Goal: Information Seeking & Learning: Understand process/instructions

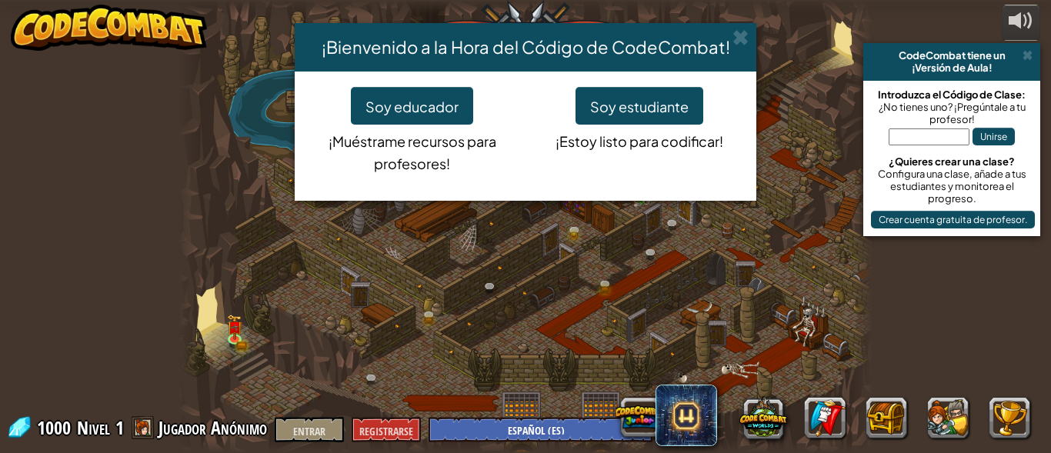
select select "es-ES"
click at [672, 98] on font "Soy estudiante" at bounding box center [639, 107] width 98 height 18
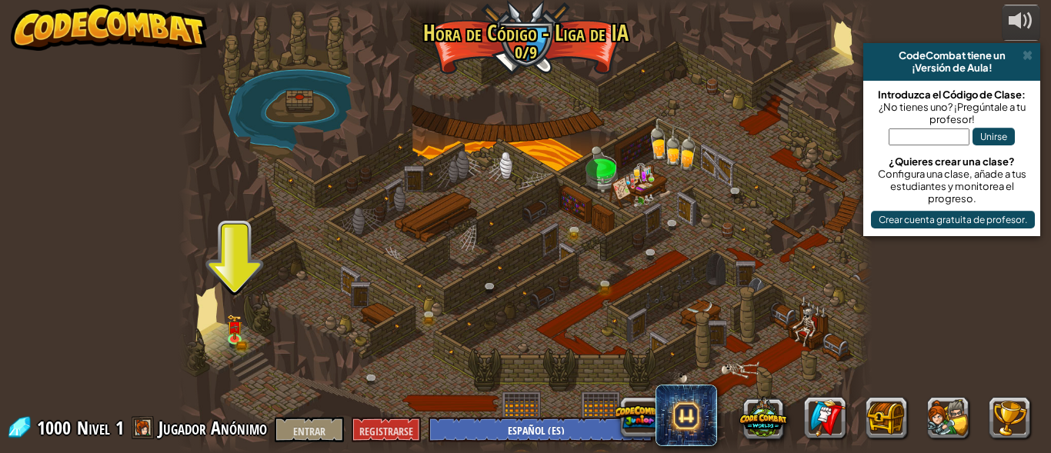
click at [234, 288] on div at bounding box center [525, 226] width 693 height 453
click at [221, 259] on div at bounding box center [525, 226] width 693 height 453
click at [211, 239] on div at bounding box center [525, 226] width 693 height 453
drag, startPoint x: 218, startPoint y: 253, endPoint x: 242, endPoint y: 272, distance: 30.6
click at [239, 272] on div at bounding box center [525, 226] width 693 height 453
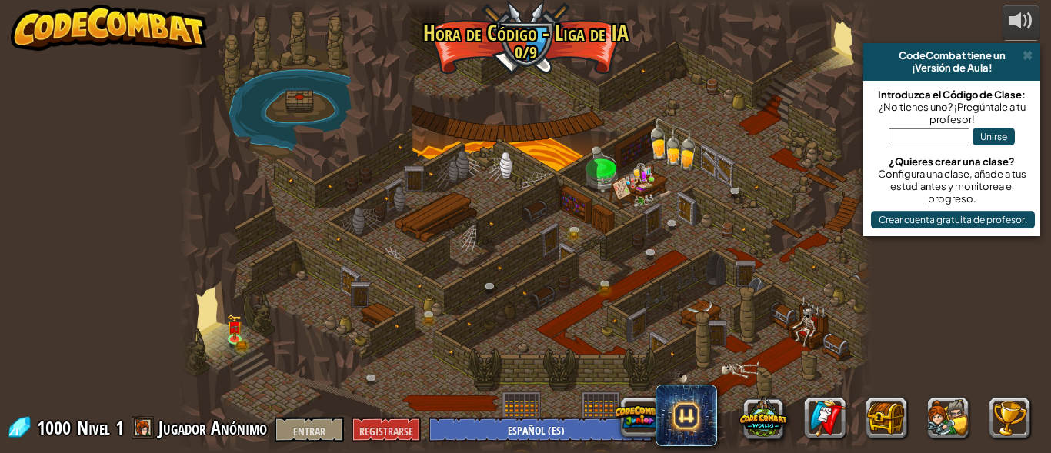
click at [284, 273] on div at bounding box center [525, 226] width 693 height 453
drag, startPoint x: 248, startPoint y: 303, endPoint x: 327, endPoint y: 307, distance: 79.4
click at [321, 315] on div at bounding box center [525, 226] width 693 height 453
drag, startPoint x: 326, startPoint y: 307, endPoint x: 333, endPoint y: 309, distance: 7.8
click at [322, 308] on div at bounding box center [525, 226] width 693 height 453
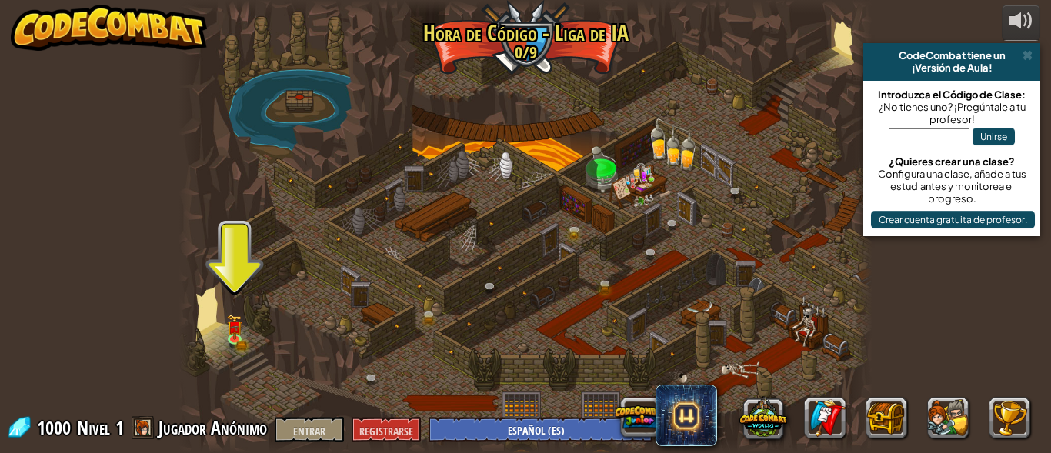
drag, startPoint x: 533, startPoint y: 254, endPoint x: 905, endPoint y: 247, distance: 372.5
click at [523, 265] on div at bounding box center [525, 226] width 693 height 453
click at [928, 136] on input "text" at bounding box center [929, 137] width 81 height 17
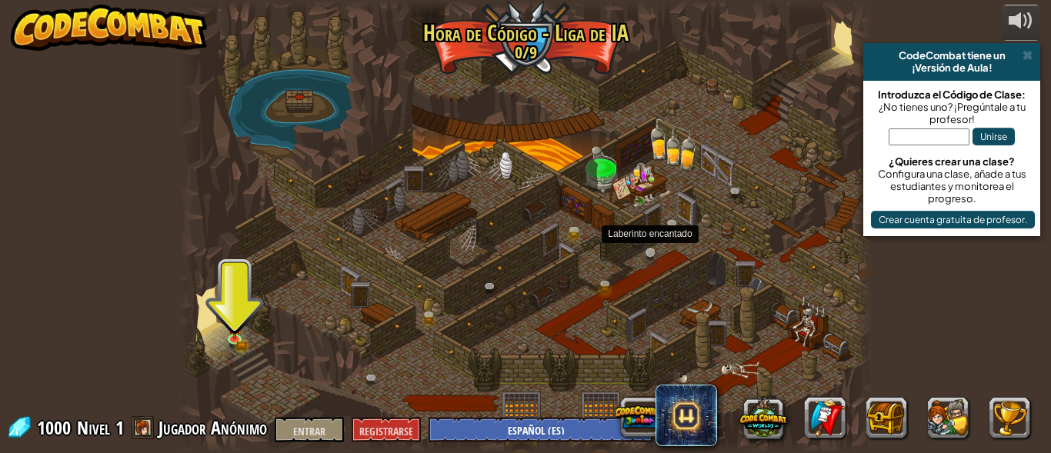
drag, startPoint x: 689, startPoint y: 421, endPoint x: 647, endPoint y: 259, distance: 167.6
click at [647, 259] on div "Desarrollado por CodeCombat tiene un ¡Versión de Aula! Introduzca el Código de …" at bounding box center [525, 226] width 1051 height 453
click at [639, 252] on link at bounding box center [654, 257] width 31 height 31
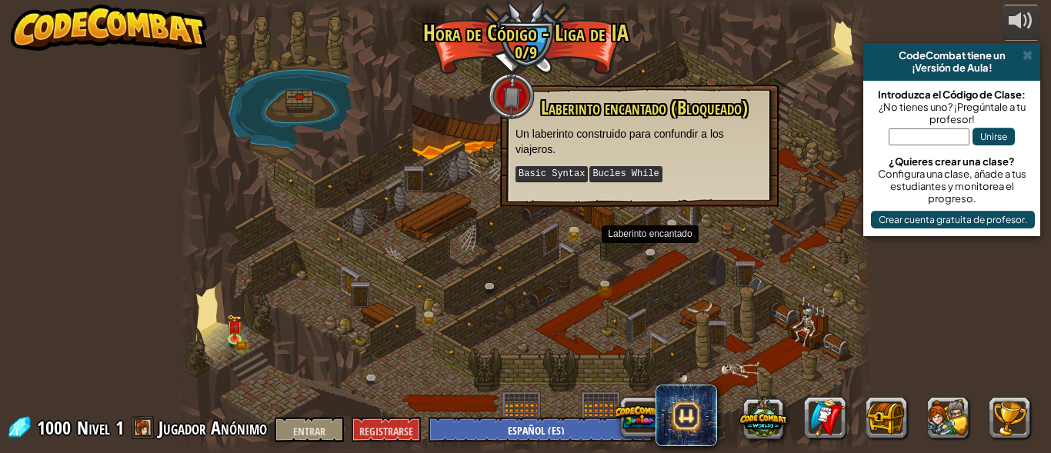
click at [403, 256] on div at bounding box center [525, 226] width 693 height 453
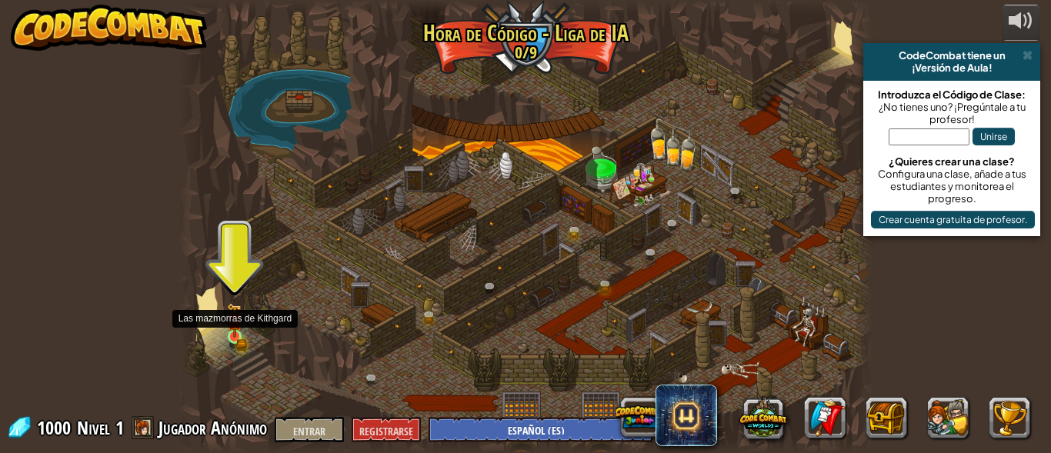
click at [233, 322] on img at bounding box center [234, 320] width 9 height 9
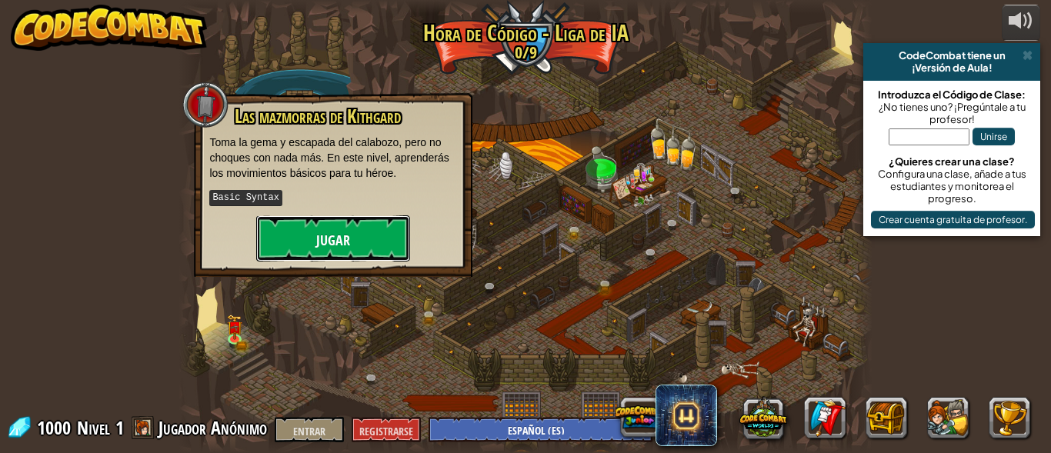
click at [316, 221] on button "Jugar" at bounding box center [333, 238] width 154 height 46
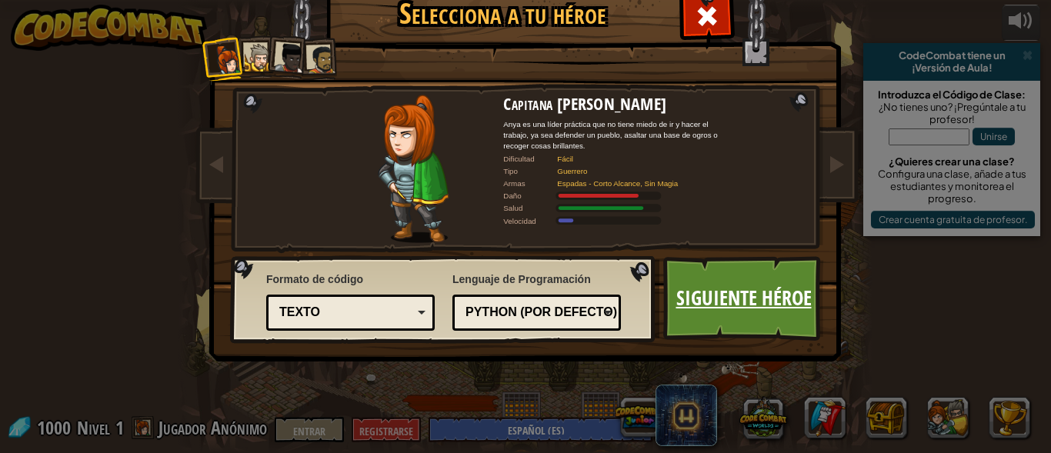
click at [726, 305] on font "Siguiente héroe" at bounding box center [743, 298] width 135 height 28
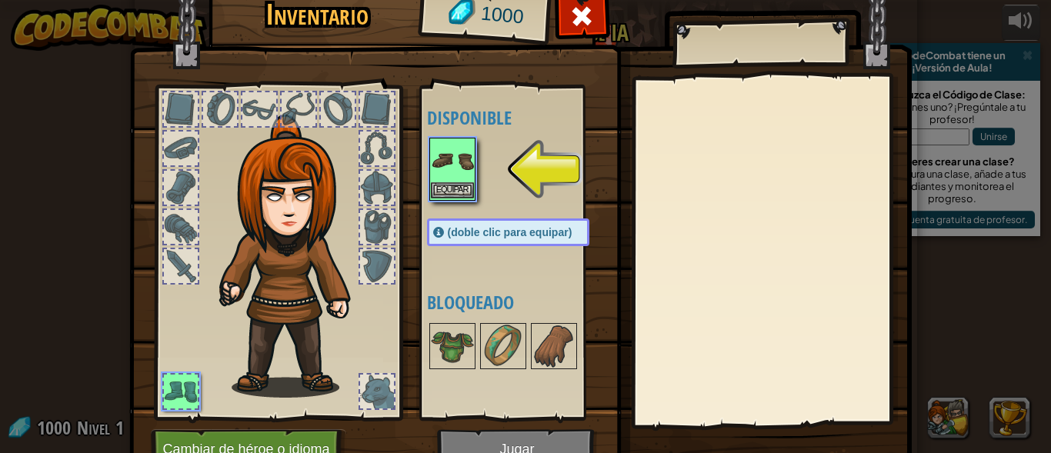
click at [432, 162] on img at bounding box center [452, 160] width 43 height 43
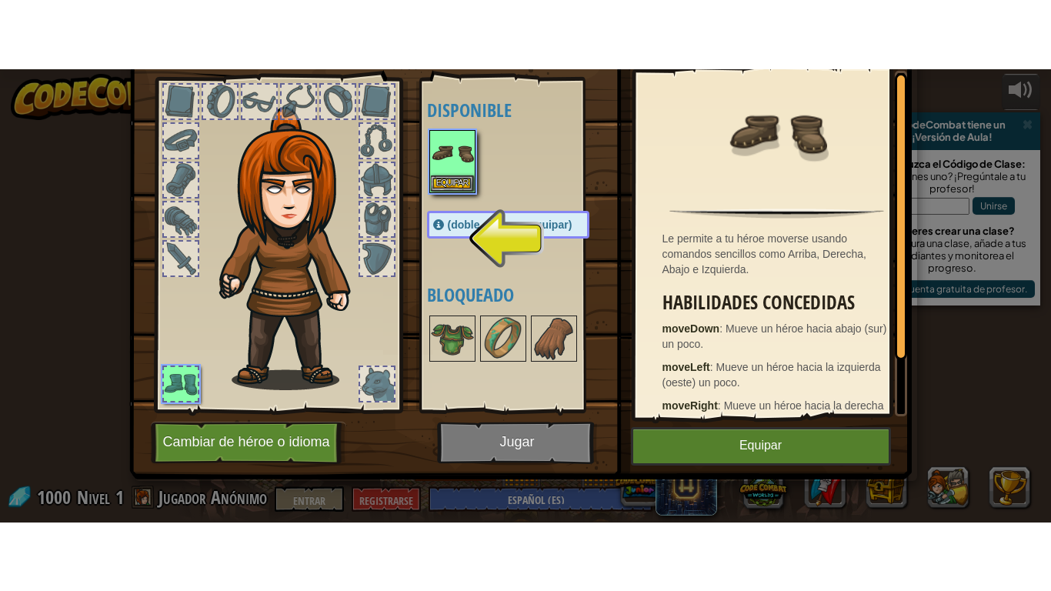
scroll to position [78, 0]
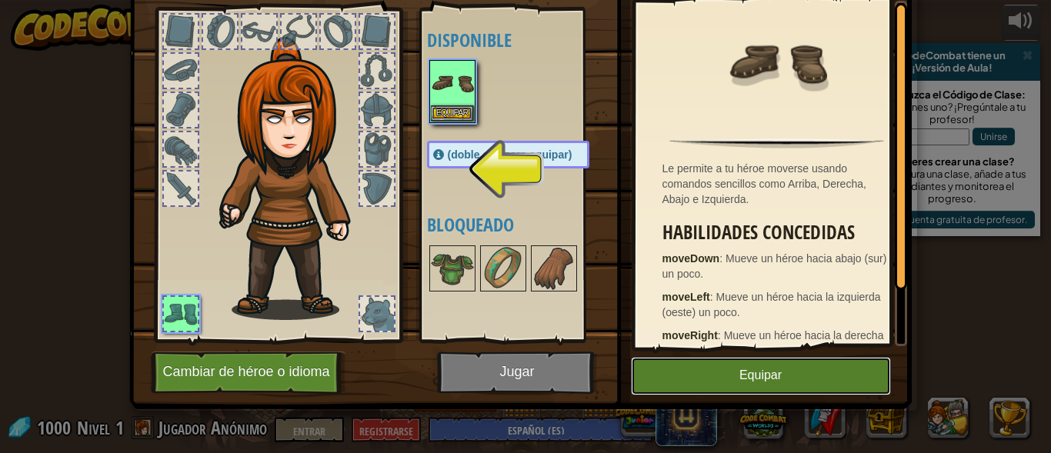
click at [756, 369] on font "Equipar" at bounding box center [761, 375] width 42 height 13
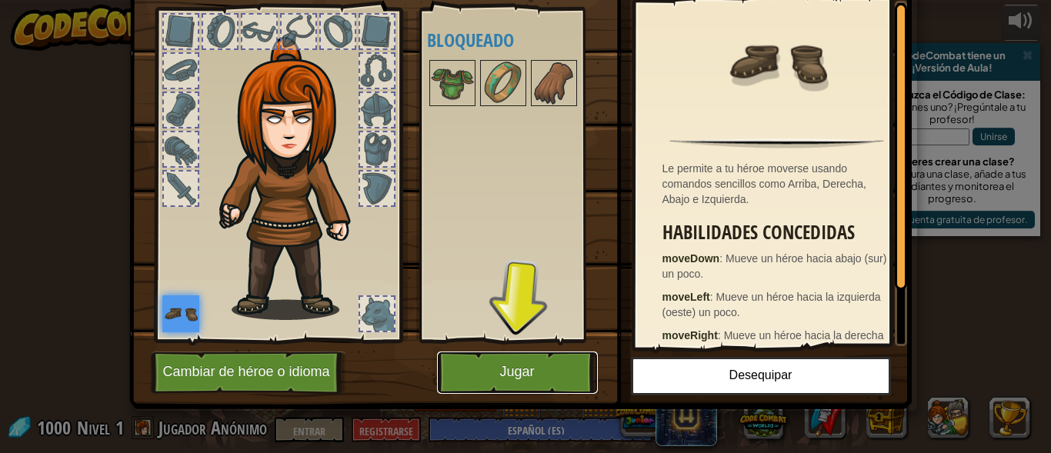
click at [517, 362] on button "Jugar" at bounding box center [517, 373] width 161 height 42
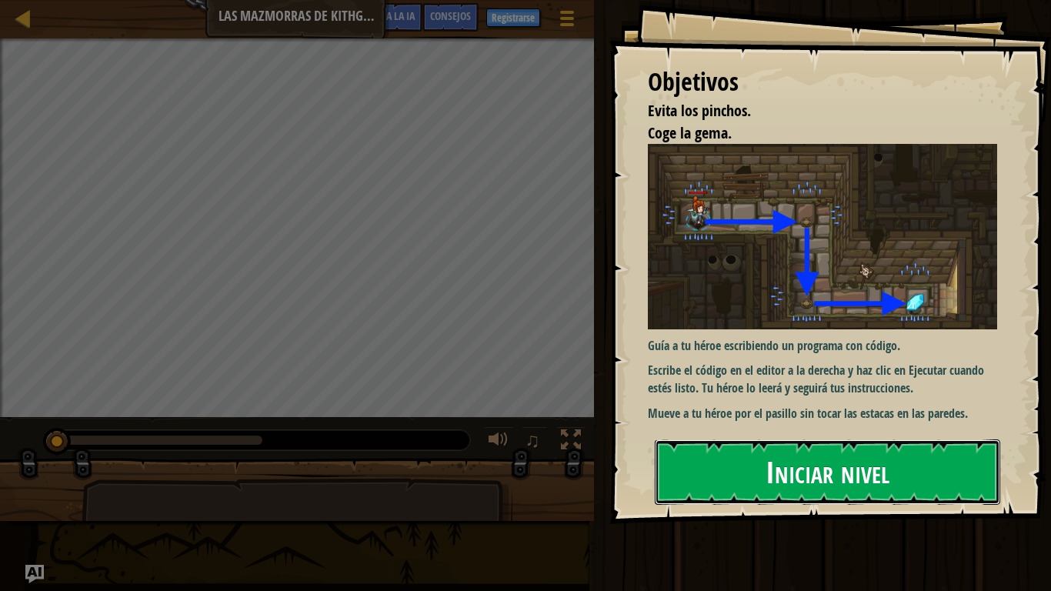
click at [735, 452] on button "Iniciar nivel" at bounding box center [828, 471] width 346 height 65
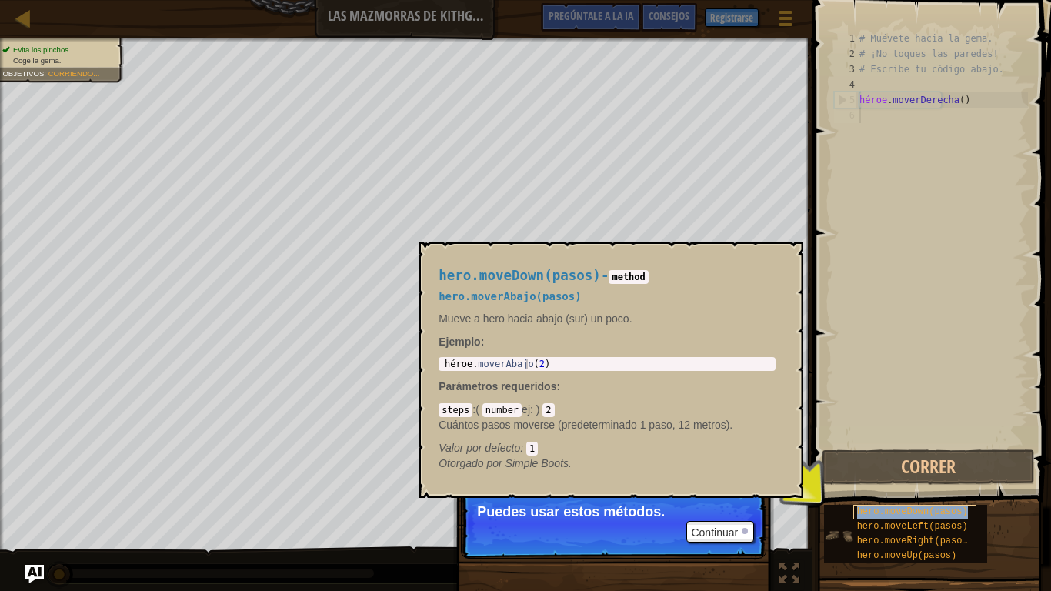
click at [861, 452] on div "hero.moveDown(pasos)" at bounding box center [914, 512] width 123 height 15
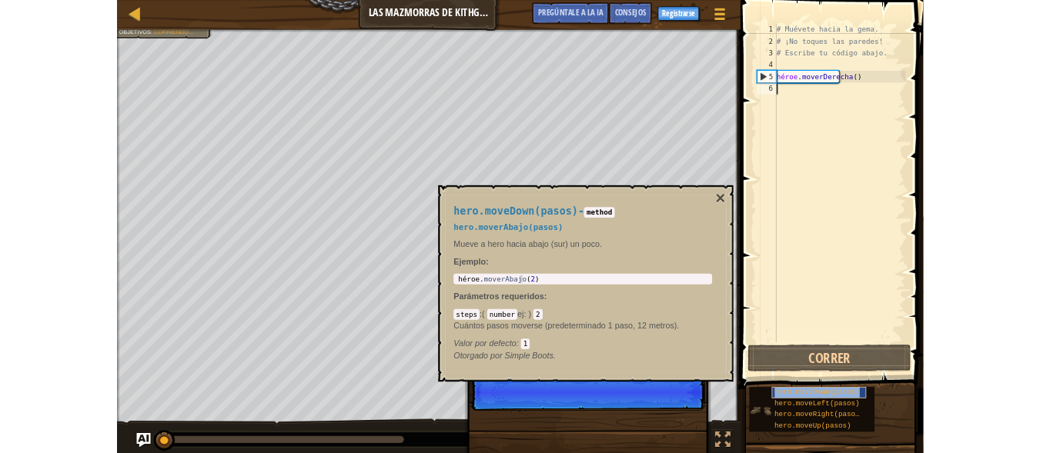
scroll to position [7, 0]
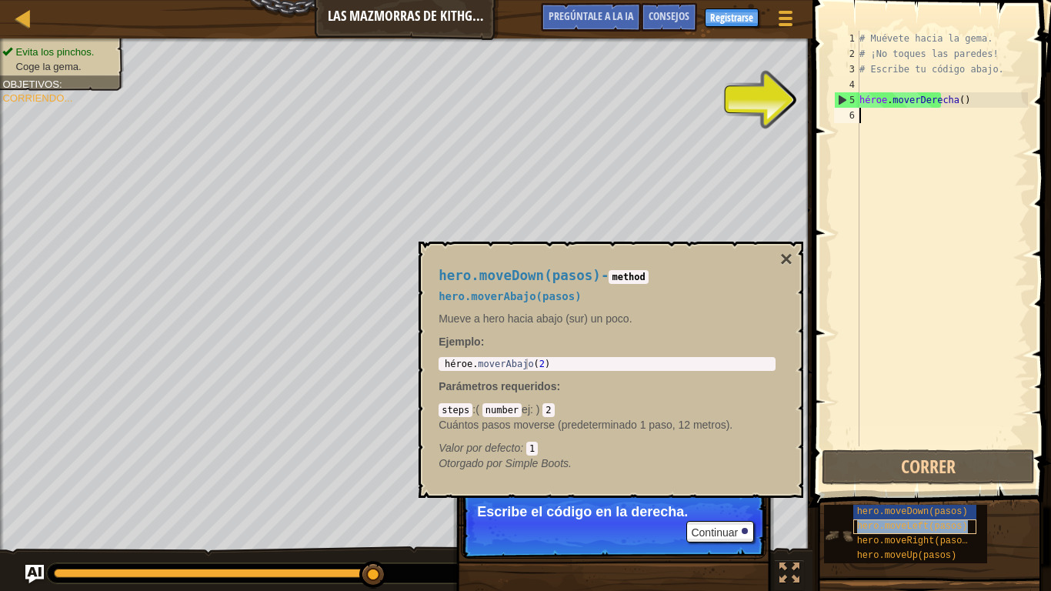
click at [880, 452] on div "hero.moveLeft(pasos)" at bounding box center [914, 526] width 123 height 15
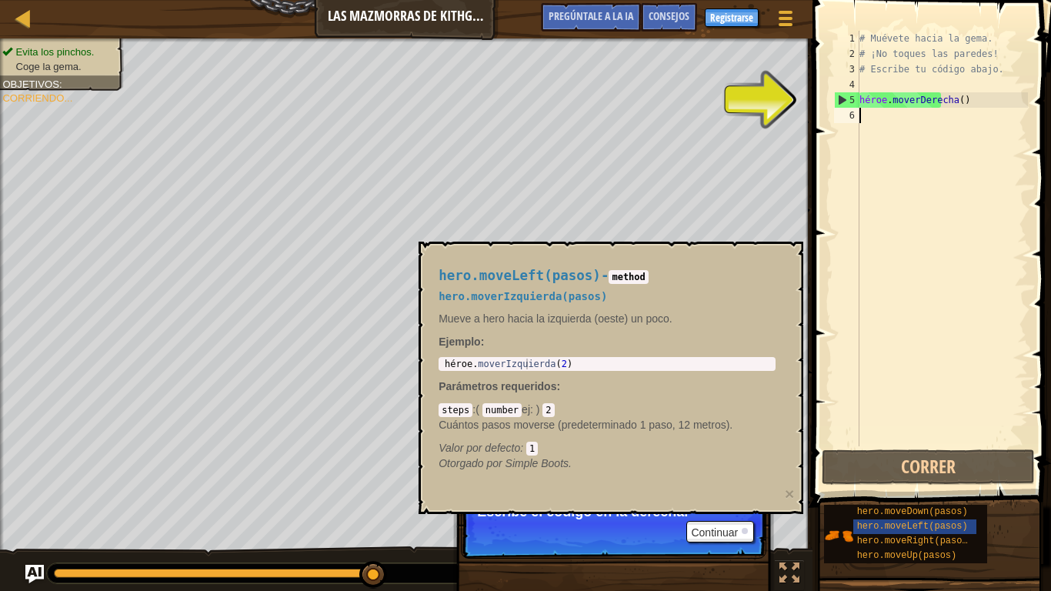
drag, startPoint x: 826, startPoint y: 88, endPoint x: 925, endPoint y: 89, distance: 98.5
click at [832, 90] on div "1 2 3 4 5 6 # Muévete hacia la gema. # ¡No toques las paredes! # Escribe tu cód…" at bounding box center [929, 284] width 243 height 553
click at [907, 109] on div "# Muévete hacia la gema. # ¡No toques las paredes! # Escribe tu código abajo. h…" at bounding box center [942, 254] width 172 height 446
drag, startPoint x: 955, startPoint y: 105, endPoint x: 993, endPoint y: 110, distance: 38.8
click at [964, 107] on div "# Muévete hacia la gema. # ¡No toques las paredes! # Escribe tu código abajo. h…" at bounding box center [942, 254] width 172 height 446
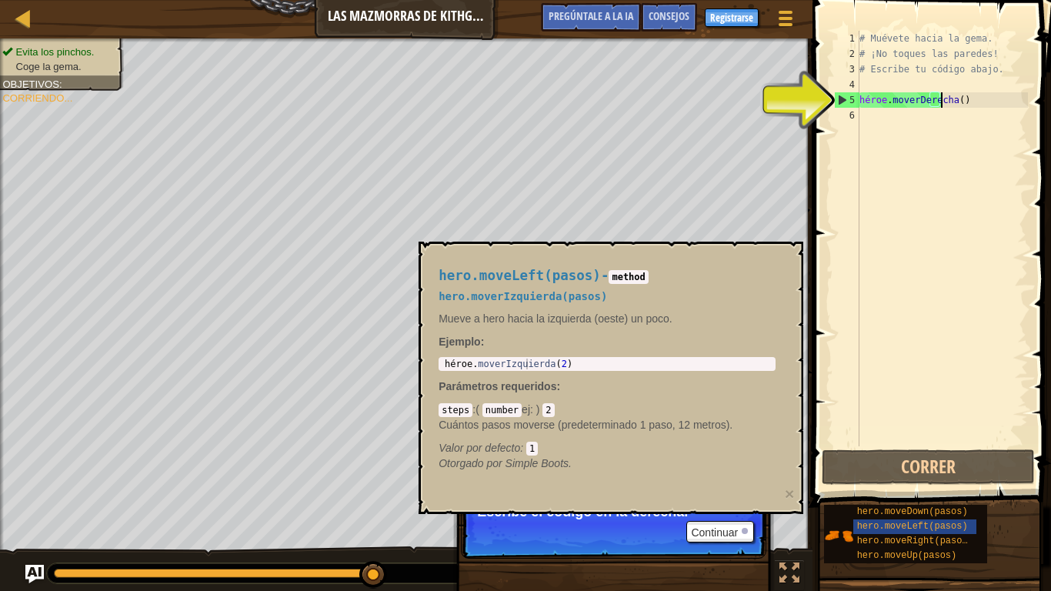
click at [814, 101] on div "Consejos hero.moveRight() 1 2 3 4 5 6 # Muévete hacia la gema. # ¡No toques las…" at bounding box center [929, 295] width 243 height 591
drag, startPoint x: 858, startPoint y: 87, endPoint x: 860, endPoint y: 113, distance: 26.2
click at [860, 87] on div "hero.moveRight() 1 2 3 4 5 6 # Muévete hacia la gema. # ¡No toques las paredes!…" at bounding box center [929, 239] width 197 height 416
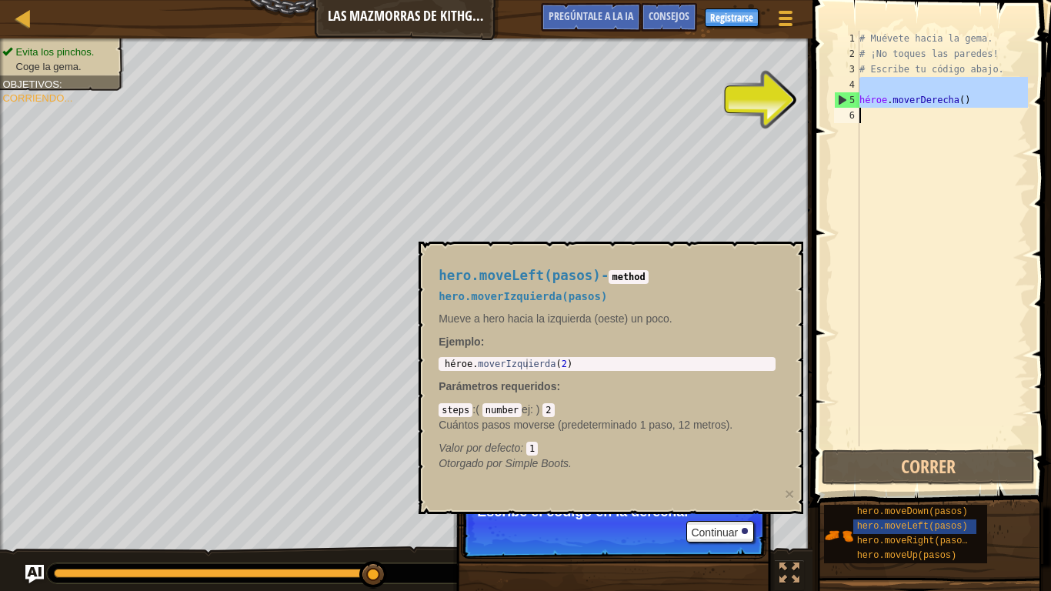
click at [853, 116] on div "hero.moveRight() 1 2 3 4 5 6 # Muévete hacia la gema. # ¡No toques las paredes!…" at bounding box center [929, 239] width 197 height 416
type textarea "hero.moveRight()"
click at [853, 114] on font "6" at bounding box center [852, 115] width 5 height 11
drag, startPoint x: 856, startPoint y: 108, endPoint x: 829, endPoint y: 99, distance: 28.2
drag, startPoint x: 829, startPoint y: 99, endPoint x: 841, endPoint y: 99, distance: 12.3
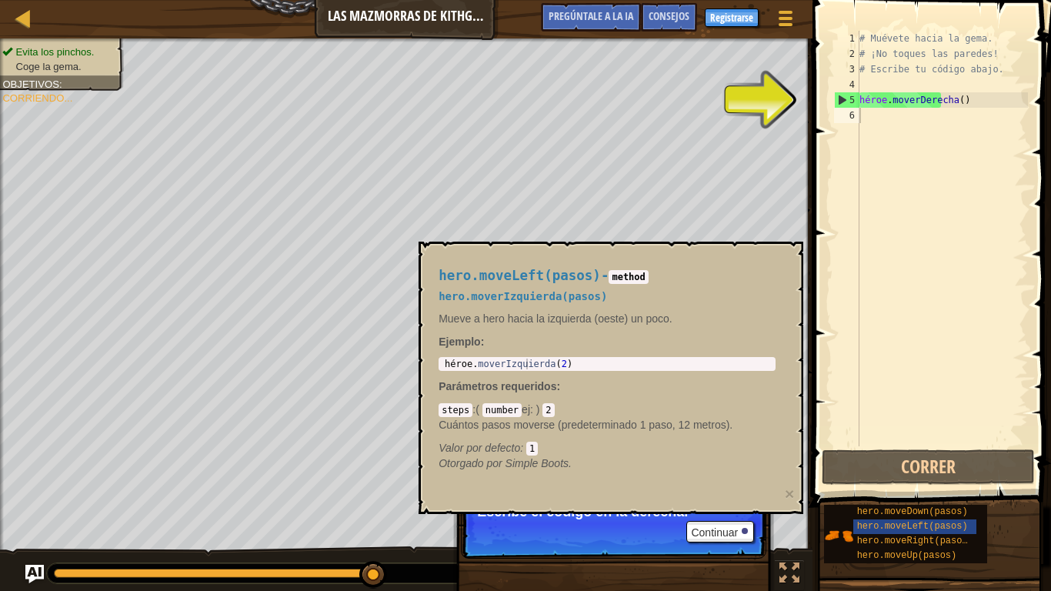
click at [838, 99] on div "1 2 3 4 5 6 # Muévete hacia la gema. # ¡No toques las paredes! # Escribe tu cód…" at bounding box center [929, 284] width 243 height 553
click at [841, 99] on div "5" at bounding box center [847, 99] width 25 height 15
type textarea "hero.moveRight()"
click at [841, 99] on div "5" at bounding box center [847, 99] width 25 height 15
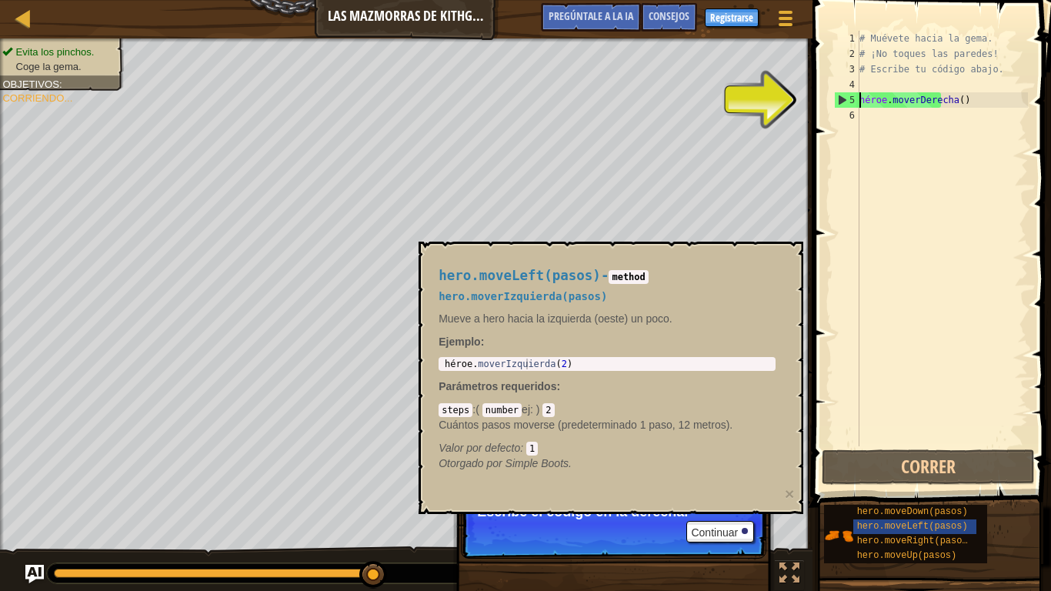
drag, startPoint x: 841, startPoint y: 99, endPoint x: 861, endPoint y: 101, distance: 20.1
click at [842, 100] on div "5" at bounding box center [847, 99] width 25 height 15
drag, startPoint x: 865, startPoint y: 103, endPoint x: 877, endPoint y: 112, distance: 15.4
click at [868, 108] on div "# Muévete hacia la gema. # ¡No toques las paredes! # Escribe tu código abajo. h…" at bounding box center [942, 254] width 172 height 446
type textarea "hero.moveRight()"
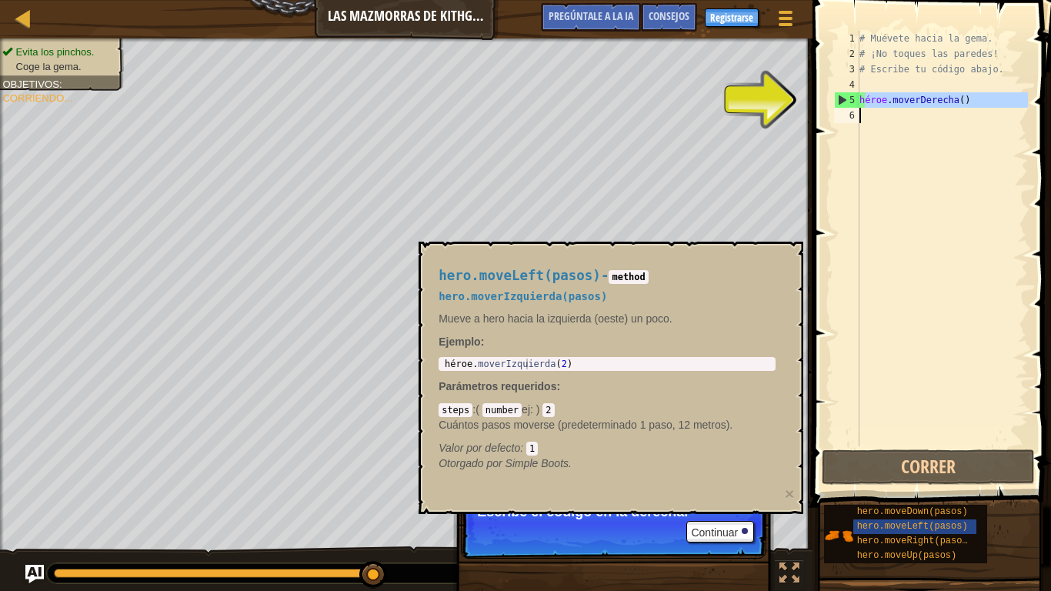
click at [883, 115] on div "# Muévete hacia la gema. # ¡No toques las paredes! # Escribe tu código abajo. h…" at bounding box center [942, 239] width 172 height 416
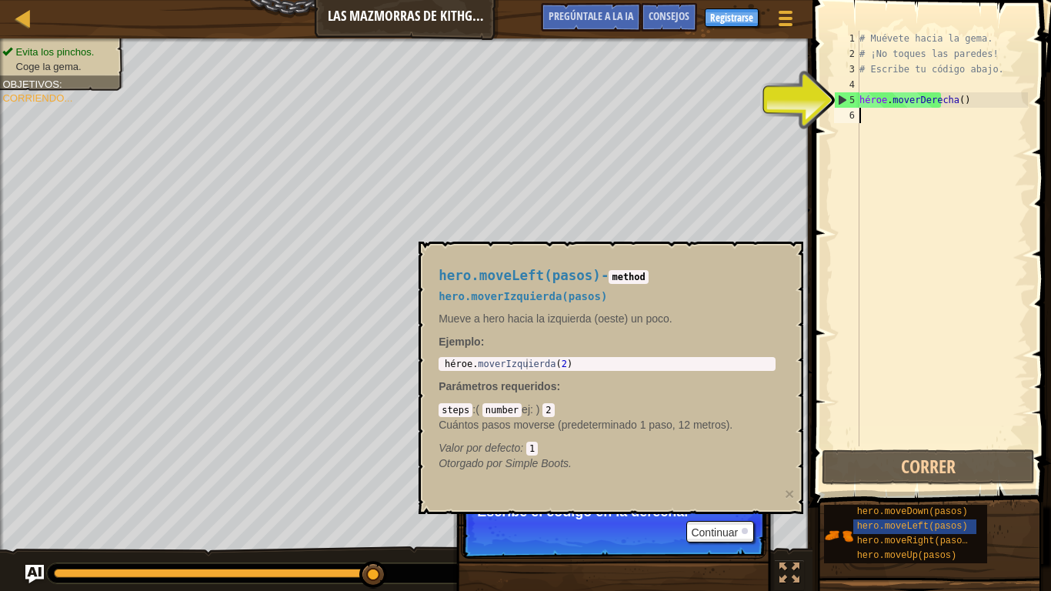
click at [977, 165] on div "# Muévete hacia la gema. # ¡No toques las paredes! # Escribe tu código abajo. h…" at bounding box center [942, 254] width 172 height 446
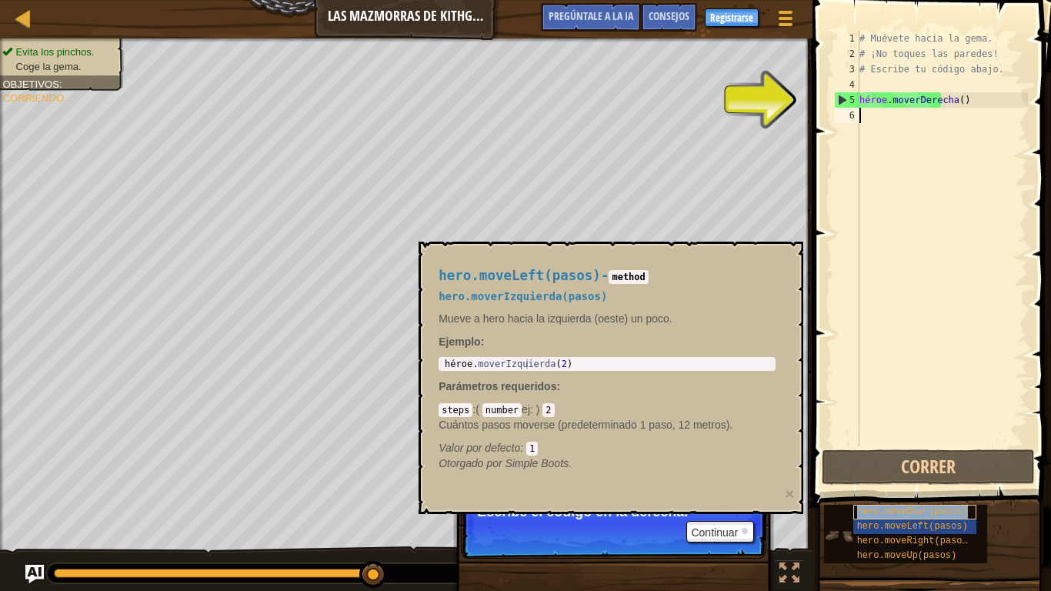
click at [946, 452] on font "hero.moveDown(pasos)" at bounding box center [912, 511] width 111 height 11
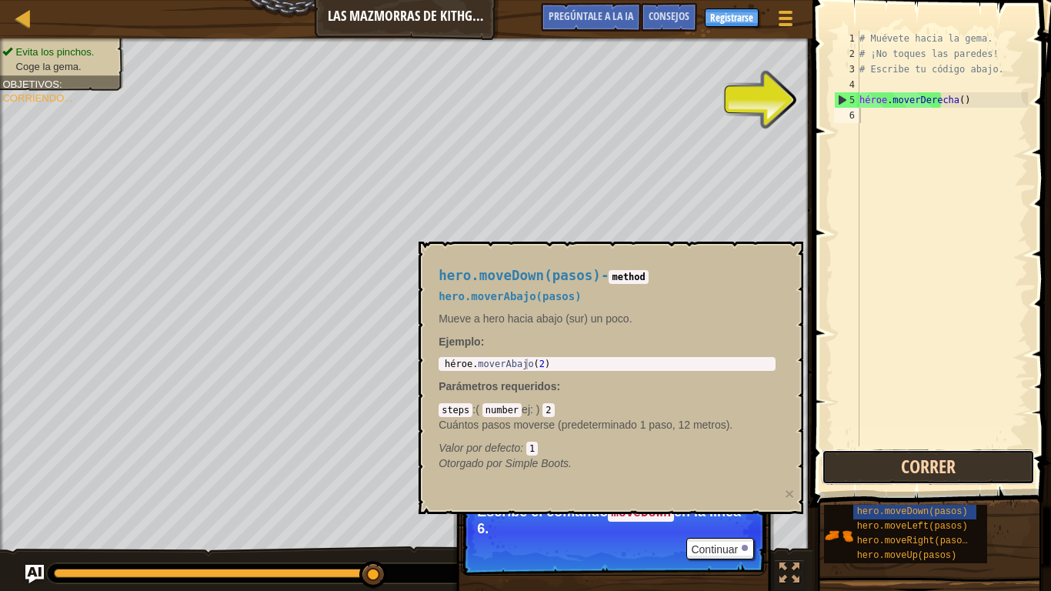
click at [906, 452] on button "Correr" at bounding box center [928, 466] width 213 height 35
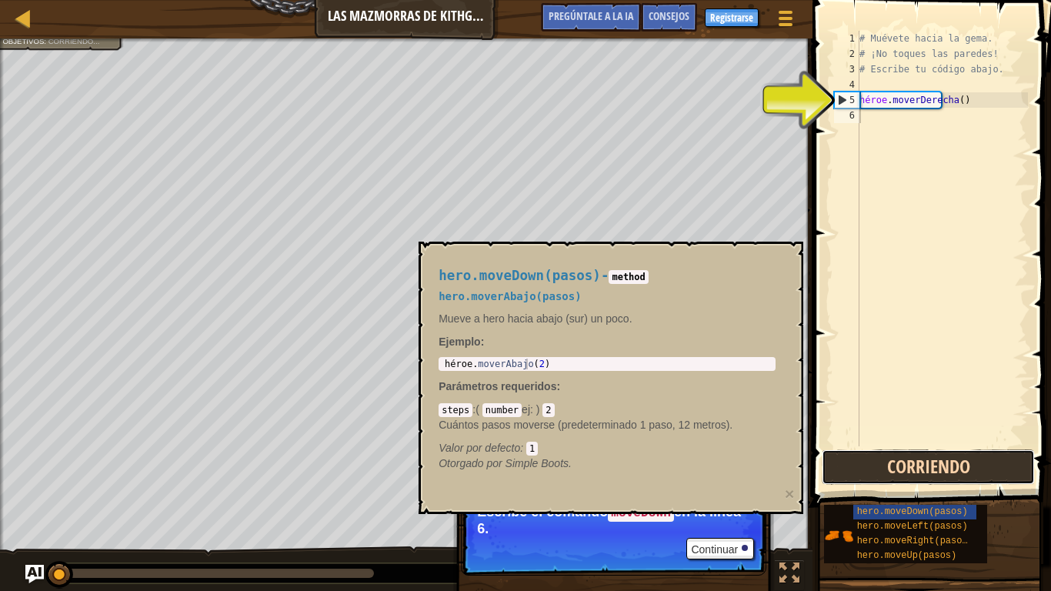
click at [906, 452] on button "Corriendo" at bounding box center [928, 466] width 213 height 35
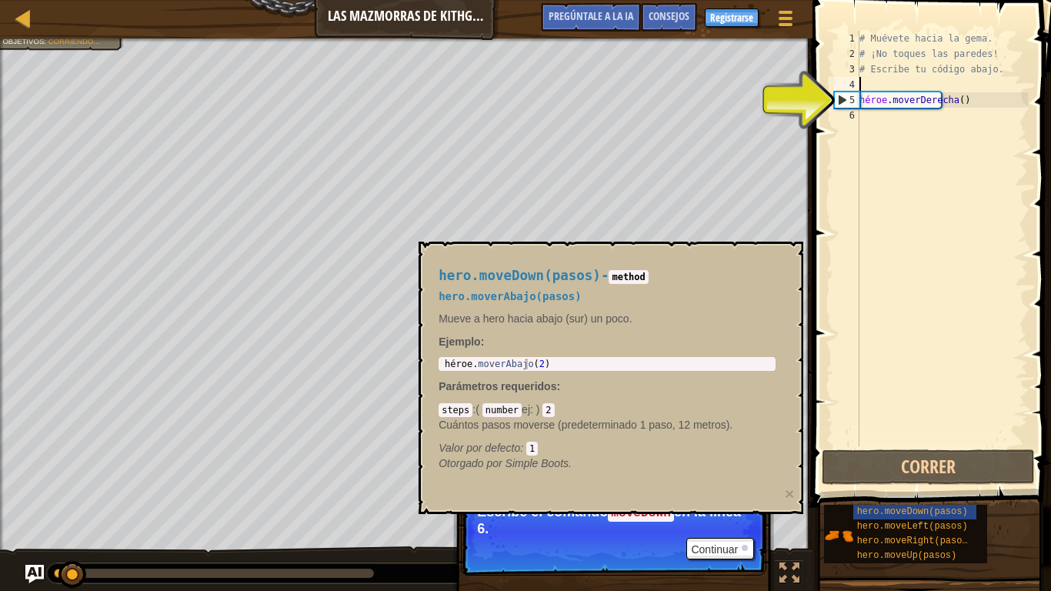
drag, startPoint x: 895, startPoint y: 87, endPoint x: 894, endPoint y: 103, distance: 16.2
click at [894, 103] on div "# Muévete hacia la gema. # ¡No toques las paredes! # Escribe tu código abajo. h…" at bounding box center [942, 254] width 172 height 446
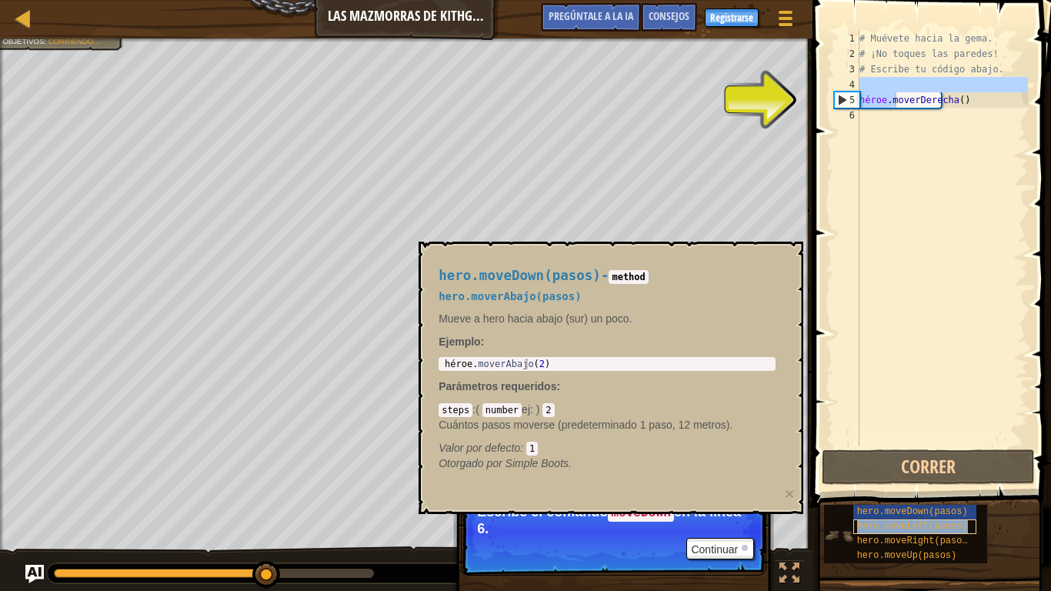
click at [915, 452] on font "hero.moveLeft(pasos)" at bounding box center [912, 526] width 111 height 11
type textarea "hero.moveRight()"
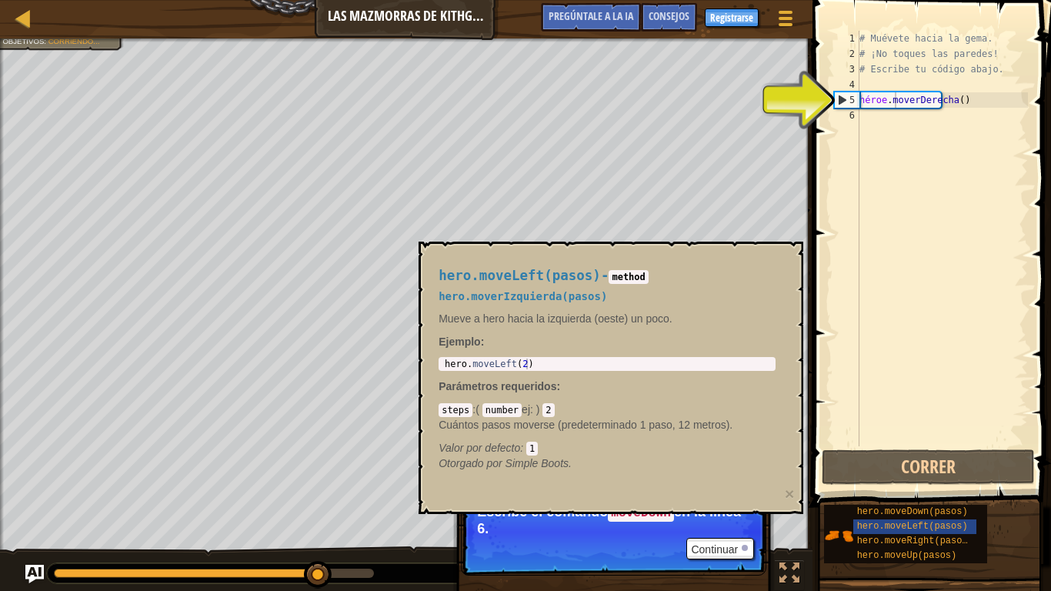
click at [619, 276] on code "method" at bounding box center [628, 277] width 39 height 14
type textarea "hero.moveLeft(2)"
click at [562, 365] on div "héroe . moverIzquierda ( 2 )" at bounding box center [607, 375] width 331 height 32
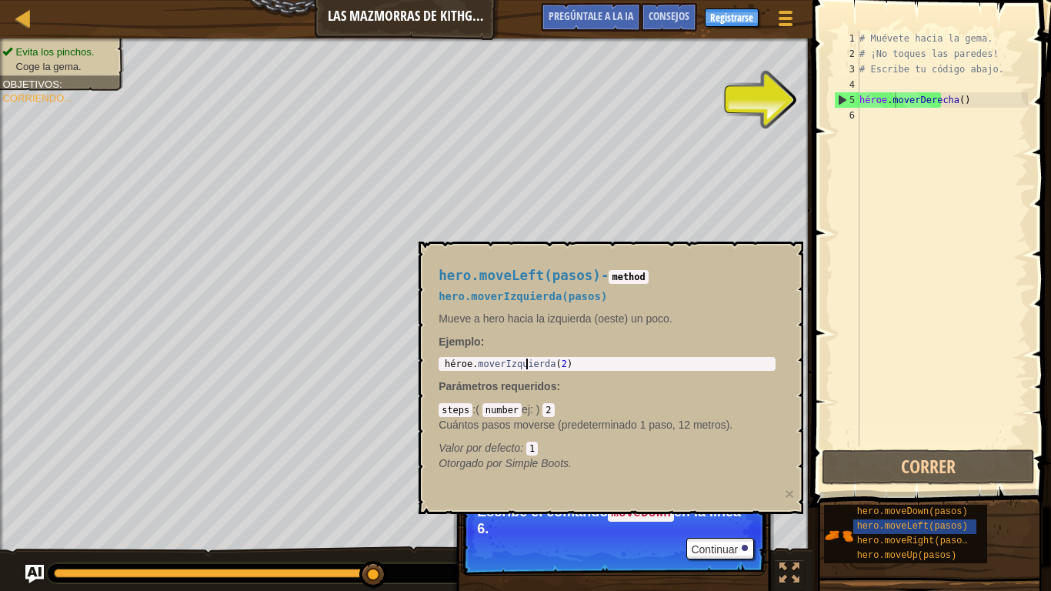
click at [449, 411] on code "steps" at bounding box center [456, 410] width 34 height 14
click at [512, 413] on code "number" at bounding box center [501, 410] width 39 height 14
click at [869, 452] on font "hero.moveRight(pasos)" at bounding box center [915, 541] width 116 height 11
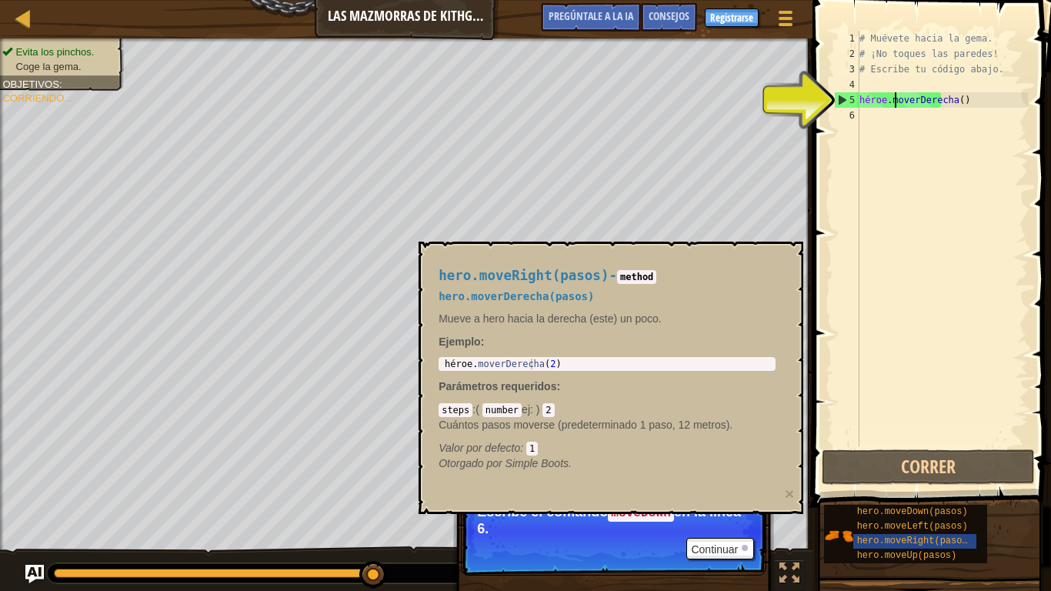
click at [623, 379] on p "Parámetros requeridos :" at bounding box center [607, 386] width 337 height 15
drag, startPoint x: 867, startPoint y: 142, endPoint x: 888, endPoint y: 102, distance: 45.8
click at [877, 135] on div "hero.moveRight() 1 2 3 4 5 6 # Muévete hacia la gema. # ¡No toques las paredes!…" at bounding box center [929, 239] width 197 height 416
click at [888, 102] on div "# Muévete hacia la gema. # ¡No toques las paredes! # Escribe tu código abajo. h…" at bounding box center [942, 254] width 172 height 446
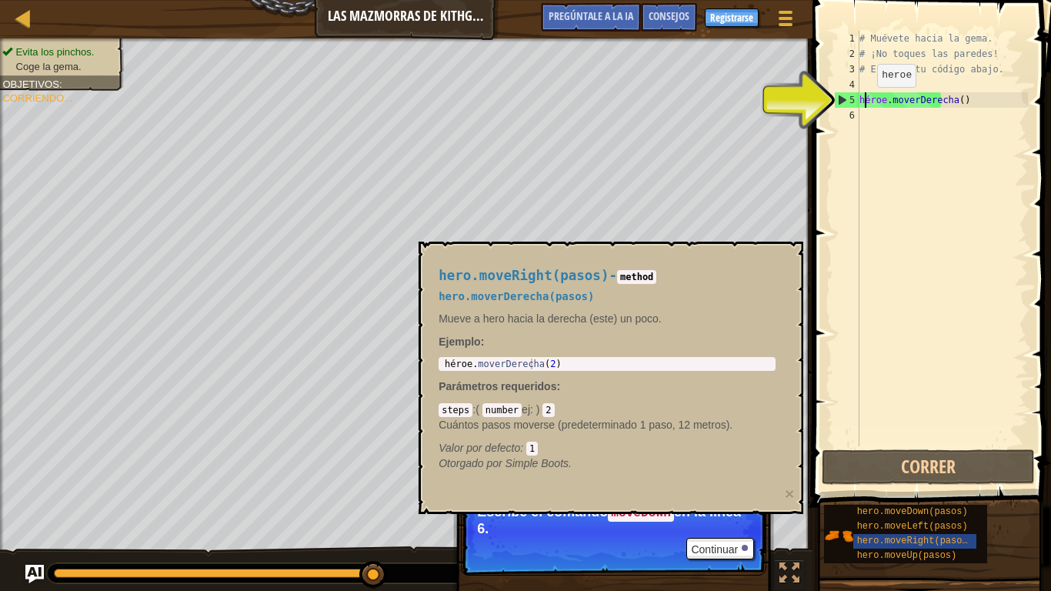
click at [864, 102] on div "# Muévete hacia la gema. # ¡No toques las paredes! # Escribe tu código abajo. h…" at bounding box center [942, 254] width 172 height 446
drag, startPoint x: 862, startPoint y: 112, endPoint x: 493, endPoint y: 242, distance: 391.1
click at [493, 244] on div "hero.moveRight(pasos) - method hero.moverDerecha(pasos) Mueve a hero hacia la d…" at bounding box center [611, 378] width 385 height 272
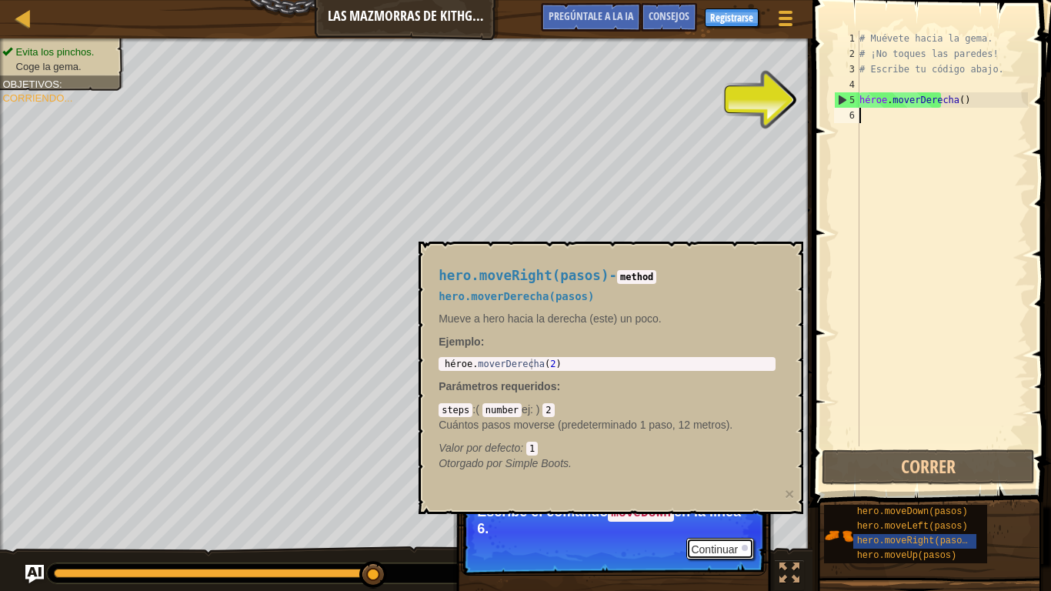
click at [720, 452] on font "Continuar" at bounding box center [714, 549] width 47 height 12
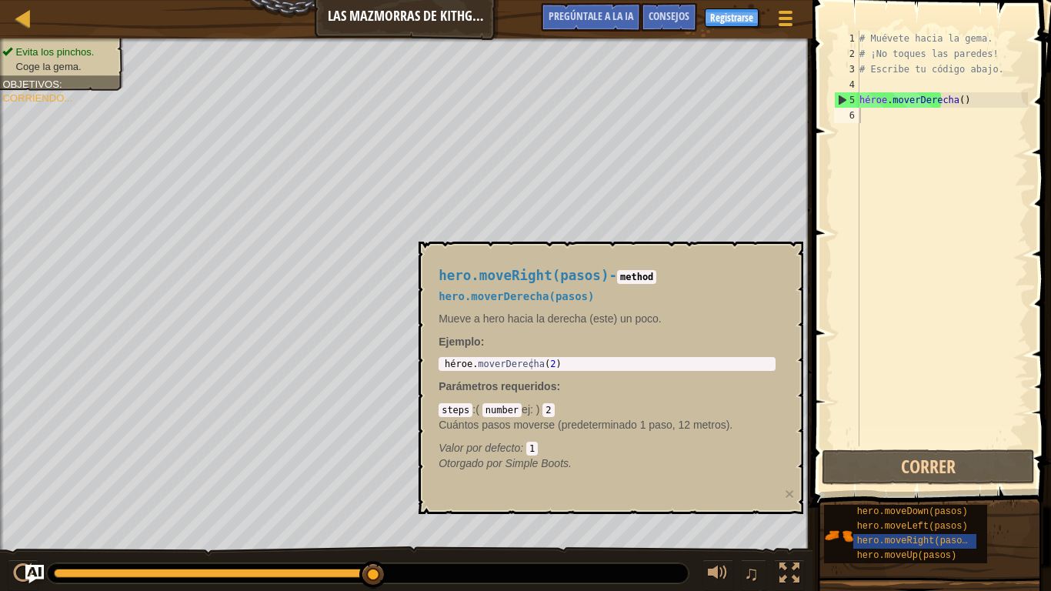
drag, startPoint x: 757, startPoint y: 440, endPoint x: 806, endPoint y: 449, distance: 50.1
click at [786, 449] on div "hero.moveRight(pasos) - method hero.moverDerecha(pasos) Mueve a hero hacia la d…" at bounding box center [607, 370] width 359 height 232
click at [936, 452] on button "Correr" at bounding box center [928, 466] width 213 height 35
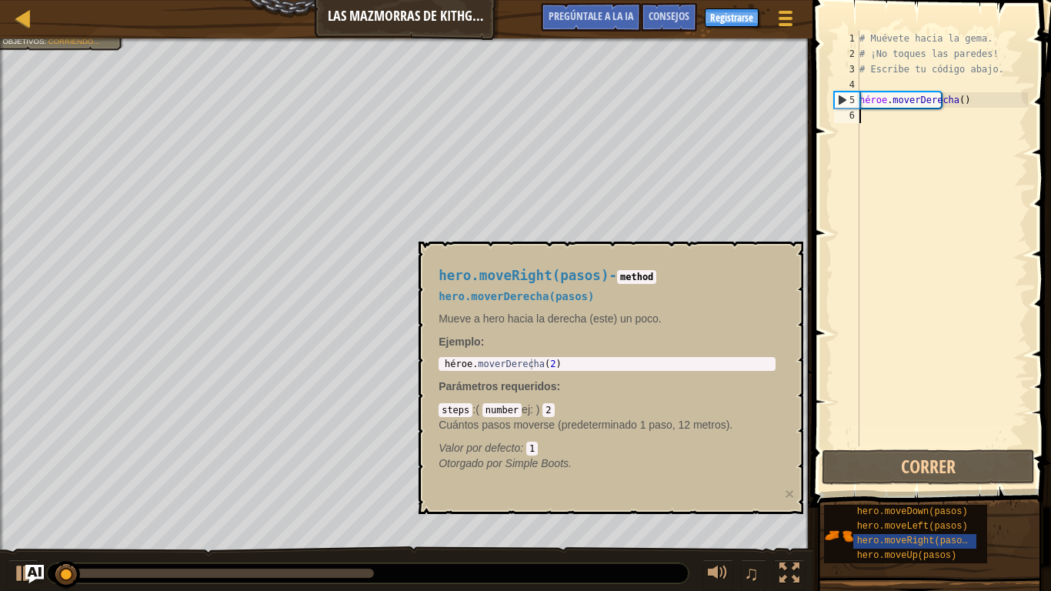
click at [920, 452] on span at bounding box center [933, 231] width 251 height 553
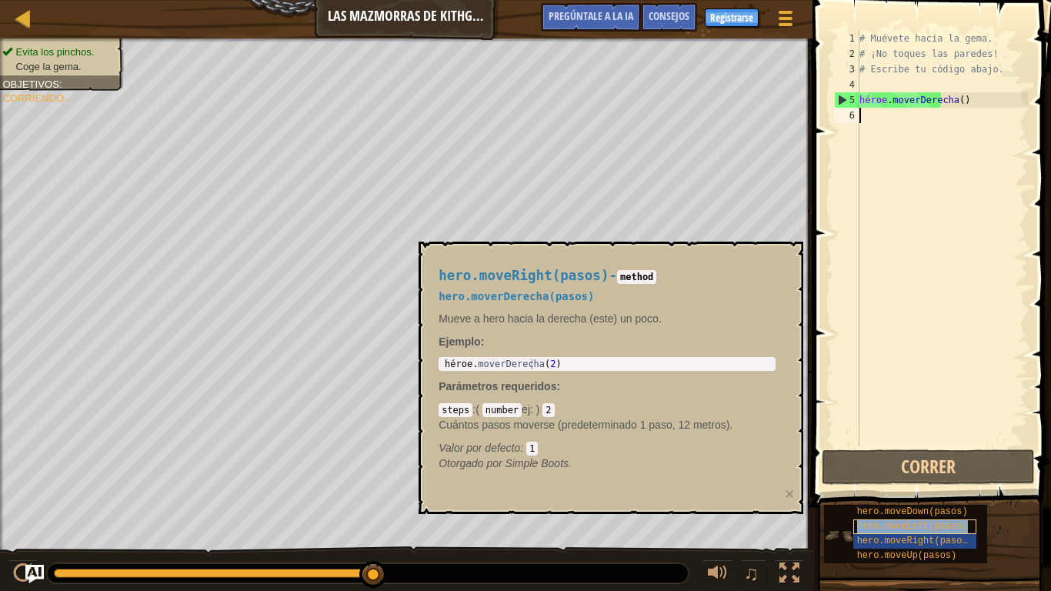
click at [893, 452] on font "hero.moveLeft(pasos)" at bounding box center [912, 526] width 111 height 11
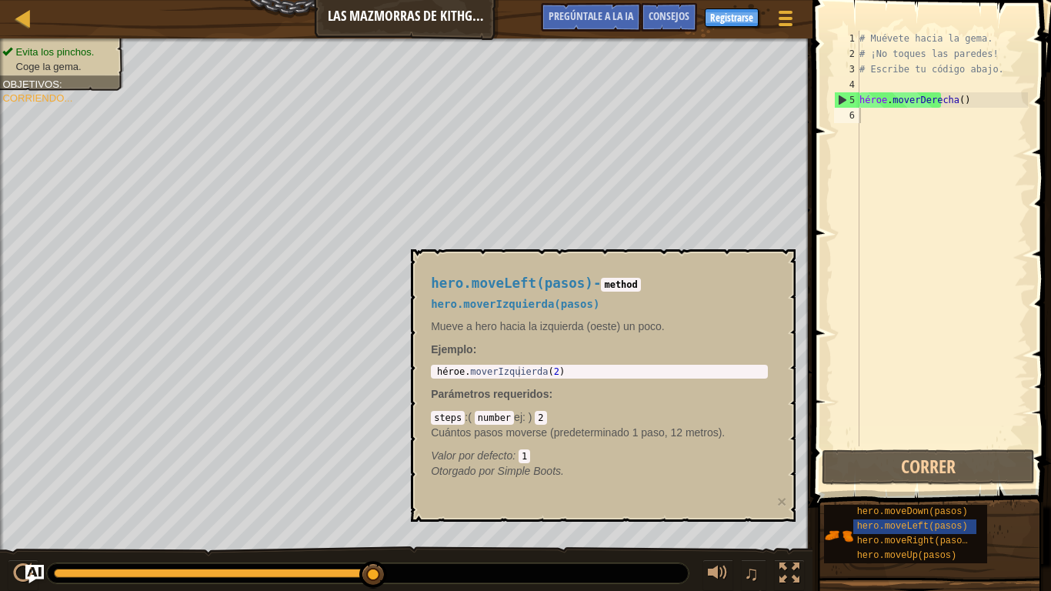
click at [505, 418] on code "number" at bounding box center [494, 418] width 39 height 14
drag, startPoint x: 492, startPoint y: 419, endPoint x: 501, endPoint y: 426, distance: 12.0
click at [496, 426] on div "steps :( number ej : ) ​ 2 Cuántos pasos moverse (predeterminado 1 paso, 12 met…" at bounding box center [599, 436] width 337 height 54
click at [501, 426] on font "Cuántos pasos moverse (predeterminado 1 paso, 12 metros)." at bounding box center [578, 432] width 294 height 12
click at [540, 421] on code "2" at bounding box center [541, 418] width 12 height 14
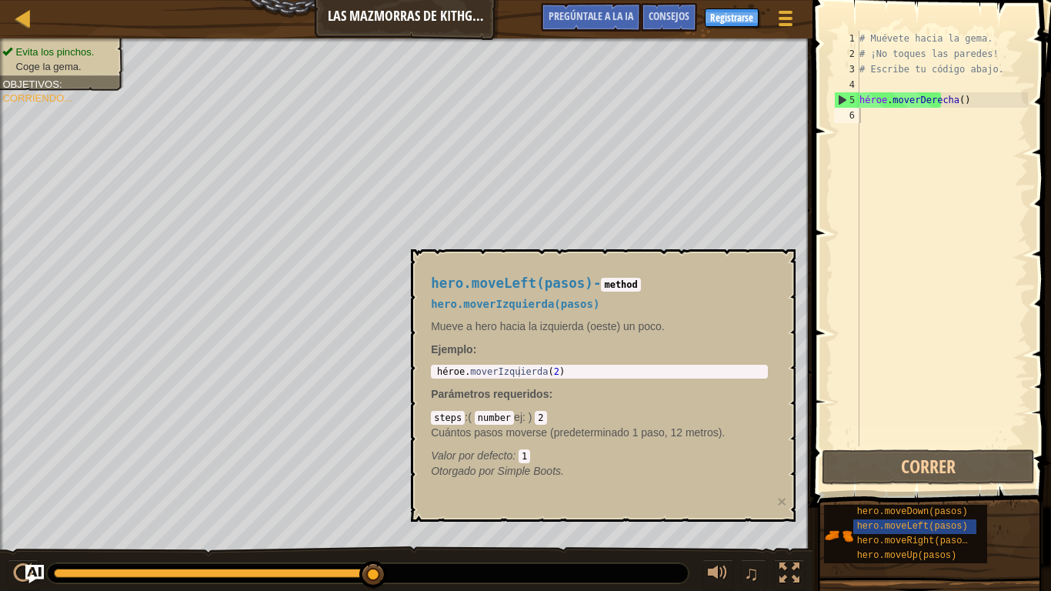
click at [528, 452] on code "1" at bounding box center [525, 456] width 12 height 14
click at [529, 452] on code "1" at bounding box center [525, 456] width 12 height 14
drag, startPoint x: 534, startPoint y: 464, endPoint x: 524, endPoint y: 463, distance: 10.0
click at [529, 452] on font "Simple Boots." at bounding box center [531, 471] width 66 height 12
click at [524, 452] on p "Otorgado por Simple Boots." at bounding box center [599, 470] width 337 height 15
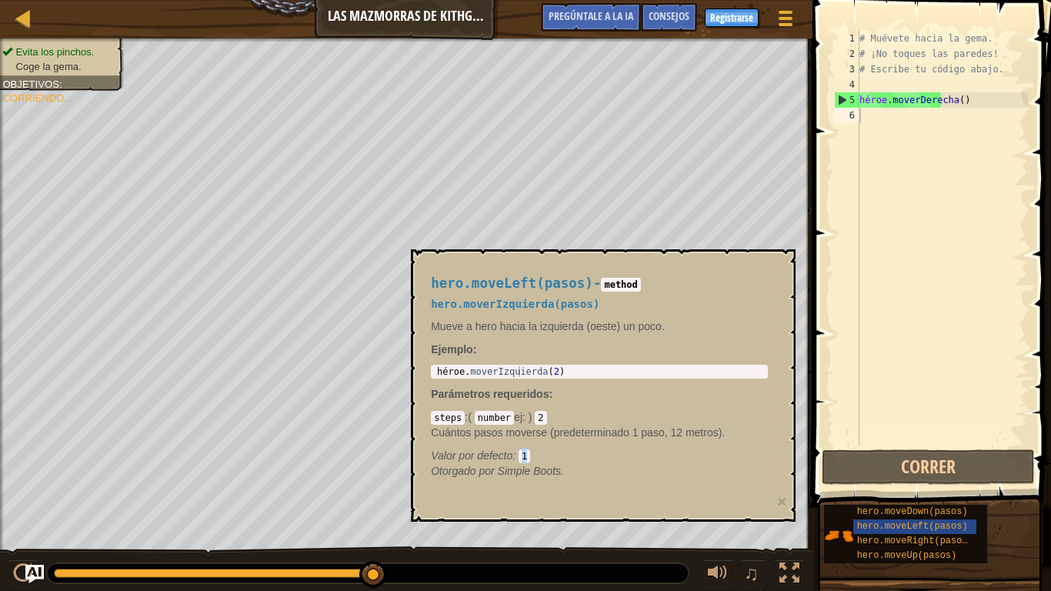
click at [529, 442] on div "steps :( number ej : ) ​ 2 Cuántos pasos moverse (predeterminado 1 paso, 12 met…" at bounding box center [599, 436] width 337 height 54
click at [529, 452] on code "1" at bounding box center [525, 456] width 12 height 14
click at [885, 452] on div "hero.moveUp(pasos)" at bounding box center [914, 556] width 123 height 15
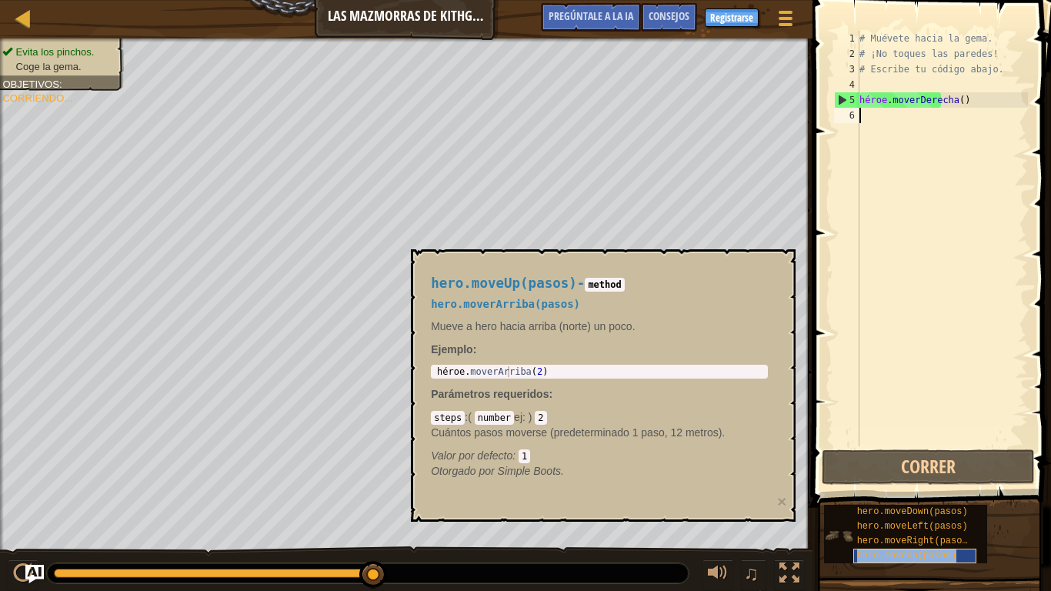
click at [885, 452] on div "hero.moveUp(pasos)" at bounding box center [914, 556] width 123 height 15
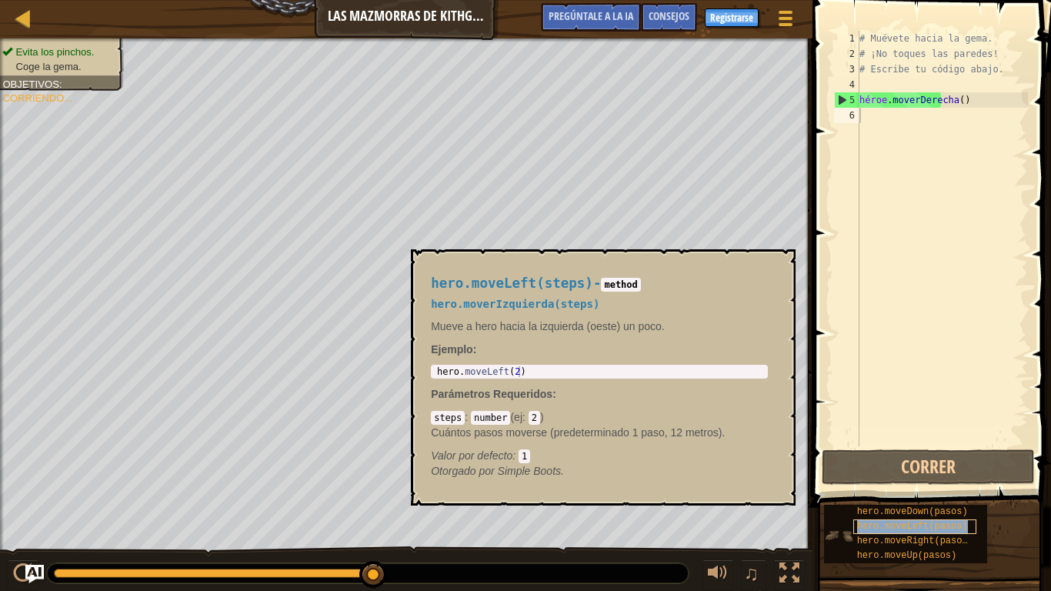
click at [893, 452] on font "hero.moveLeft(pasos)" at bounding box center [912, 526] width 111 height 11
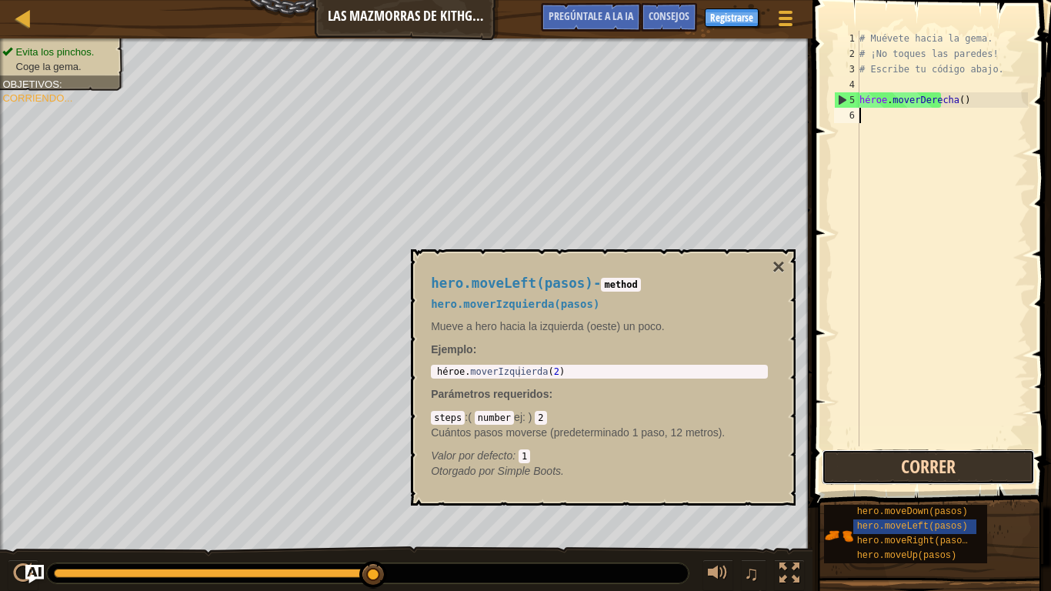
click at [910, 452] on button "Correr" at bounding box center [928, 466] width 213 height 35
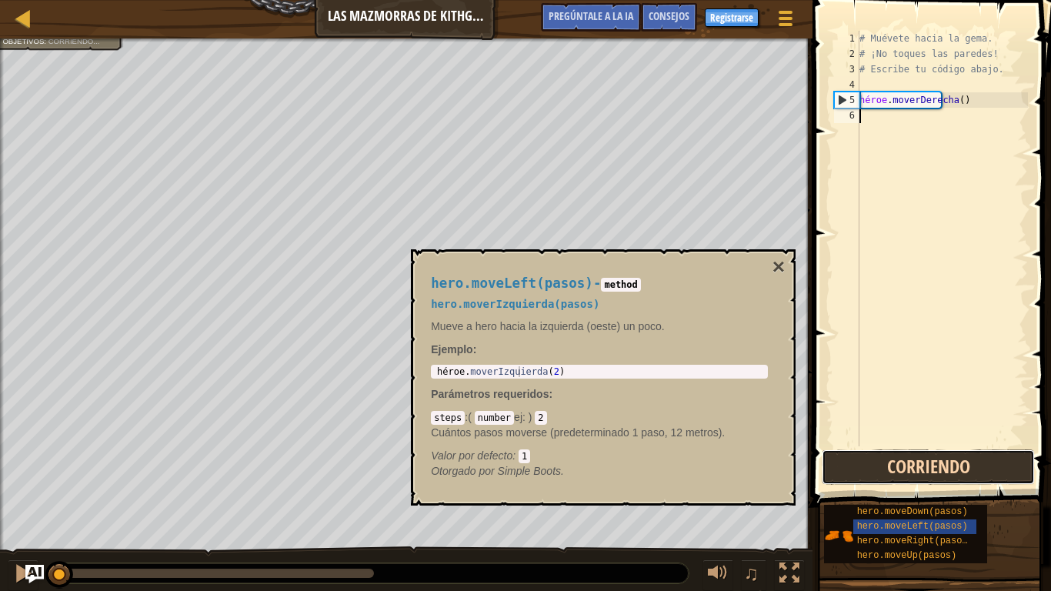
click at [910, 452] on button "Corriendo" at bounding box center [928, 466] width 213 height 35
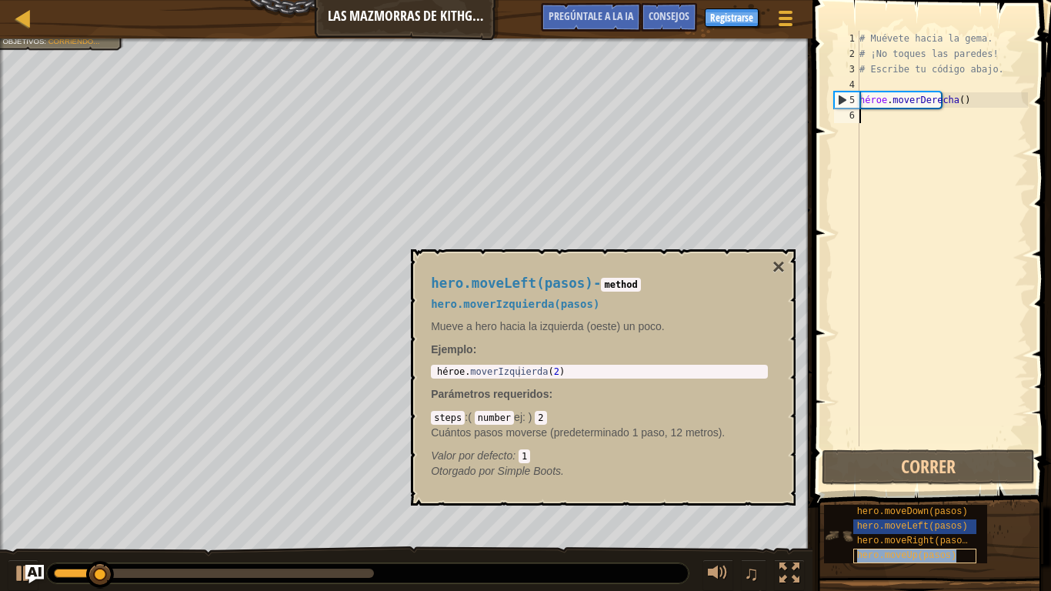
click at [898, 452] on font "hero.moveUp(pasos)" at bounding box center [907, 555] width 100 height 11
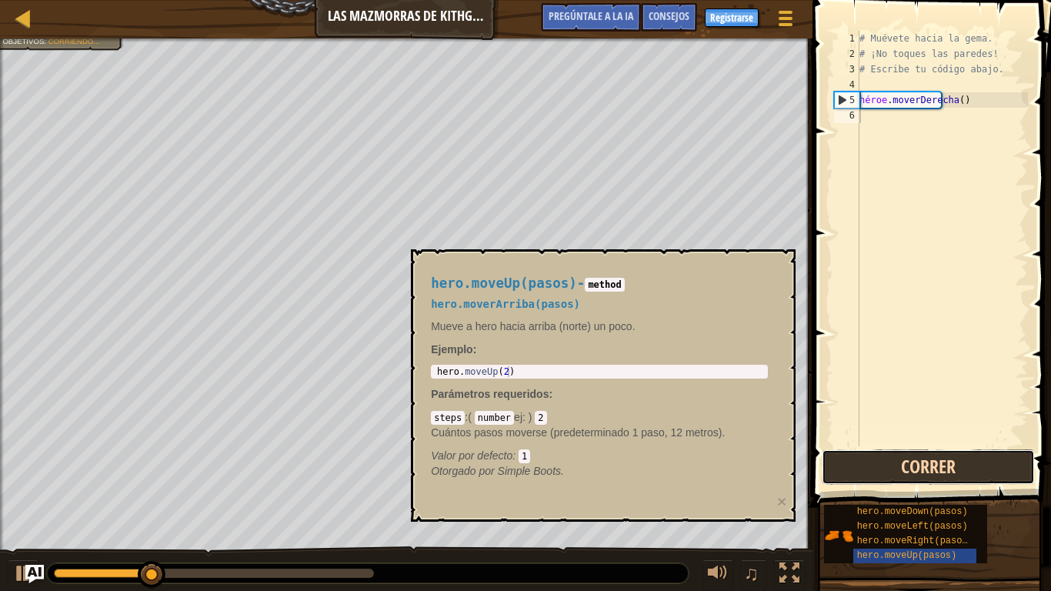
click at [913, 452] on button "Correr" at bounding box center [928, 466] width 213 height 35
click at [913, 452] on button "Corriendo" at bounding box center [928, 466] width 213 height 35
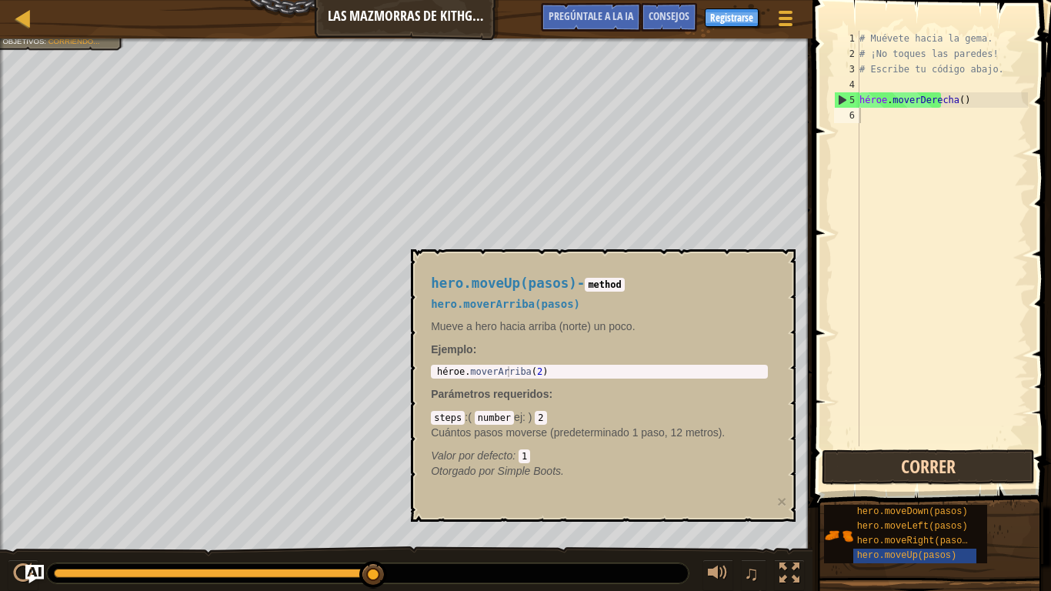
drag, startPoint x: 865, startPoint y: 446, endPoint x: 871, endPoint y: 456, distance: 11.1
click at [866, 448] on span at bounding box center [933, 231] width 251 height 553
click at [872, 452] on button "Correr" at bounding box center [928, 466] width 213 height 35
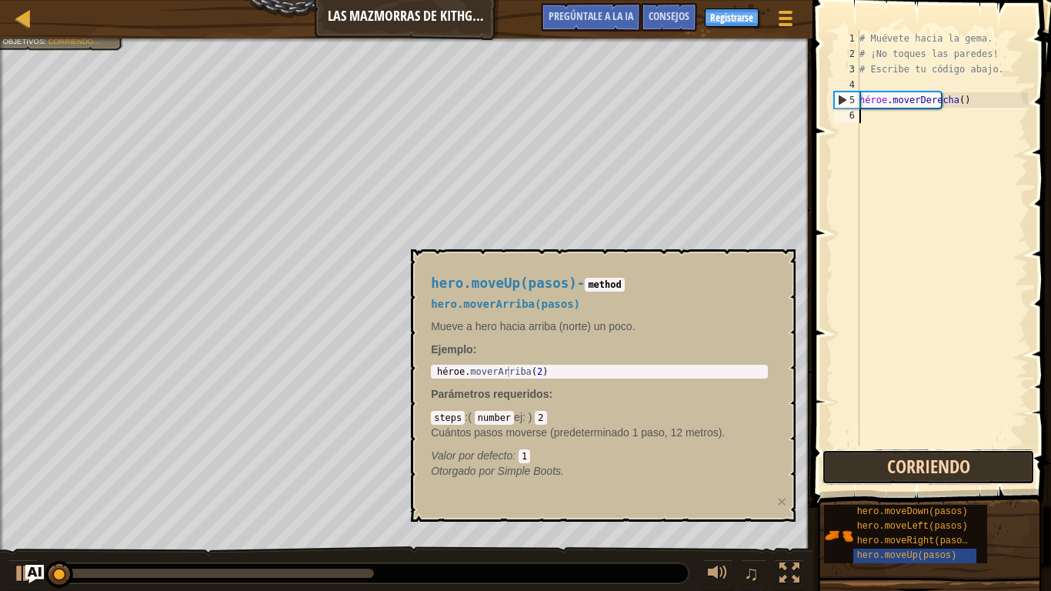
click at [871, 452] on button "Corriendo" at bounding box center [928, 466] width 213 height 35
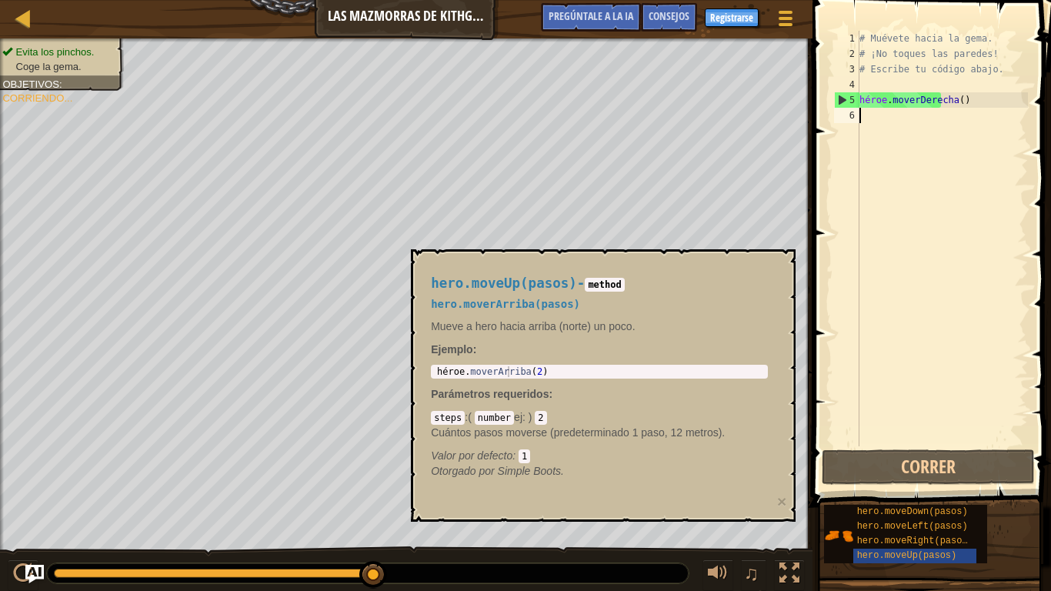
click at [964, 109] on div "# Muévete hacia la gema. # ¡No toques las paredes! # Escribe tu código abajo. h…" at bounding box center [942, 254] width 172 height 446
click at [897, 100] on div "# Muévete hacia la gema. # ¡No toques las paredes! # Escribe tu código abajo. h…" at bounding box center [942, 254] width 172 height 446
type textarea "hero.moveRight()"
click at [886, 102] on div "# Muévete hacia la gema. # ¡No toques las paredes! # Escribe tu código abajo. h…" at bounding box center [942, 254] width 172 height 446
drag, startPoint x: 988, startPoint y: 100, endPoint x: 851, endPoint y: 100, distance: 137.0
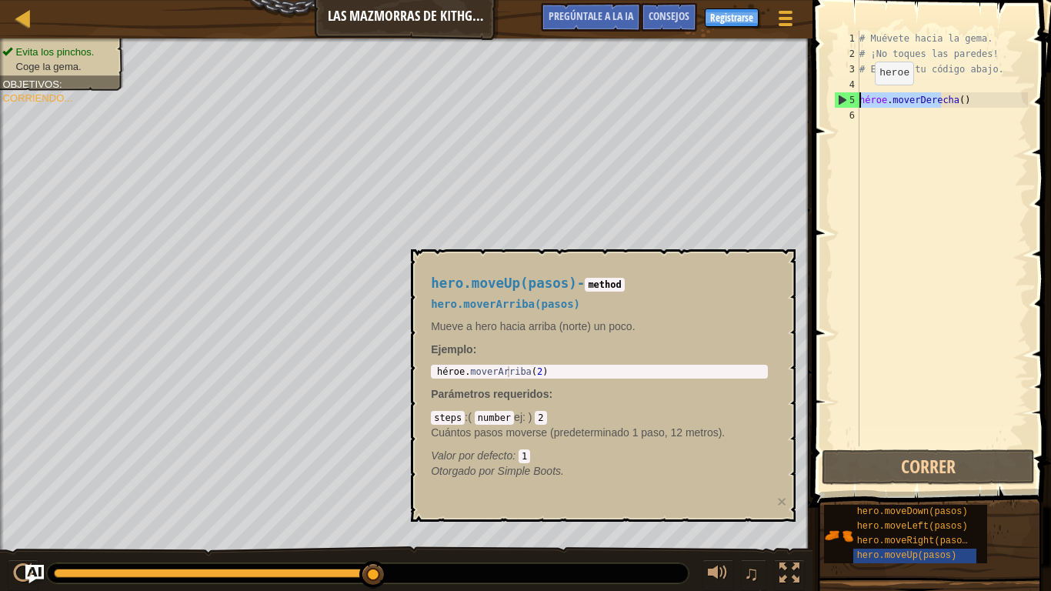
click at [851, 100] on div "hero.moveRight() 1 2 3 4 5 6 # Muévete hacia la gema. # ¡No toques las paredes!…" at bounding box center [929, 239] width 197 height 416
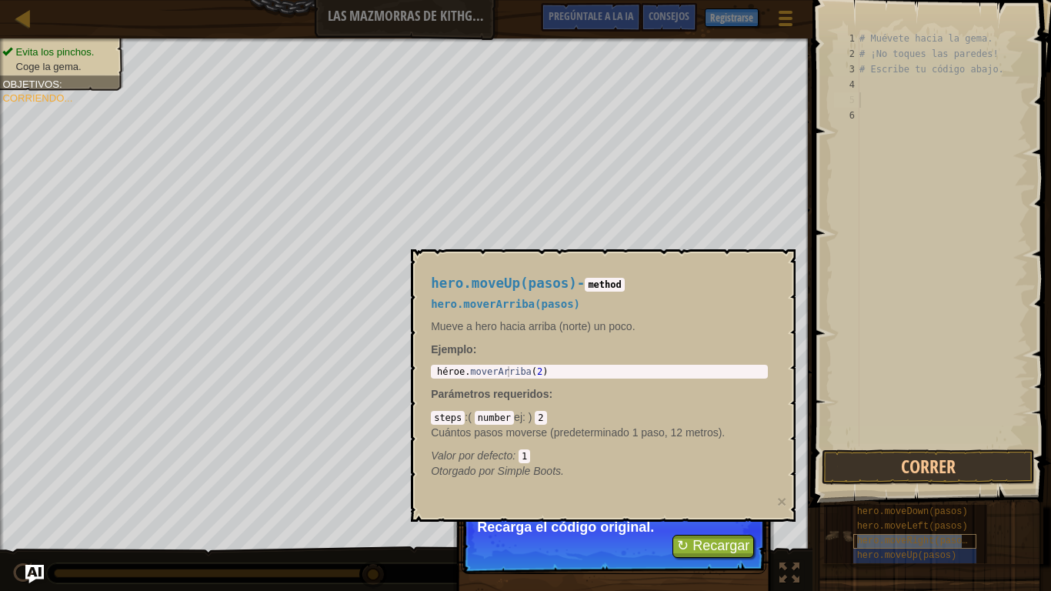
click at [926, 452] on font "hero.moveRight(pasos)" at bounding box center [915, 541] width 116 height 11
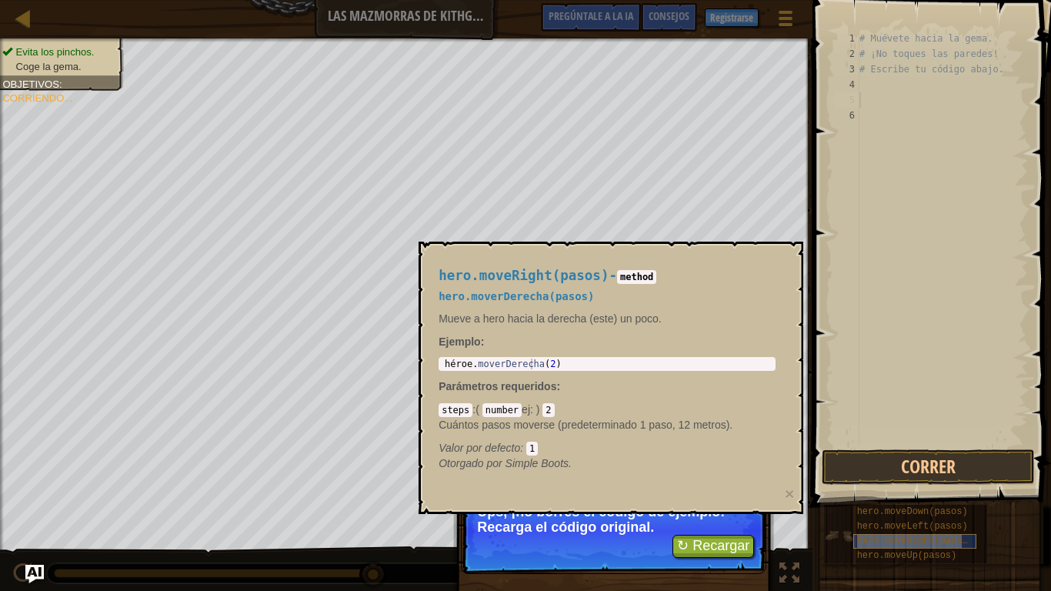
click at [893, 452] on div "hero.moveRight(pasos)" at bounding box center [914, 541] width 123 height 15
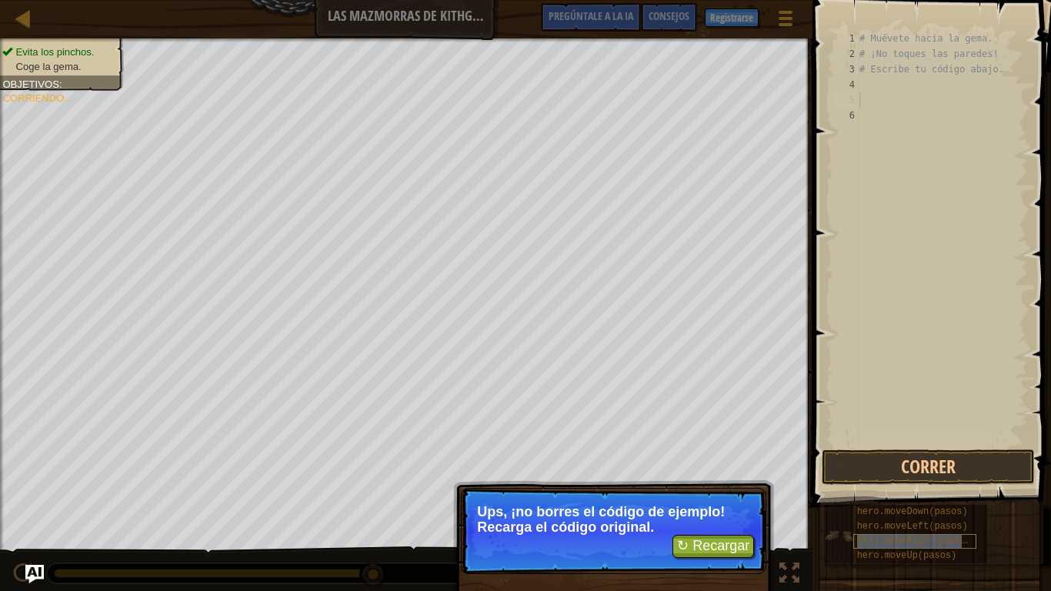
click at [892, 452] on font "hero.moveRight(pasos)" at bounding box center [915, 541] width 116 height 11
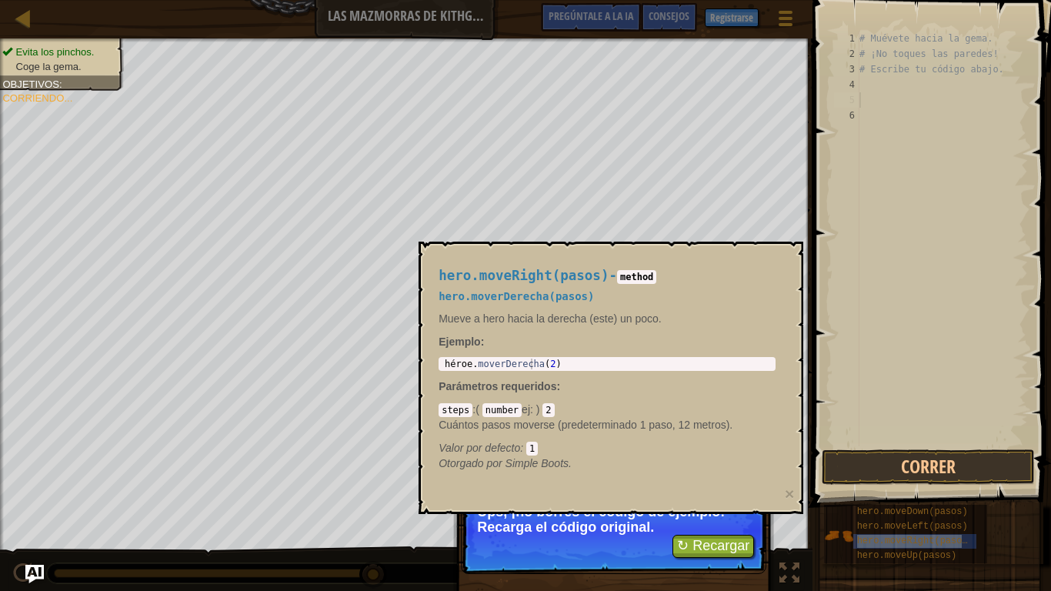
click at [870, 251] on div "# Muévete hacia la gema. # ¡No toques las paredes! # Escribe tu código abajo." at bounding box center [942, 254] width 172 height 446
click at [735, 452] on font "↻ Recargar" at bounding box center [713, 545] width 72 height 15
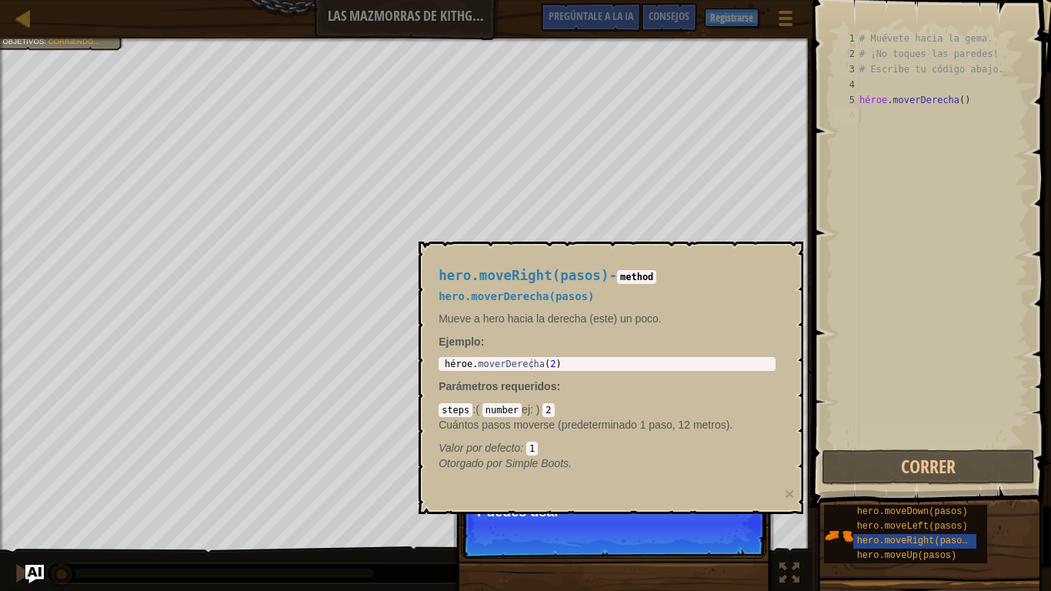
click at [697, 452] on p "Continuar Puedes usar" at bounding box center [613, 523] width 305 height 71
click at [621, 270] on code "method" at bounding box center [636, 277] width 39 height 14
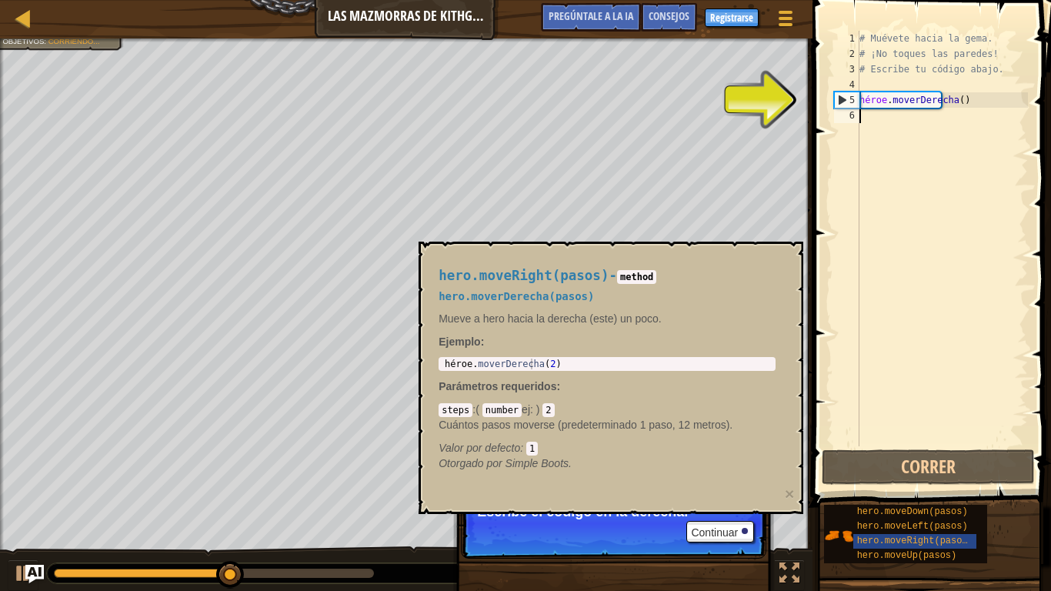
click at [979, 100] on div "# Muévete hacia la gema. # ¡No toques las paredes! # Escribe tu código abajo. h…" at bounding box center [942, 254] width 172 height 446
type textarea "hero.moveRight()"
click at [970, 102] on div "# Muévete hacia la gema. # ¡No toques las paredes! # Escribe tu código abajo. h…" at bounding box center [942, 254] width 172 height 446
click at [977, 103] on div "# Muévete hacia la gema. # ¡No toques las paredes! # Escribe tu código abajo. h…" at bounding box center [942, 254] width 172 height 446
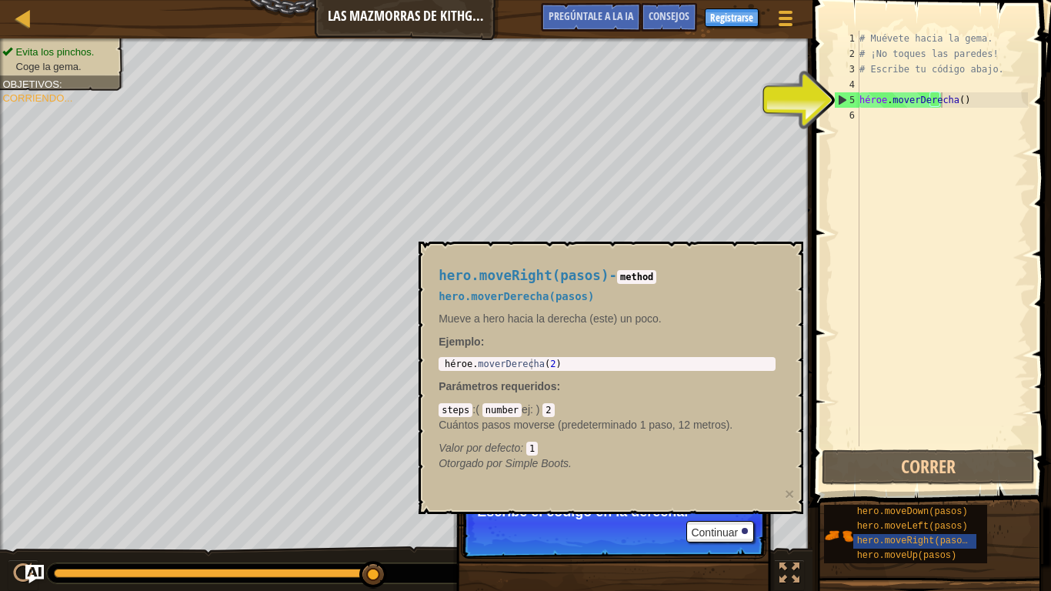
click at [604, 265] on div "hero.moveRight(pasos) - method hero.moverDerecha(pasos) Mueve a hero hacia la d…" at bounding box center [607, 370] width 359 height 232
click at [617, 274] on code "method" at bounding box center [636, 277] width 39 height 14
click at [743, 452] on div "Continuar Escribe el código en la derecha." at bounding box center [613, 602] width 321 height 228
click at [736, 452] on font "Continuar" at bounding box center [714, 532] width 47 height 12
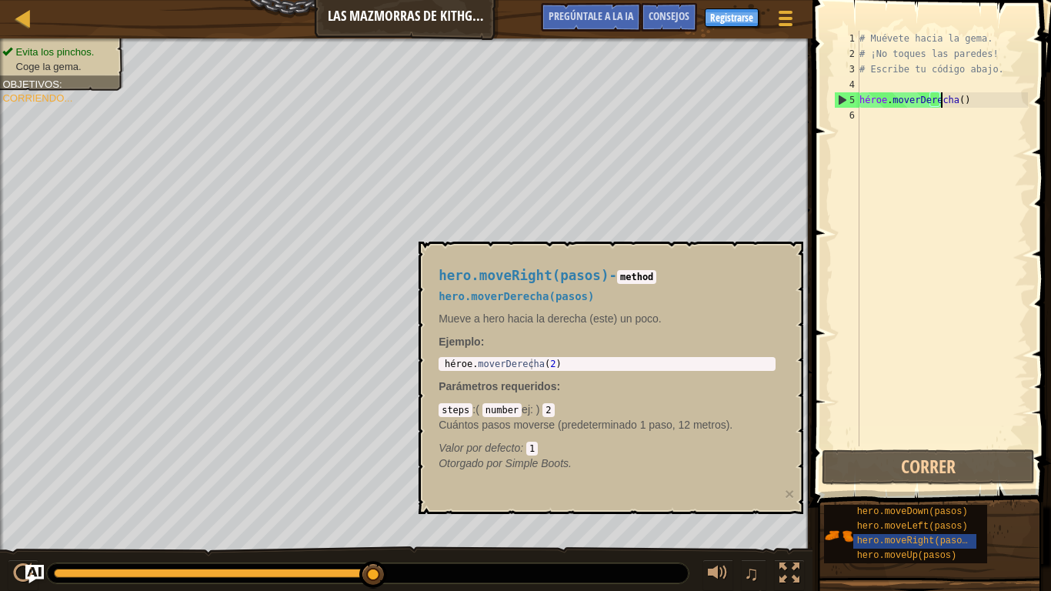
click at [736, 452] on div "Evita los pinchos. Coge la gema. Objetivos : Corriendo... ♫ Anya 11 x: 18 y: 18…" at bounding box center [525, 315] width 1051 height 554
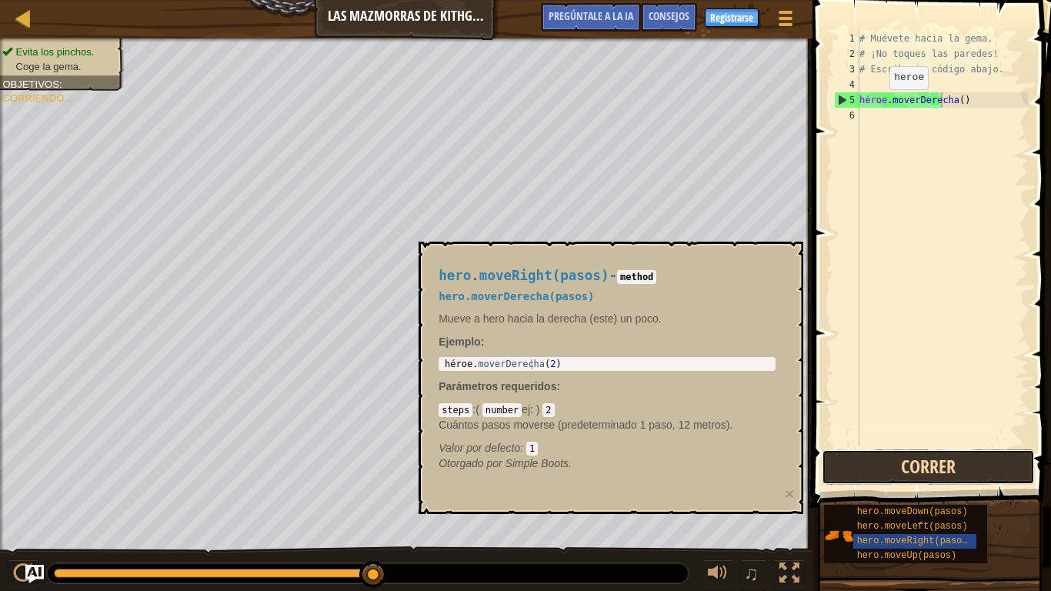
click at [884, 452] on button "Correr" at bounding box center [928, 466] width 213 height 35
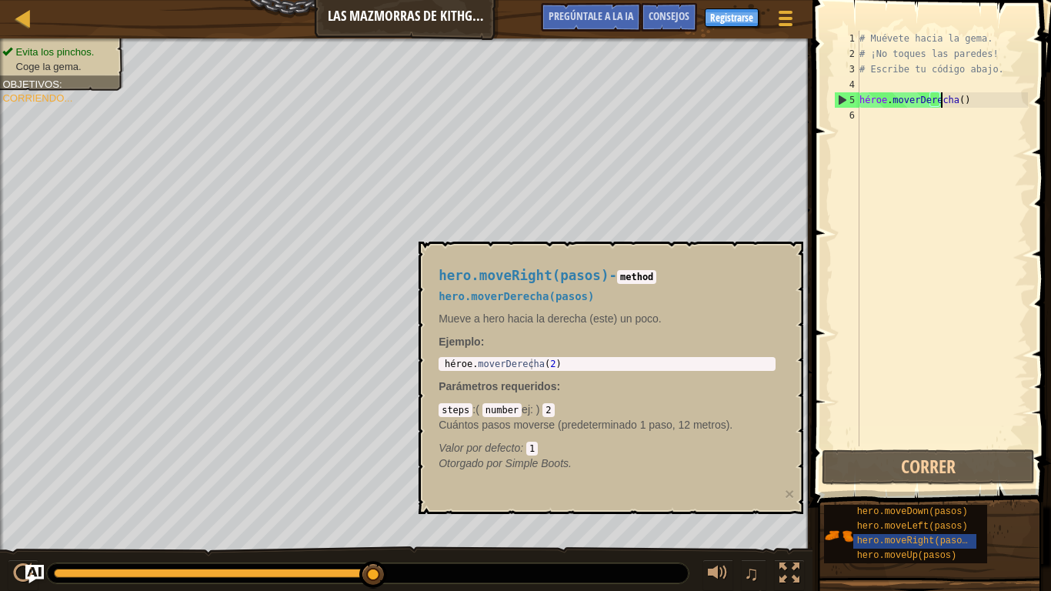
click at [653, 282] on h4 "hero.moveRight(pasos) - method" at bounding box center [607, 276] width 337 height 15
click at [609, 274] on font "-" at bounding box center [613, 275] width 8 height 15
drag, startPoint x: 620, startPoint y: 265, endPoint x: 736, endPoint y: 262, distance: 115.5
click at [634, 257] on div "hero.moveRight(pasos) - method hero.moverDerecha(pasos) Mueve a hero hacia la d…" at bounding box center [607, 370] width 359 height 232
click at [771, 262] on div "hero.moveRight(pasos) - method hero.moverDerecha(pasos) Mueve a hero hacia la d…" at bounding box center [607, 370] width 359 height 232
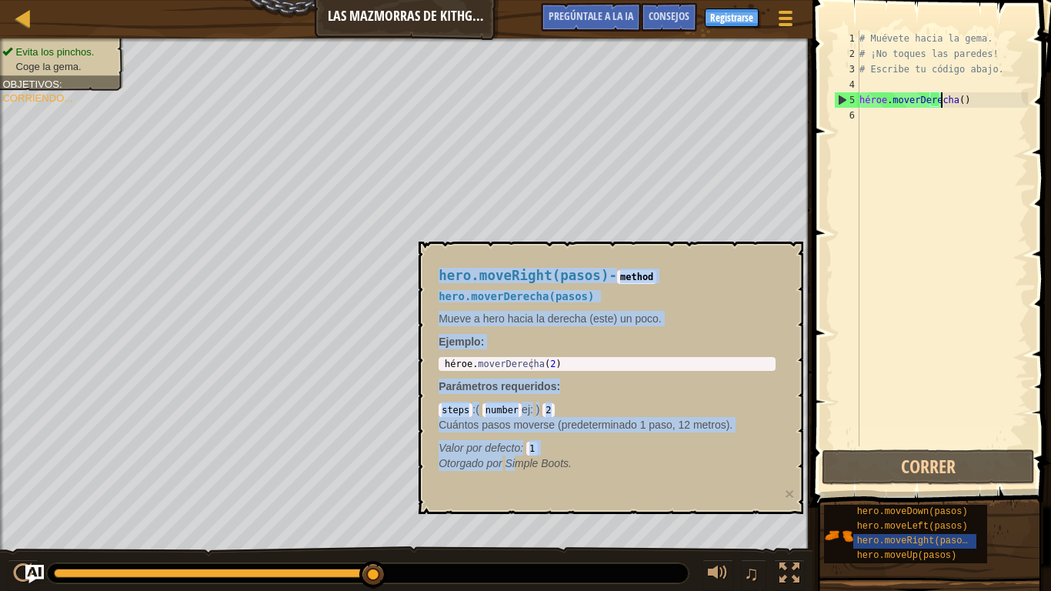
click at [541, 15] on body "Mapa Las mazmorras de Kithgard Menú del Juego Hecho Registrarse Consejos Pregún…" at bounding box center [525, 7] width 1051 height 15
click at [633, 452] on div "♫" at bounding box center [406, 569] width 813 height 46
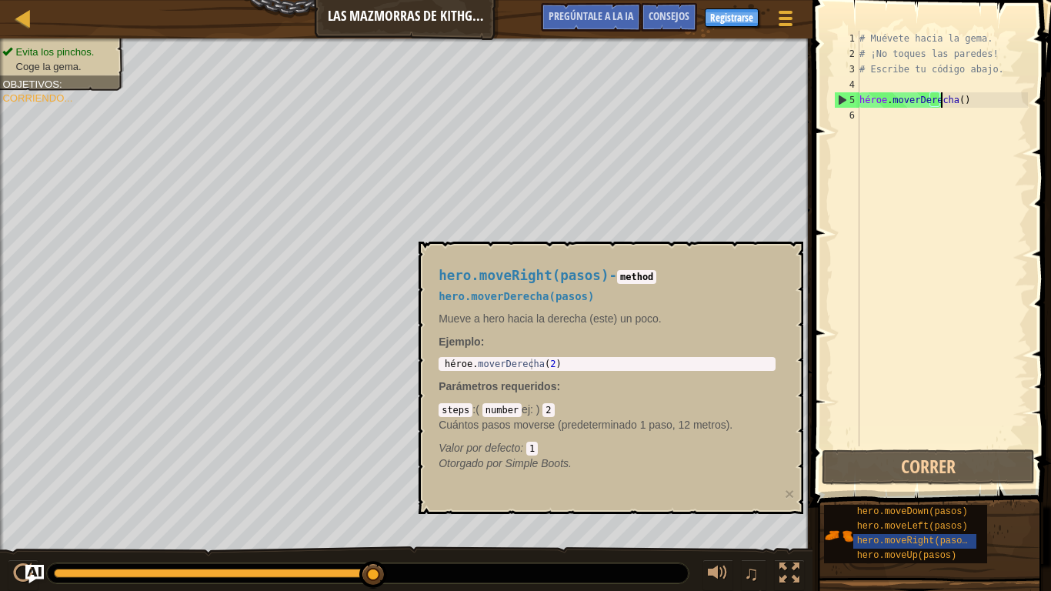
click at [689, 452] on p "Otorgado por Simple Boots." at bounding box center [607, 463] width 337 height 15
click at [876, 452] on font "hero.moveUp(pasos)" at bounding box center [907, 555] width 100 height 11
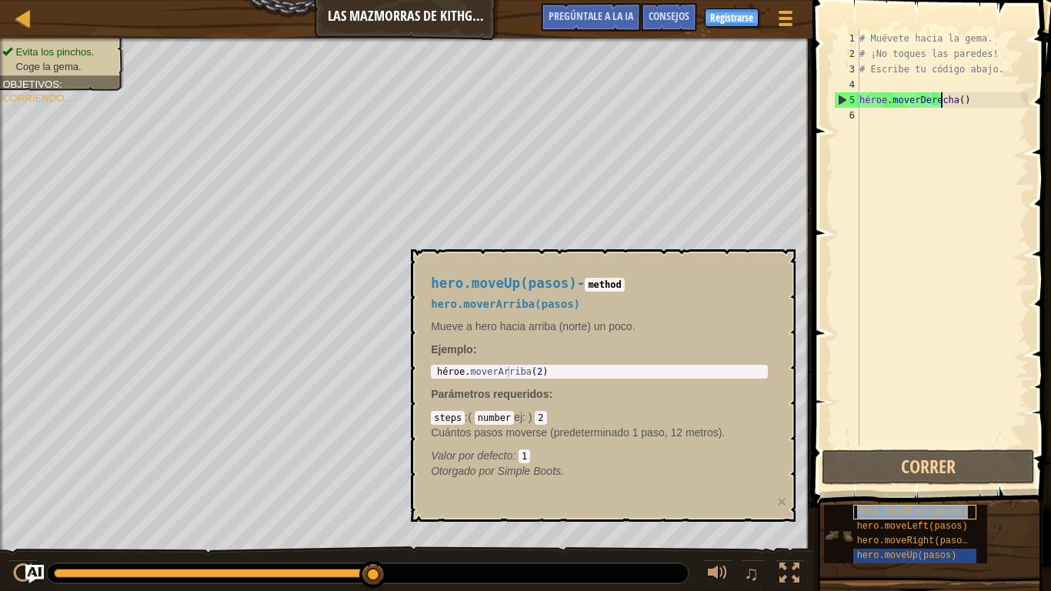
click at [895, 452] on div "hero.moveDown(pasos)" at bounding box center [914, 512] width 123 height 15
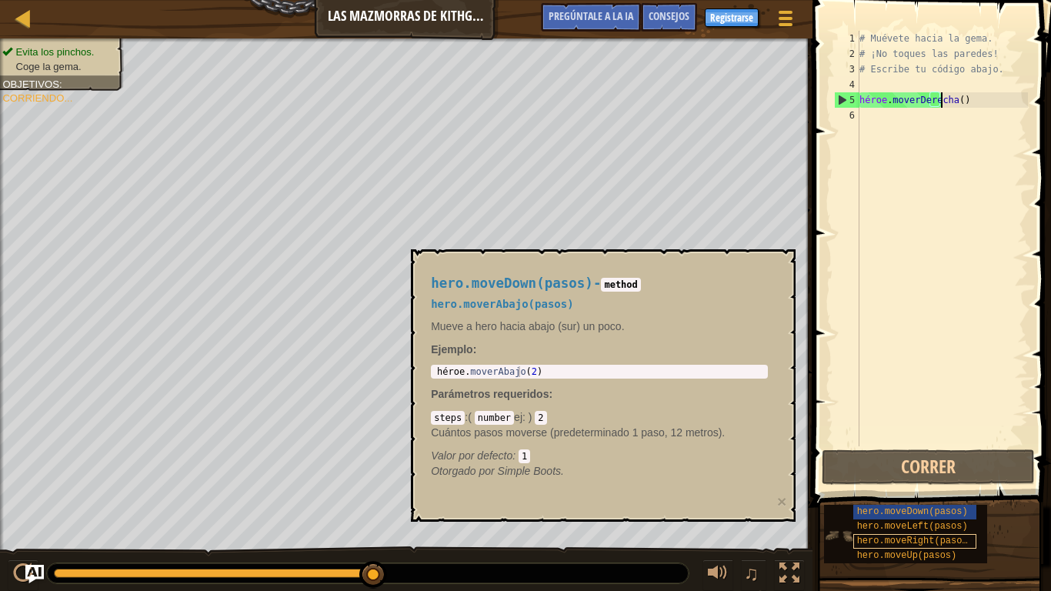
click at [901, 452] on div "hero.moveRight(pasos)" at bounding box center [914, 541] width 123 height 15
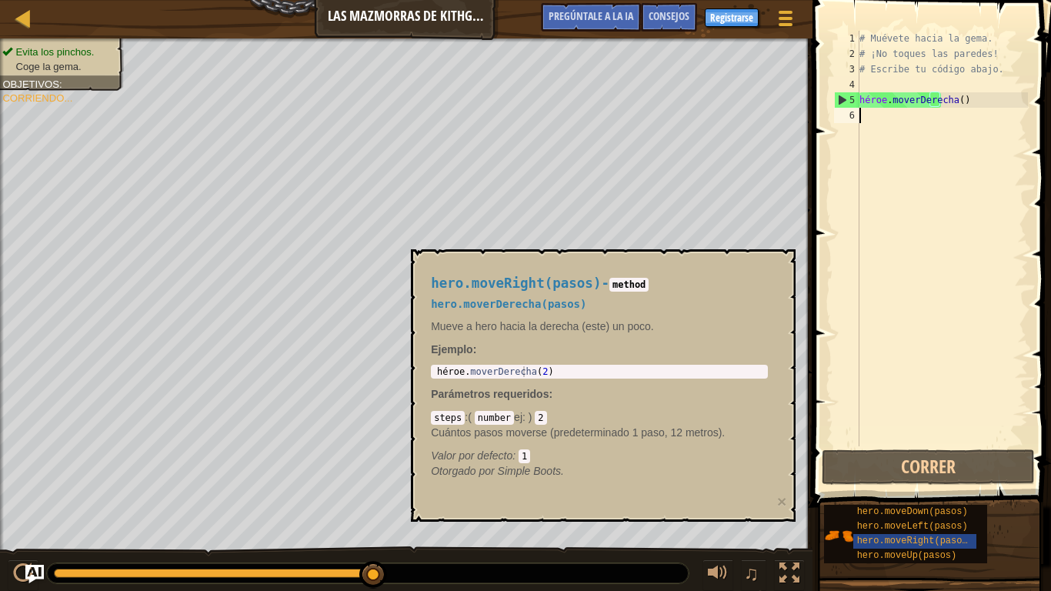
click at [921, 426] on div "# Muévete hacia la gema. # ¡No toques las paredes! # Escribe tu código abajo. h…" at bounding box center [942, 254] width 172 height 446
click at [890, 452] on div "hero.moveLeft(pasos)" at bounding box center [914, 526] width 123 height 15
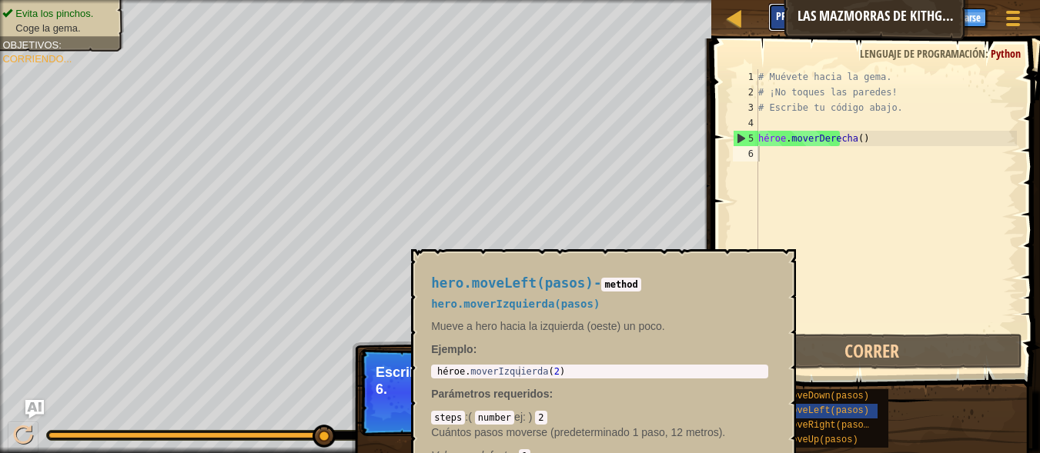
click at [820, 16] on font "Pregúntale a la IA" at bounding box center [818, 15] width 85 height 15
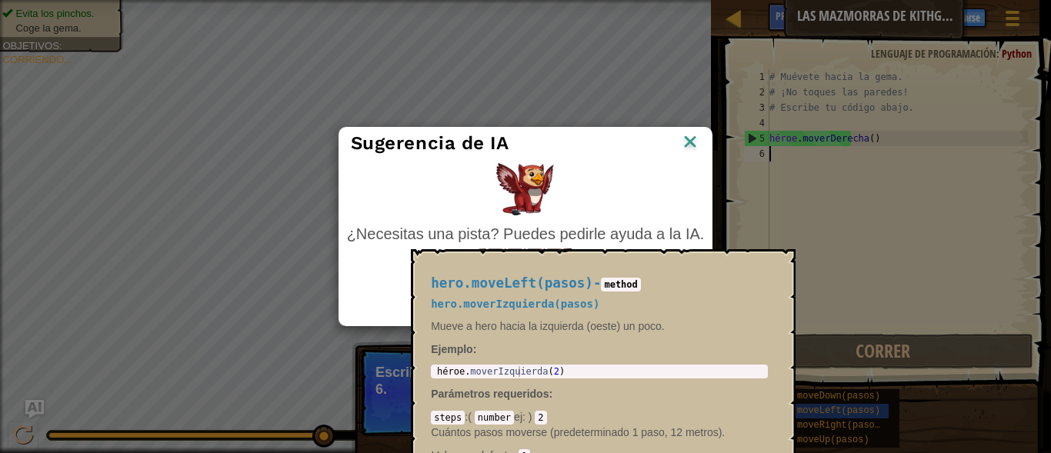
click at [703, 137] on div "Sugerencia de IA" at bounding box center [525, 144] width 373 height 32
click at [699, 136] on img at bounding box center [690, 143] width 20 height 23
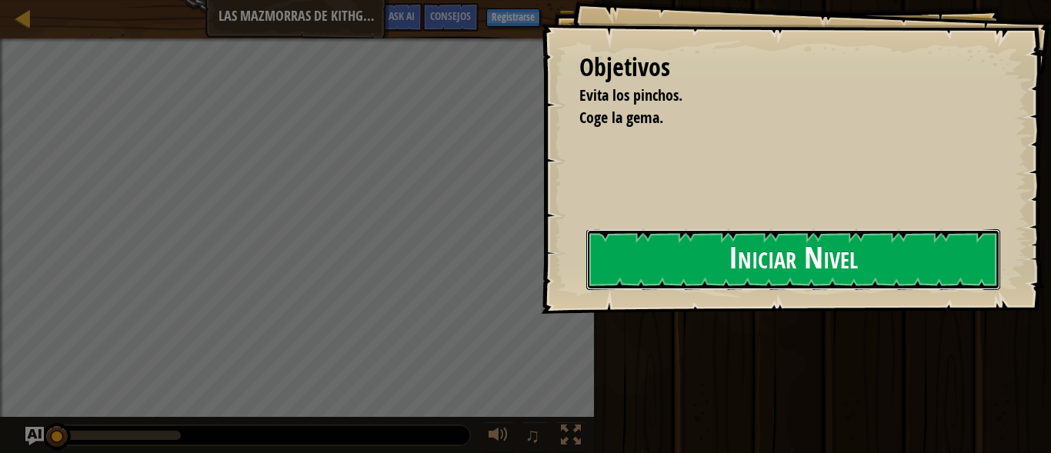
drag, startPoint x: 736, startPoint y: 259, endPoint x: 723, endPoint y: 269, distance: 16.5
click at [736, 259] on button "Iniciar Nivel" at bounding box center [793, 259] width 414 height 61
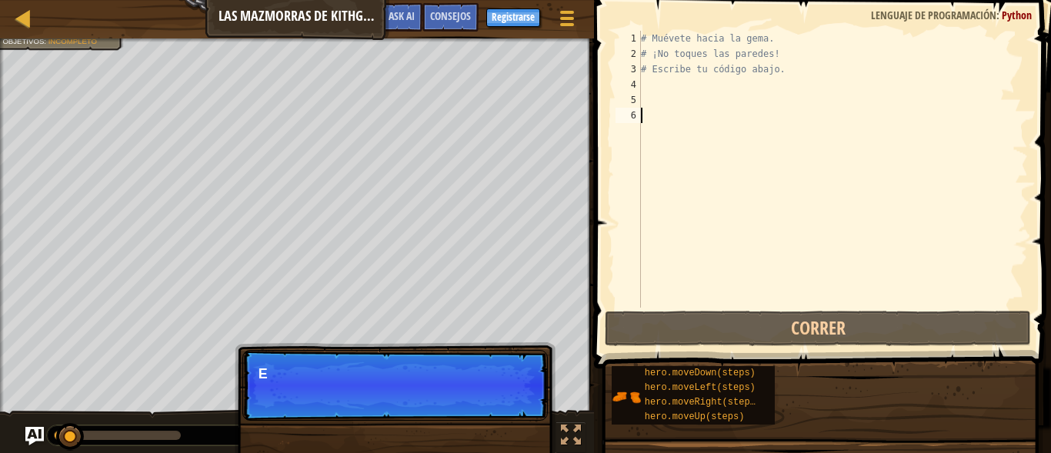
click at [721, 292] on div "# Muévete hacia la gema. # ¡No toques las paredes! # Escribe tu código abajo." at bounding box center [833, 185] width 390 height 308
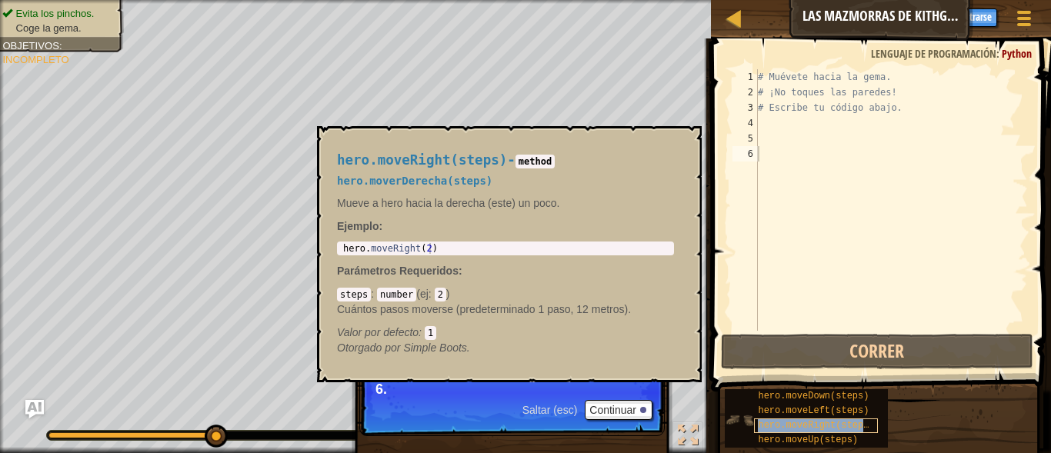
click at [830, 425] on span "hero.moveRight(steps)" at bounding box center [816, 425] width 116 height 11
click at [781, 122] on div "# Muévete hacia la gema. # ¡No toques las paredes! # Escribe tu código abajo." at bounding box center [891, 215] width 273 height 292
click at [696, 142] on div "hero.moveRight(steps) - method hero.moverDerecha(steps) Mueve a hero hacia la d…" at bounding box center [509, 254] width 385 height 256
click at [683, 141] on button "×" at bounding box center [685, 144] width 12 height 22
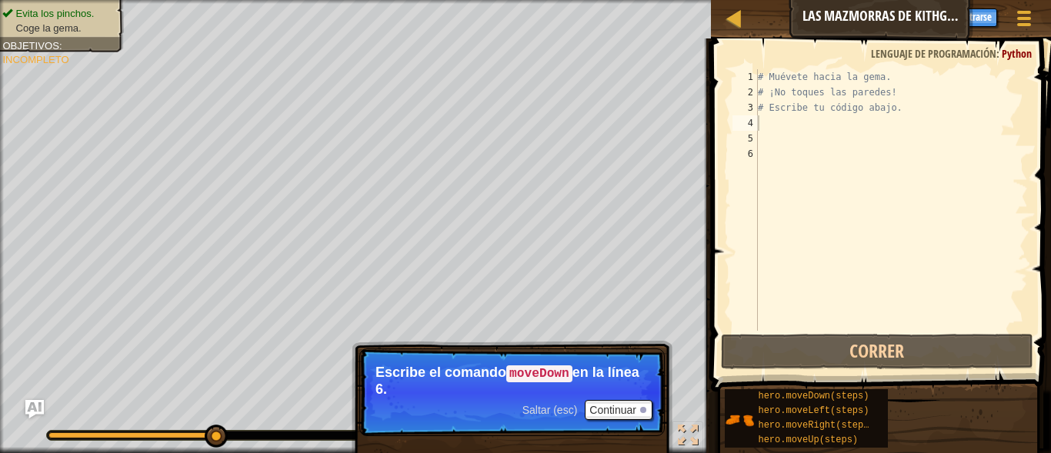
click at [807, 123] on div "# Muévete hacia la gema. # ¡No toques las paredes! # Escribe tu código abajo." at bounding box center [891, 215] width 273 height 292
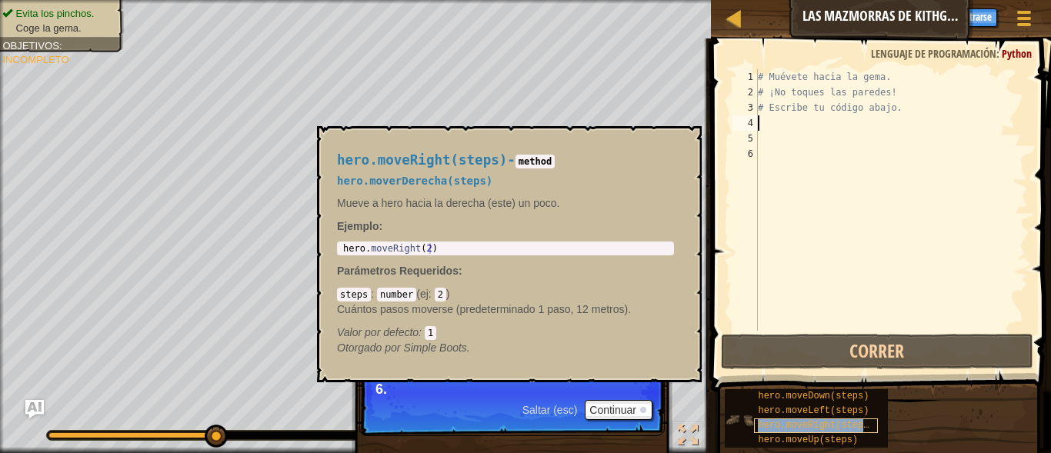
click at [843, 420] on span "hero.moveRight(steps)" at bounding box center [816, 425] width 116 height 11
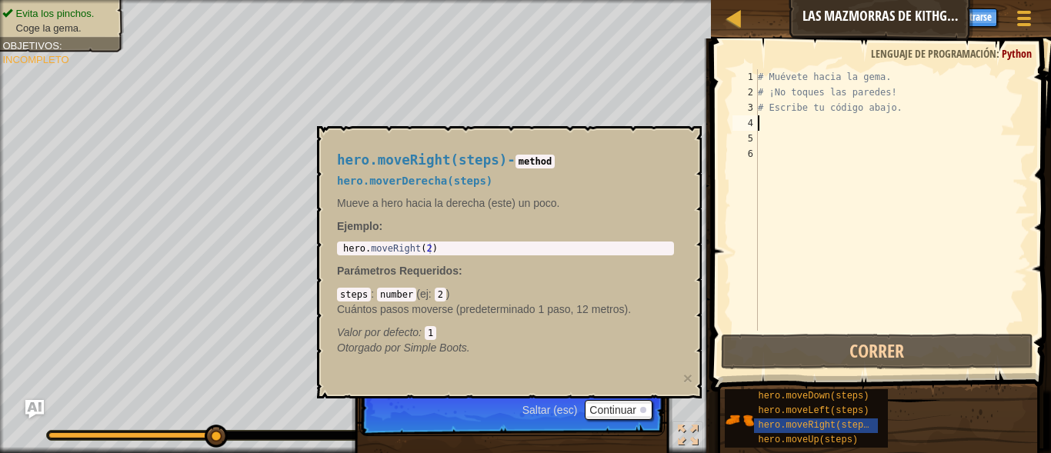
click at [779, 159] on div "# Muévete hacia la gema. # ¡No toques las paredes! # Escribe tu código abajo." at bounding box center [891, 215] width 273 height 292
click at [785, 129] on div "# Muévete hacia la gema. # ¡No toques las paredes! # Escribe tu código abajo." at bounding box center [891, 215] width 273 height 292
drag, startPoint x: 679, startPoint y: 139, endPoint x: 675, endPoint y: 159, distance: 19.6
click at [678, 142] on div "hero.moveRight(steps) - method hero.moverDerecha(steps) Mueve a hero hacia la d…" at bounding box center [505, 255] width 359 height 232
drag, startPoint x: 675, startPoint y: 159, endPoint x: 690, endPoint y: 154, distance: 16.1
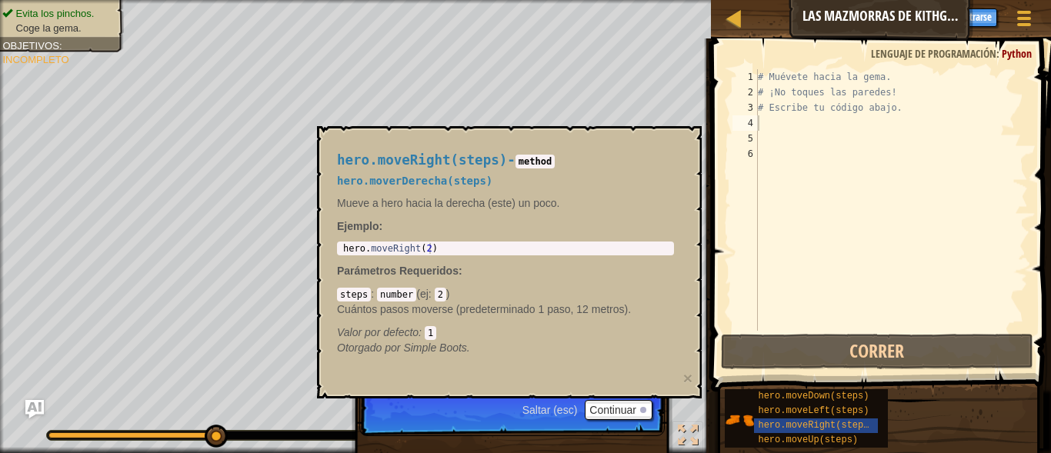
click at [676, 159] on div "hero.moveRight(steps) - method hero.moverDerecha(steps) Mueve a hero hacia la d…" at bounding box center [505, 255] width 359 height 232
drag, startPoint x: 690, startPoint y: 154, endPoint x: 675, endPoint y: 132, distance: 26.5
click at [686, 145] on div "hero.moveRight(steps) - method hero.moverDerecha(steps) Mueve a hero hacia la d…" at bounding box center [509, 262] width 385 height 272
click at [675, 132] on div "hero.moveRight(steps) - method hero.moverDerecha(steps) Mueve a hero hacia la d…" at bounding box center [509, 262] width 385 height 272
click at [679, 139] on div "hero.moveRight(steps) - method hero.moverDerecha(steps) Mueve a hero hacia la d…" at bounding box center [505, 255] width 359 height 232
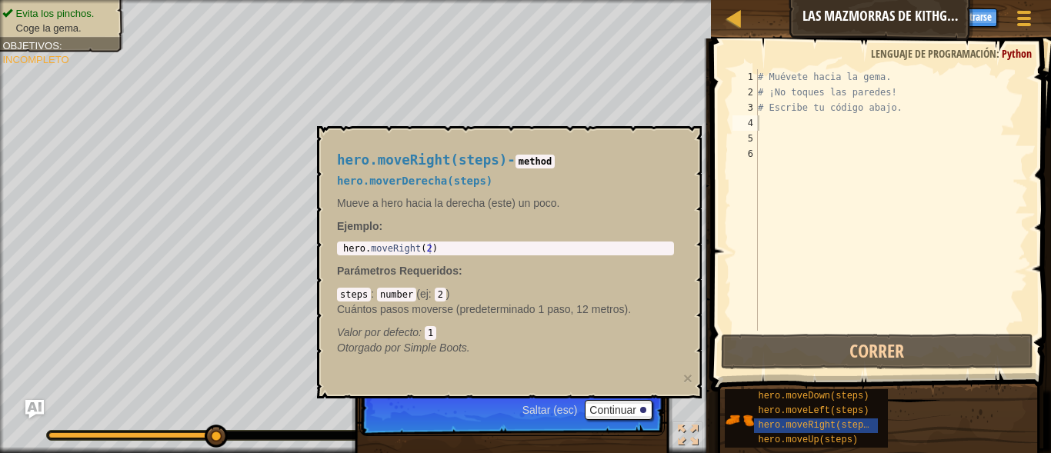
click at [334, 133] on div "hero.moveRight(steps) - method hero.moverDerecha(steps) Mueve a hero hacia la d…" at bounding box center [509, 262] width 385 height 272
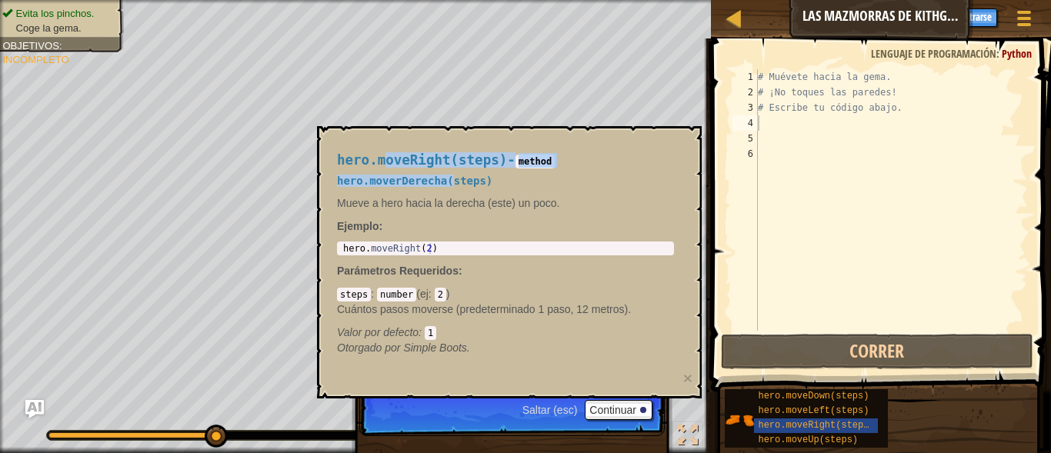
click at [516, 211] on div "hero.moveRight(steps) - method hero.moverDerecha(steps) Mueve a hero hacia la d…" at bounding box center [505, 255] width 359 height 232
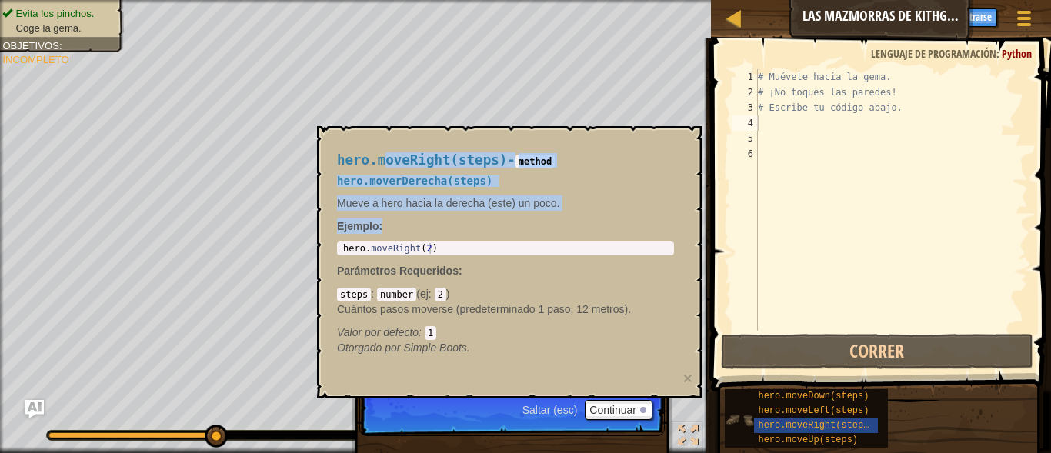
click at [740, 417] on img at bounding box center [739, 420] width 29 height 29
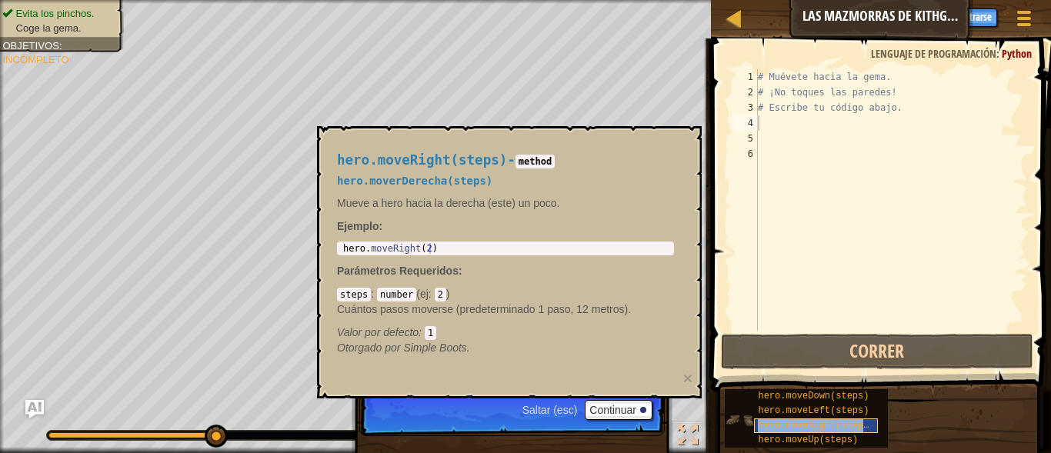
click at [793, 429] on span "hero.moveRight(steps)" at bounding box center [816, 425] width 116 height 11
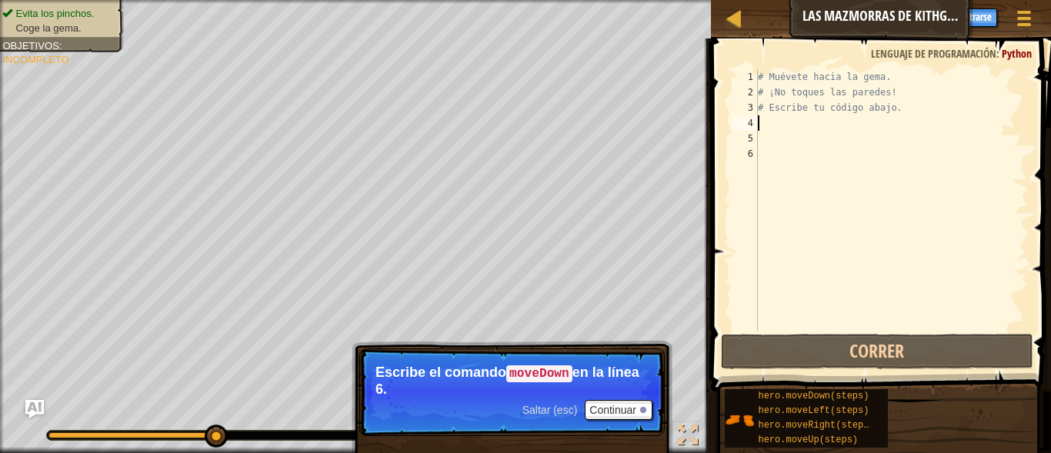
type textarea "m"
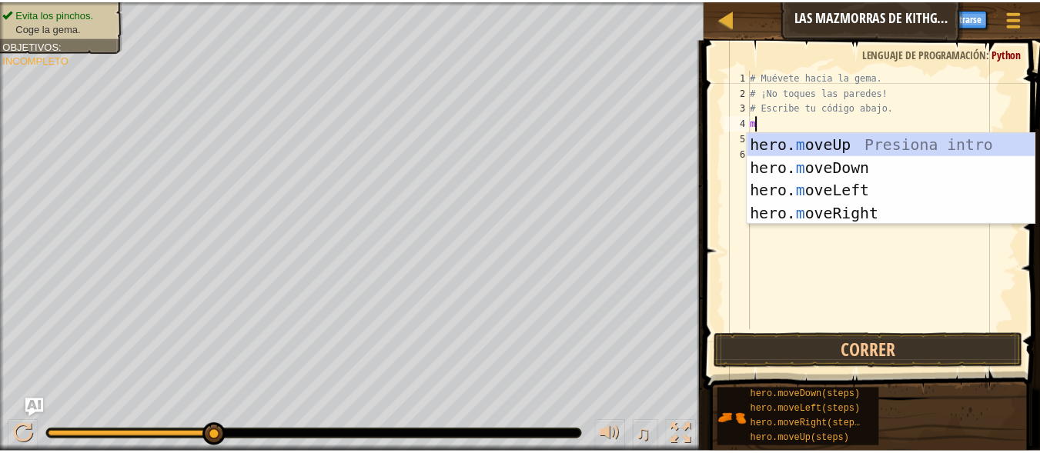
scroll to position [7, 0]
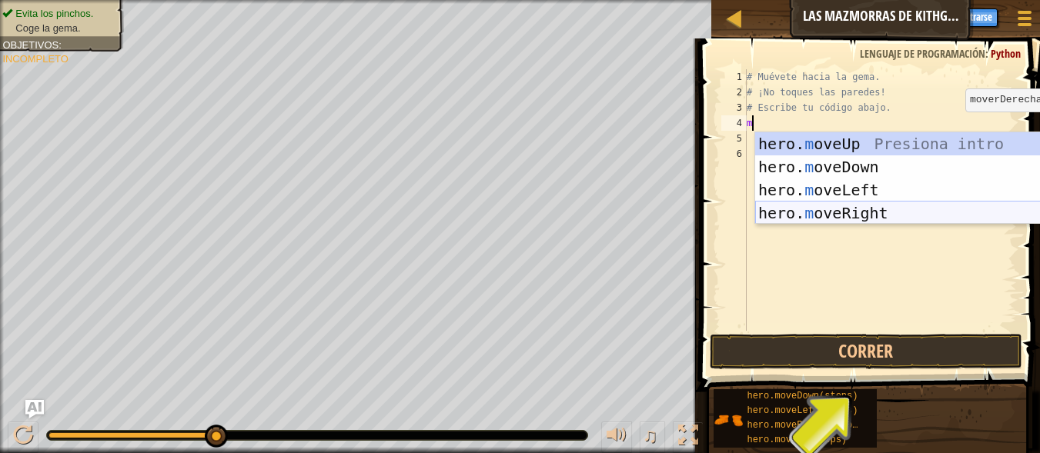
click at [840, 219] on div "hero. m oveUp Presiona intro hero. m oveDown Presiona intro hero. m oveLeft Pre…" at bounding box center [900, 201] width 291 height 139
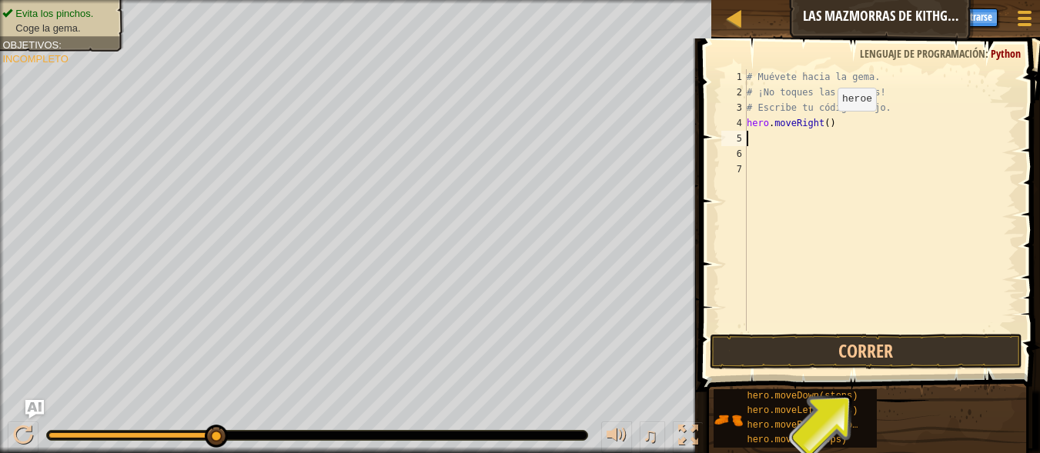
click at [824, 126] on div "# Muévete hacia la gema. # ¡No toques las paredes! # Escribe tu código abajo. h…" at bounding box center [879, 215] width 273 height 292
type textarea "hero.moveRight(4)"
click at [785, 345] on button "Correr" at bounding box center [865, 351] width 312 height 35
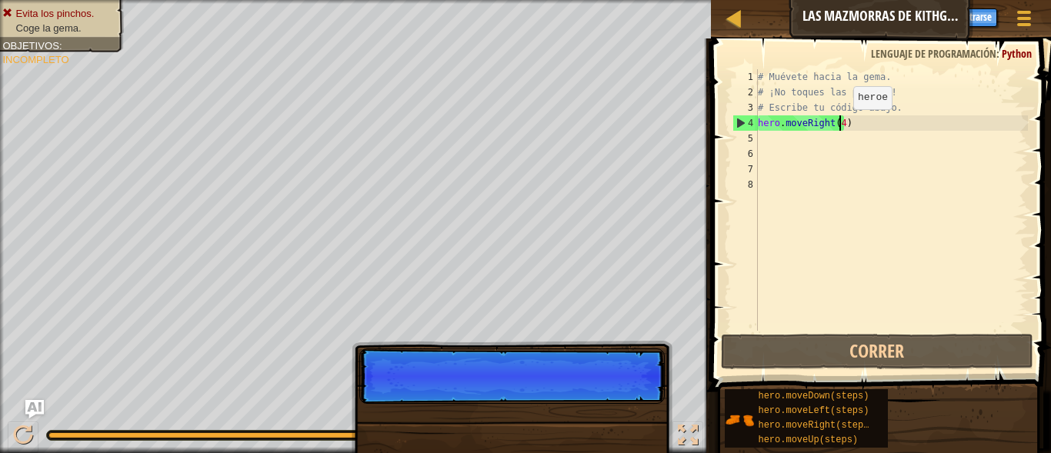
click at [840, 125] on div "# Muévete hacia la gema. # ¡No toques las paredes! # Escribe tu código abajo. h…" at bounding box center [891, 215] width 273 height 292
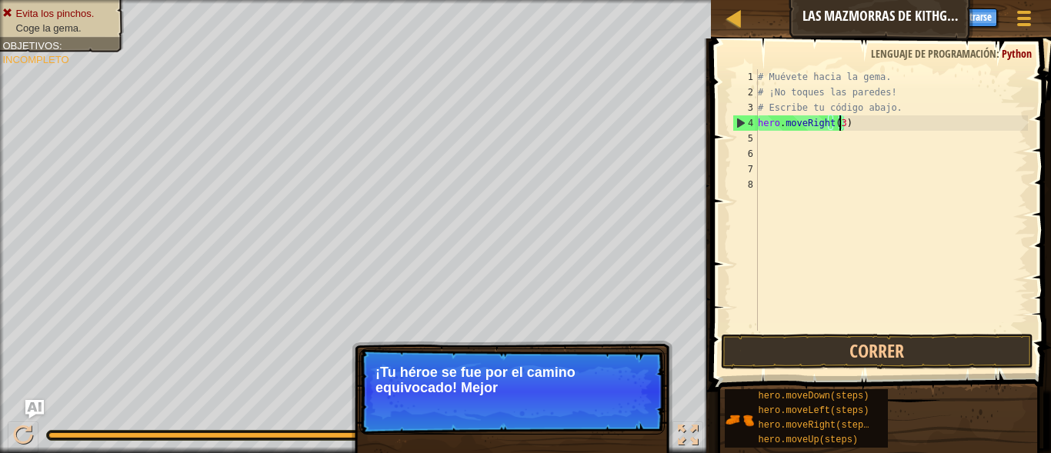
scroll to position [7, 6]
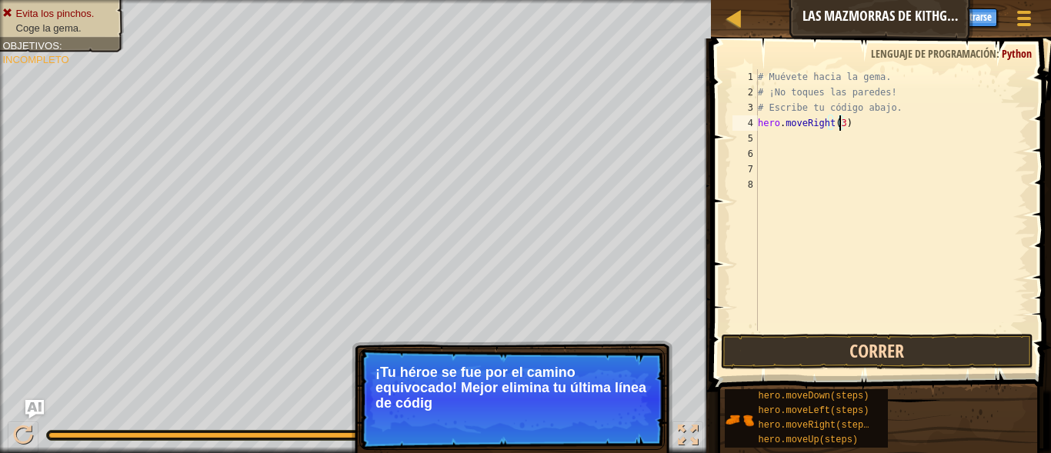
type textarea "hero.moveRight(3)"
click at [786, 339] on button "Correr" at bounding box center [877, 351] width 312 height 35
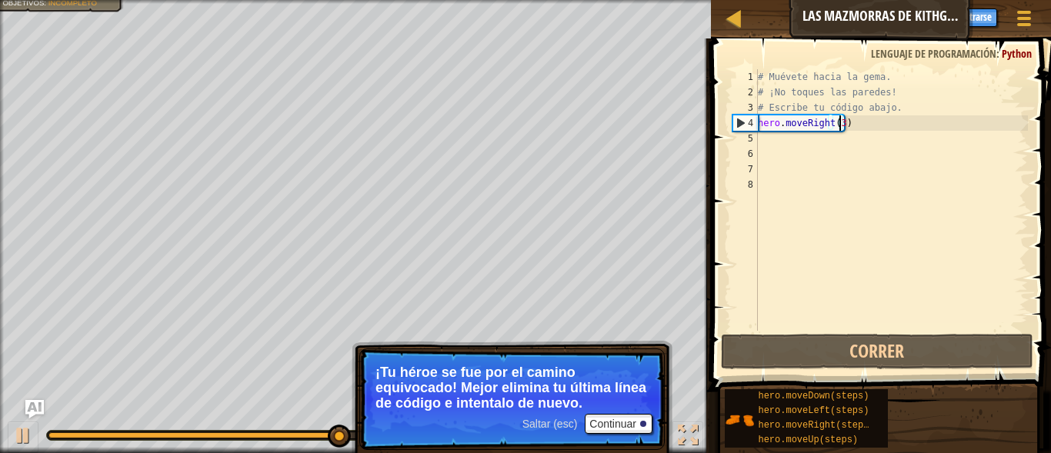
click at [846, 125] on div "# Muévete hacia la gema. # ¡No toques las paredes! # Escribe tu código abajo. h…" at bounding box center [891, 215] width 273 height 292
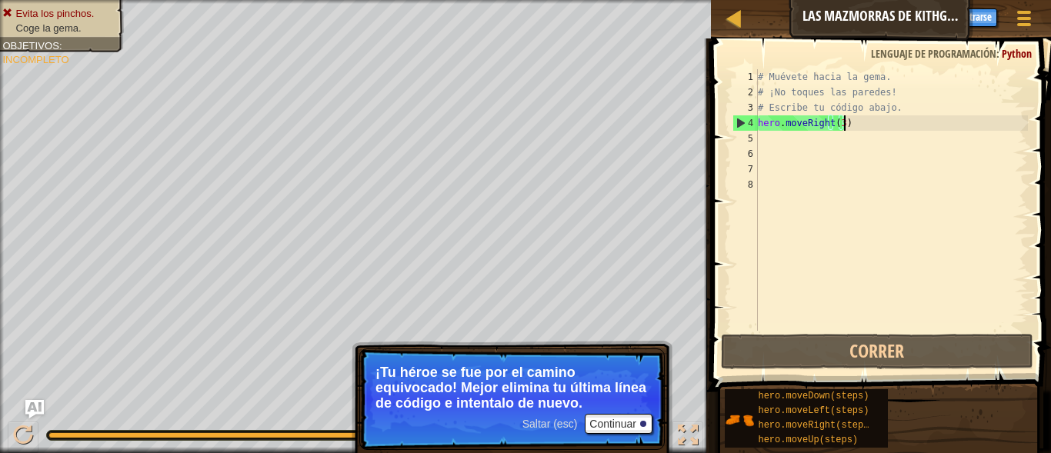
click at [842, 120] on div "# Muévete hacia la gema. # ¡No toques las paredes! # Escribe tu código abajo. h…" at bounding box center [891, 215] width 273 height 292
click at [834, 128] on div "# Muévete hacia la gema. # ¡No toques las paredes! # Escribe tu código abajo. h…" at bounding box center [891, 215] width 273 height 292
click at [836, 128] on div "# Muévete hacia la gema. # ¡No toques las paredes! # Escribe tu código abajo. h…" at bounding box center [891, 215] width 273 height 292
click at [842, 131] on div "# Muévete hacia la gema. # ¡No toques las paredes! # Escribe tu código abajo. h…" at bounding box center [891, 215] width 273 height 292
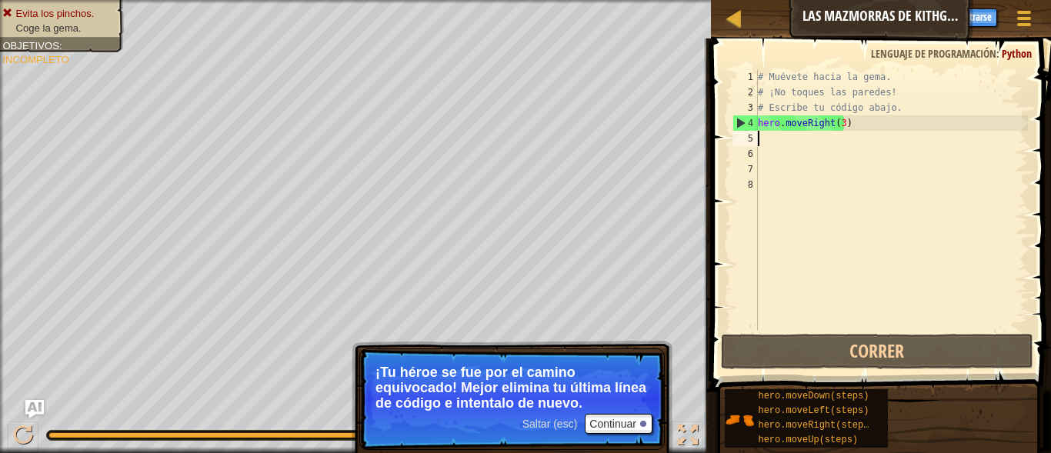
click at [843, 125] on div "# Muévete hacia la gema. # ¡No toques las paredes! # Escribe tu código abajo. h…" at bounding box center [891, 215] width 273 height 292
click at [840, 126] on div "# Muévete hacia la gema. # ¡No toques las paredes! # Escribe tu código abajo. h…" at bounding box center [891, 215] width 273 height 292
type textarea "hero.moveRight(2)"
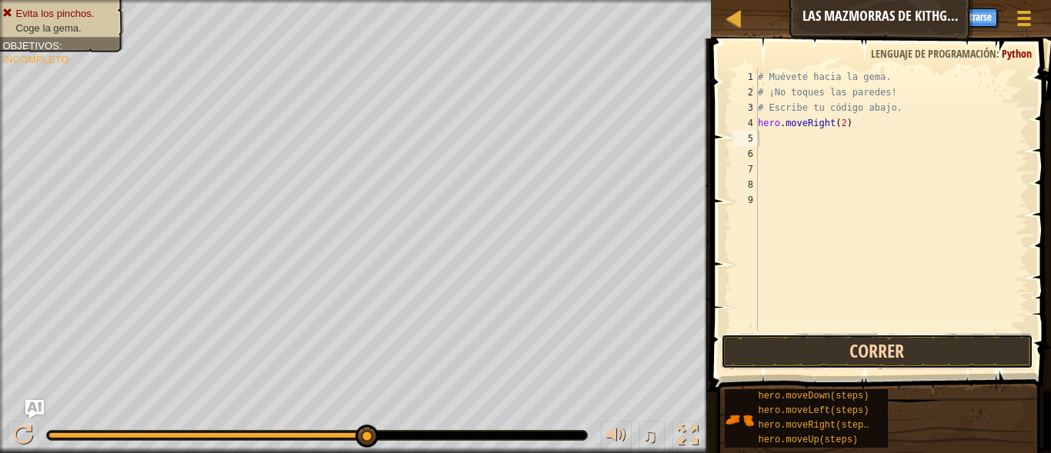
click at [875, 335] on button "Correr" at bounding box center [877, 351] width 312 height 35
click at [872, 356] on button "Correr" at bounding box center [877, 351] width 312 height 35
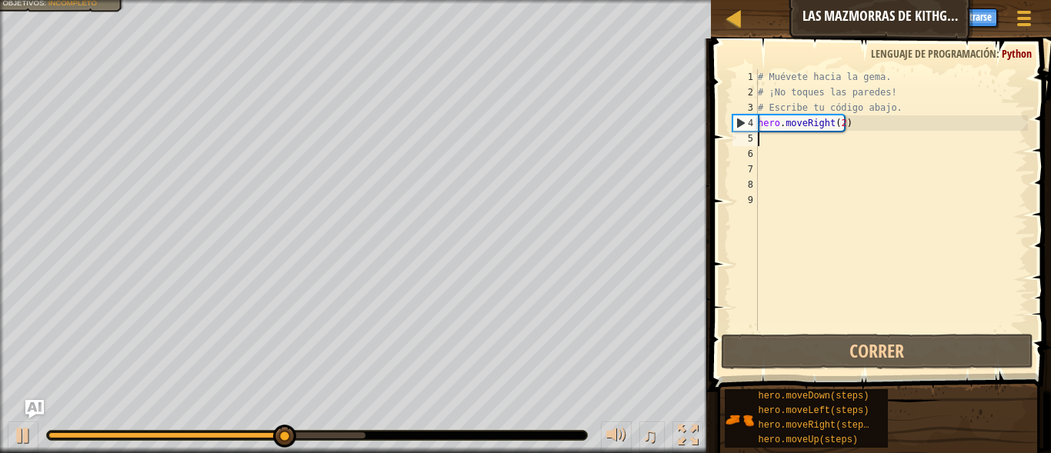
click at [847, 131] on div "# Muévete hacia la gema. # ¡No toques las paredes! # Escribe tu código abajo. h…" at bounding box center [891, 215] width 273 height 292
click at [843, 126] on div "# Muévete hacia la gema. # ¡No toques las paredes! # Escribe tu código abajo. h…" at bounding box center [891, 215] width 273 height 292
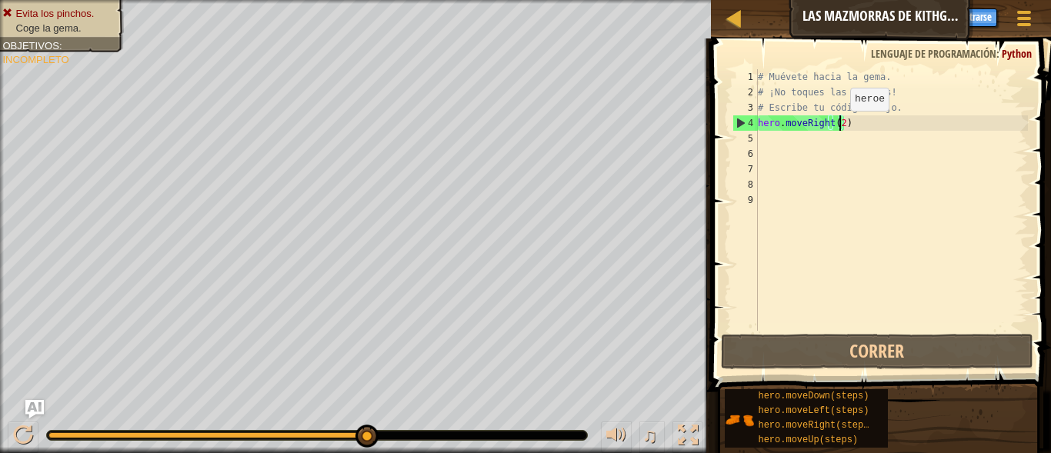
click at [837, 126] on div "# Muévete hacia la gema. # ¡No toques las paredes! # Escribe tu código abajo. h…" at bounding box center [891, 215] width 273 height 292
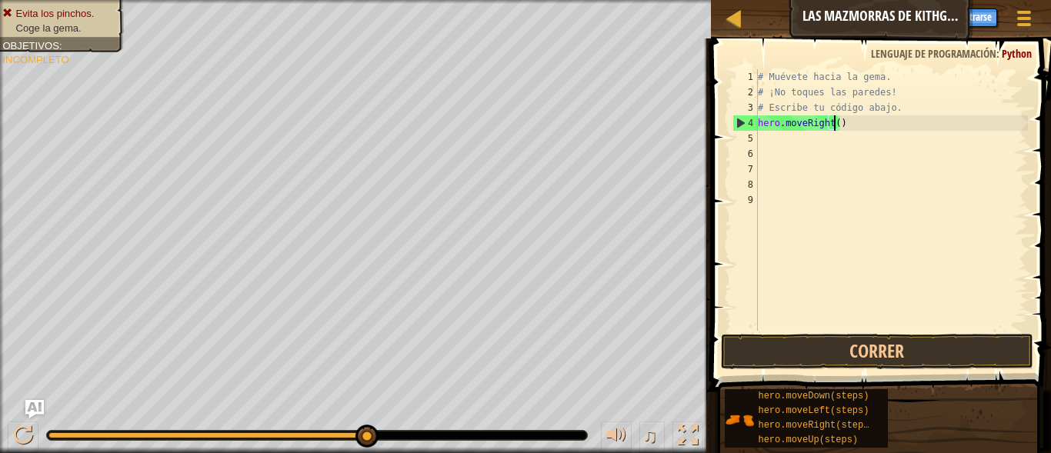
type textarea "hero.moveRight(1)"
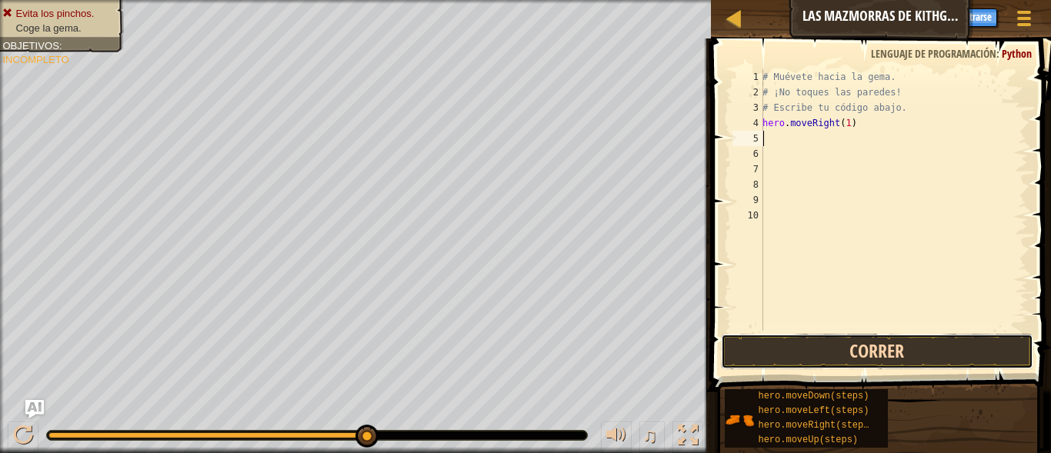
click at [943, 347] on button "Correr" at bounding box center [877, 351] width 312 height 35
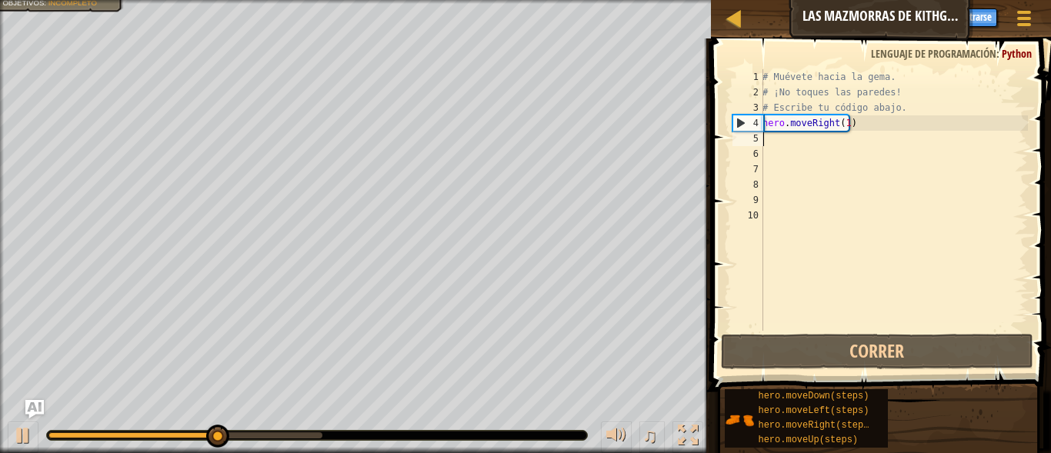
click at [802, 148] on div "# Muévete hacia la gema. # ¡No toques las paredes! # Escribe tu código abajo. h…" at bounding box center [894, 215] width 269 height 292
click at [790, 143] on div "# Muévete hacia la gema. # ¡No toques las paredes! # Escribe tu código abajo. h…" at bounding box center [894, 215] width 269 height 292
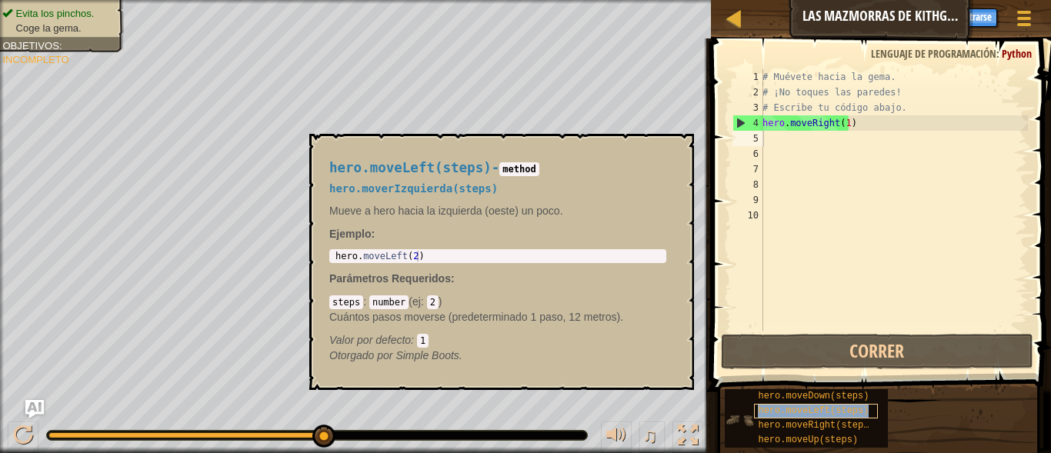
click at [813, 416] on div "hero.moveLeft(steps)" at bounding box center [815, 411] width 123 height 15
click at [793, 156] on div "# Muévete hacia la gema. # ¡No toques las paredes! # Escribe tu código abajo. h…" at bounding box center [894, 215] width 269 height 292
click at [802, 148] on div "# Muévete hacia la gema. # ¡No toques las paredes! # Escribe tu código abajo. h…" at bounding box center [894, 215] width 269 height 292
click at [832, 145] on div "# Muévete hacia la gema. # ¡No toques las paredes! # Escribe tu código abajo. h…" at bounding box center [894, 215] width 269 height 292
click at [842, 132] on div "# Muévete hacia la gema. # ¡No toques las paredes! # Escribe tu código abajo. h…" at bounding box center [894, 215] width 269 height 292
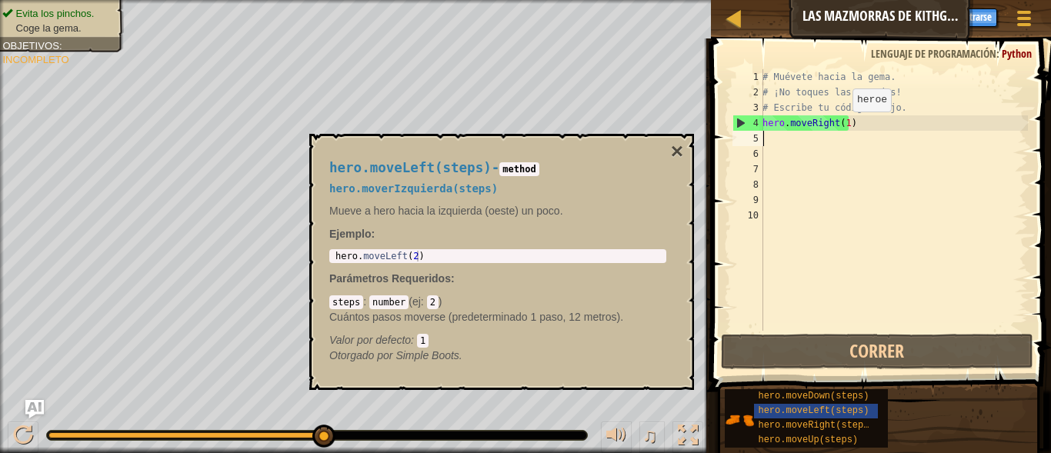
click at [844, 125] on div "# Muévete hacia la gema. # ¡No toques las paredes! # Escribe tu código abajo. h…" at bounding box center [894, 215] width 269 height 292
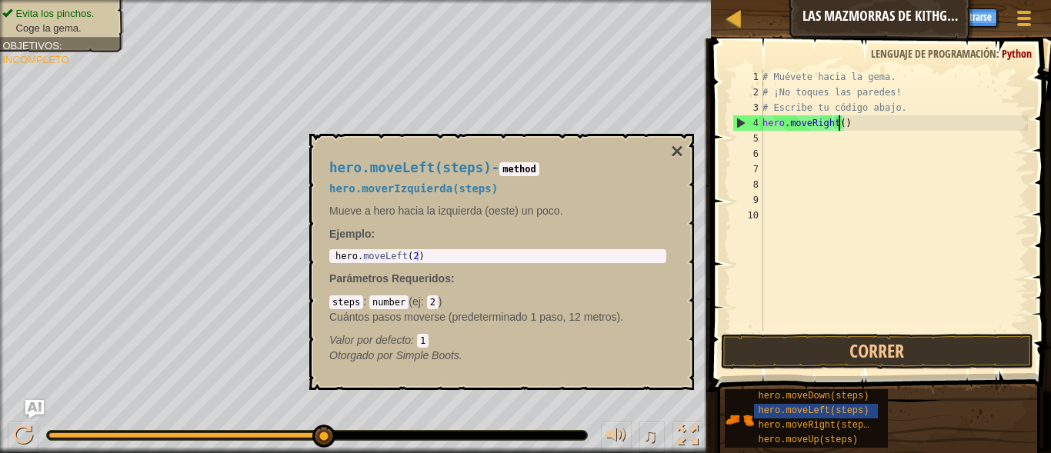
scroll to position [7, 6]
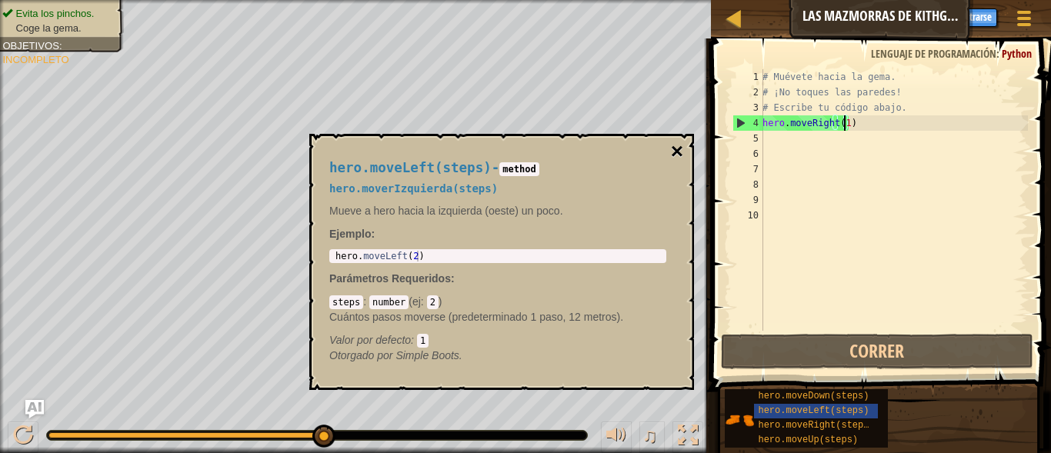
type textarea "hero.moveRight(1)"
click at [671, 145] on button "×" at bounding box center [677, 152] width 12 height 22
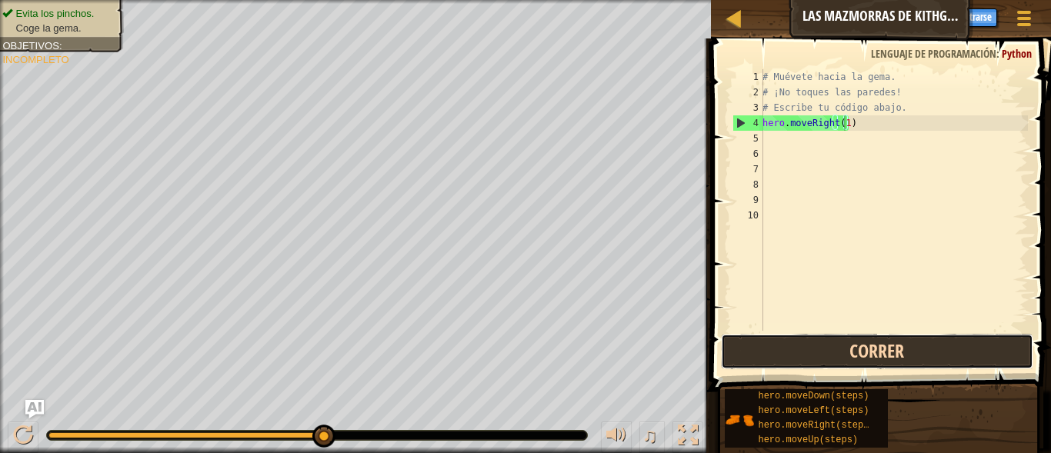
click at [847, 349] on button "Correr" at bounding box center [877, 351] width 312 height 35
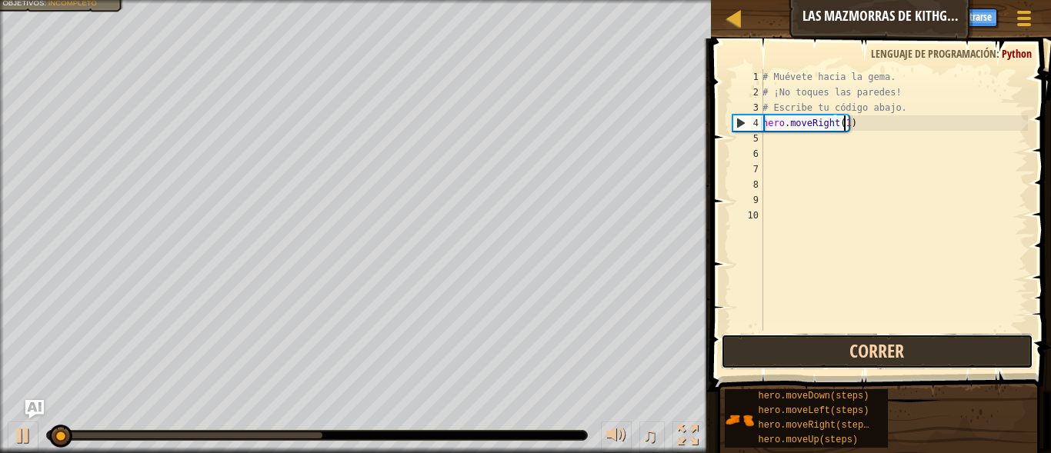
click at [847, 349] on button "Correr" at bounding box center [877, 351] width 312 height 35
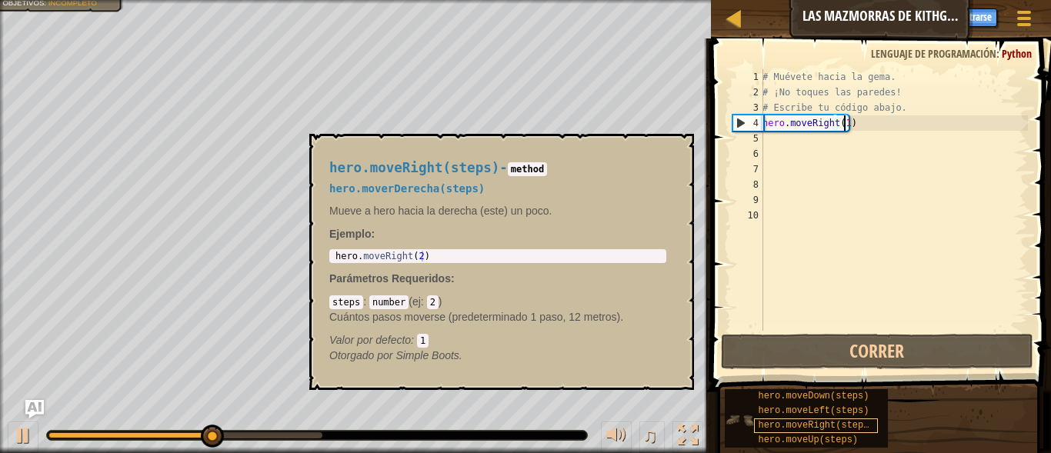
click at [806, 426] on span "hero.moveRight(steps)" at bounding box center [816, 425] width 116 height 11
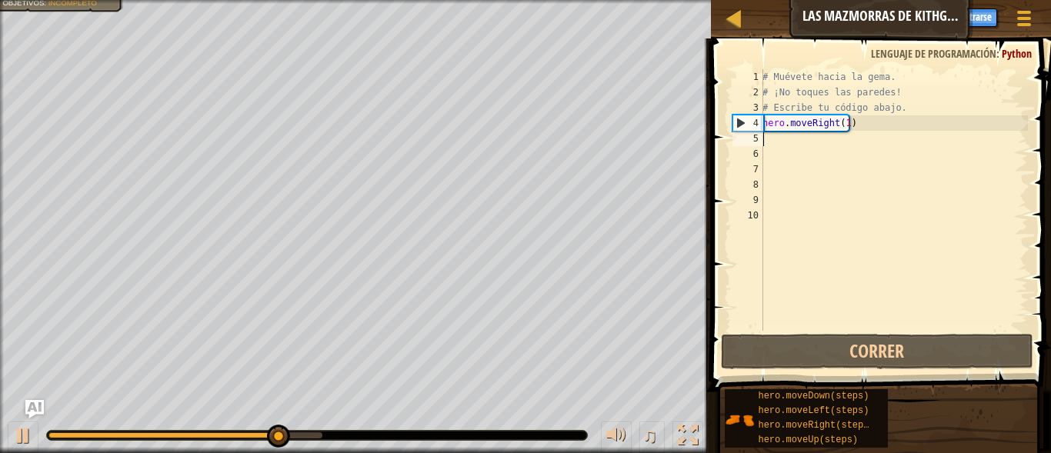
click at [784, 144] on div "# Muévete hacia la gema. # ¡No toques las paredes! # Escribe tu código abajo. h…" at bounding box center [894, 215] width 269 height 292
drag, startPoint x: 737, startPoint y: 149, endPoint x: 743, endPoint y: 143, distance: 8.7
click at [738, 149] on div "6" at bounding box center [748, 153] width 31 height 15
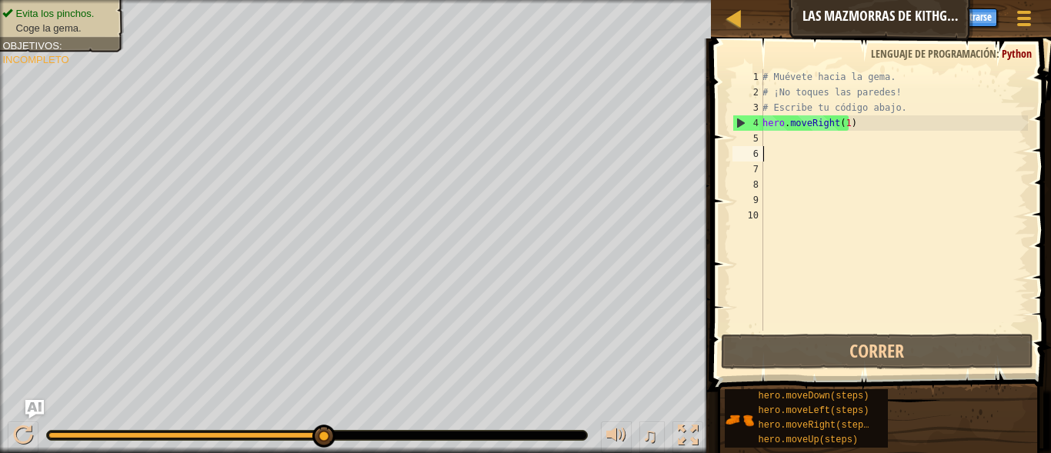
click at [743, 143] on div "5" at bounding box center [748, 138] width 31 height 15
click at [745, 135] on div "5" at bounding box center [748, 138] width 31 height 15
click at [772, 145] on div "# Muévete hacia la gema. # ¡No toques las paredes! # Escribe tu código abajo. h…" at bounding box center [894, 215] width 269 height 292
drag, startPoint x: 772, startPoint y: 145, endPoint x: 740, endPoint y: 127, distance: 37.2
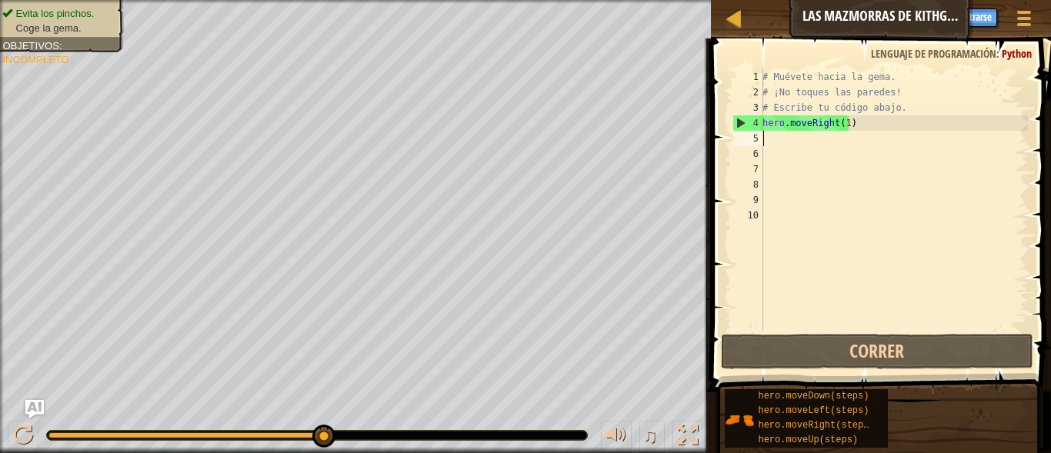
click at [740, 127] on div "4" at bounding box center [748, 122] width 30 height 15
type textarea "hero.moveRight(1)"
click at [754, 139] on div "5" at bounding box center [748, 138] width 31 height 15
click at [774, 143] on div "# Muévete hacia la gema. # ¡No toques las paredes! # Escribe tu código abajo. h…" at bounding box center [894, 215] width 269 height 292
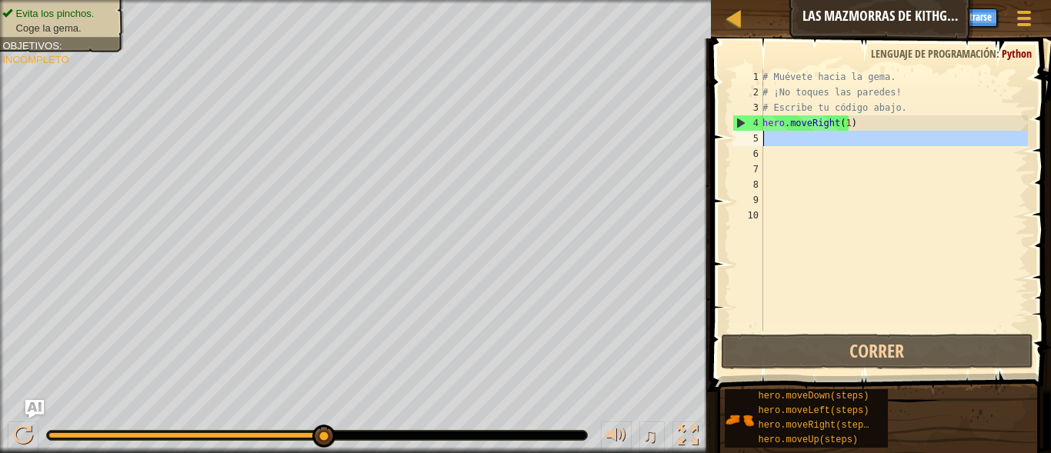
click at [757, 145] on div "5" at bounding box center [748, 138] width 31 height 15
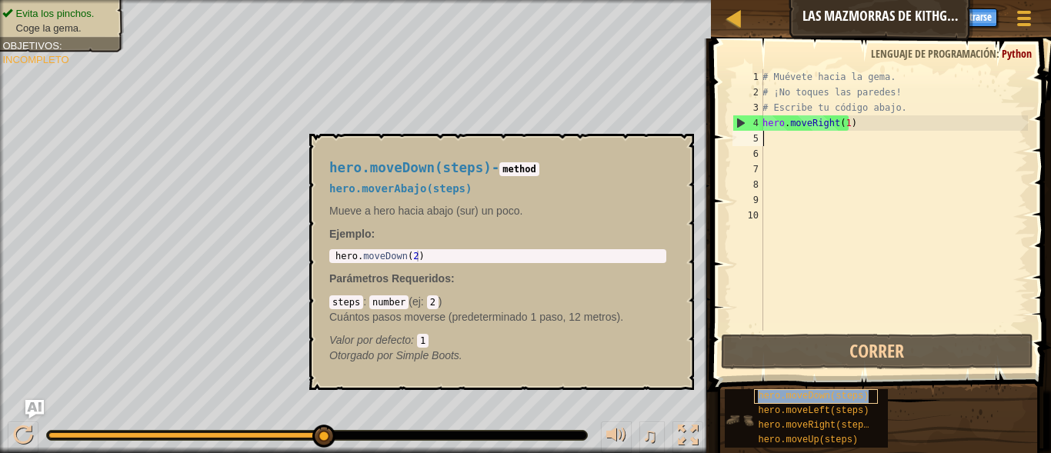
click at [799, 391] on span "hero.moveDown(steps)" at bounding box center [813, 396] width 111 height 11
click at [445, 165] on span "hero.moveDown(steps)" at bounding box center [410, 167] width 162 height 15
click at [409, 275] on span "Parámetros Requeridos" at bounding box center [390, 278] width 122 height 12
drag, startPoint x: 377, startPoint y: 309, endPoint x: 359, endPoint y: 300, distance: 20.6
click at [369, 306] on div "steps : number ( ej : 2 ) Cuántos pasos moverse (predeterminado 1 paso, 12 metr…" at bounding box center [497, 321] width 337 height 54
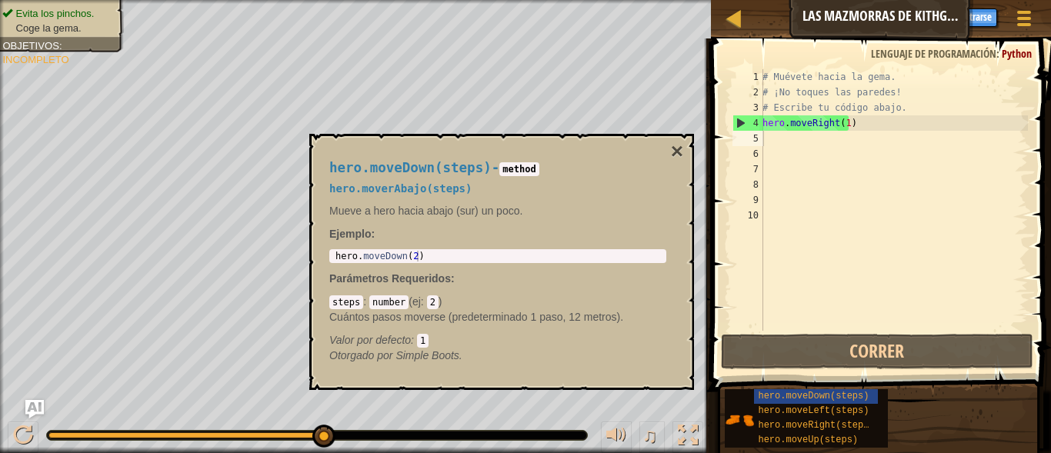
click at [339, 288] on div "hero.moveDown(steps) - method hero.moverAbajo(steps) Mueve a hero hacia abajo (…" at bounding box center [498, 262] width 359 height 232
click at [341, 287] on div "hero.moveDown(steps) - method hero.moverAbajo(steps) Mueve a hero hacia abajo (…" at bounding box center [498, 262] width 359 height 232
drag, startPoint x: 376, startPoint y: 301, endPoint x: 693, endPoint y: 369, distance: 323.6
click at [533, 360] on p "Otorgado por Simple Boots." at bounding box center [497, 355] width 337 height 15
click at [772, 401] on span "hero.moveDown(steps)" at bounding box center [813, 396] width 111 height 11
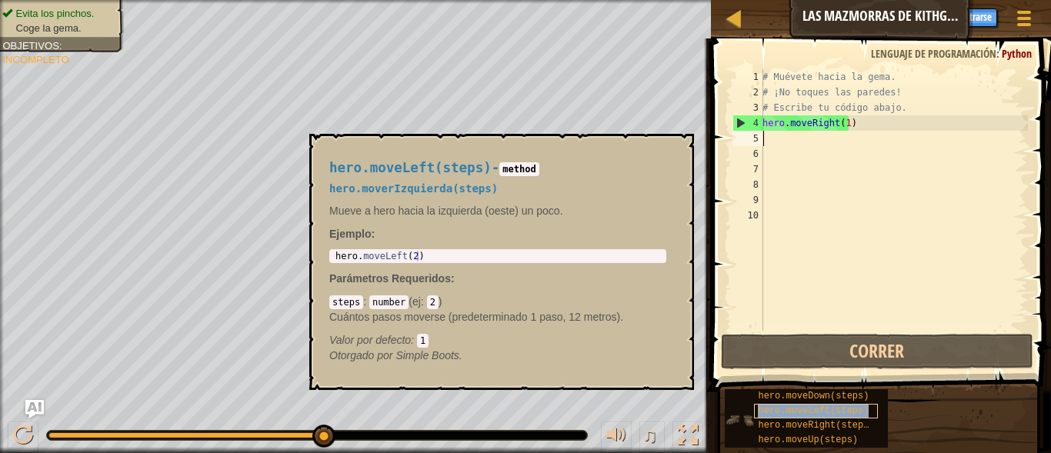
click at [786, 411] on span "hero.moveLeft(steps)" at bounding box center [813, 411] width 111 height 11
type textarea "hero.moveLeft(2)"
click at [355, 254] on div "hero . moveLeft ( 2 )" at bounding box center [497, 267] width 331 height 32
click at [342, 316] on p "Cuántos pasos moverse (predeterminado 1 paso, 12 metros)." at bounding box center [497, 316] width 337 height 15
click at [382, 316] on p "Cuántos pasos moverse (predeterminado 1 paso, 12 metros)." at bounding box center [497, 316] width 337 height 15
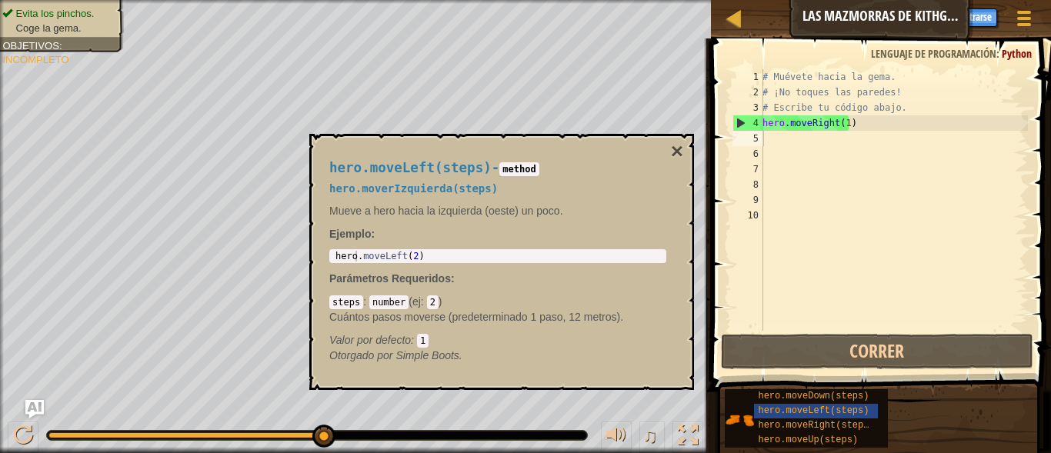
click at [421, 304] on span ":" at bounding box center [424, 301] width 6 height 12
click at [429, 339] on div "Valor por defecto : 1" at bounding box center [497, 339] width 337 height 15
drag, startPoint x: 426, startPoint y: 343, endPoint x: 416, endPoint y: 347, distance: 10.7
click at [416, 347] on div "hero.moveLeft(steps) - method hero.moverIzquierda(steps) Mueve a hero hacia la …" at bounding box center [498, 262] width 359 height 232
click at [416, 346] on span ":" at bounding box center [414, 340] width 6 height 12
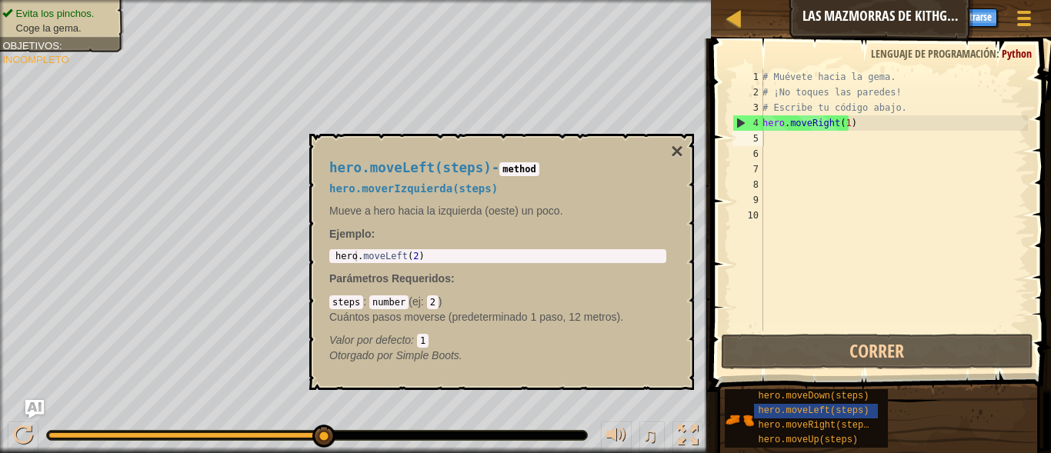
click at [425, 339] on code "1" at bounding box center [423, 341] width 12 height 14
click at [826, 426] on span "hero.moveRight(steps)" at bounding box center [816, 425] width 116 height 11
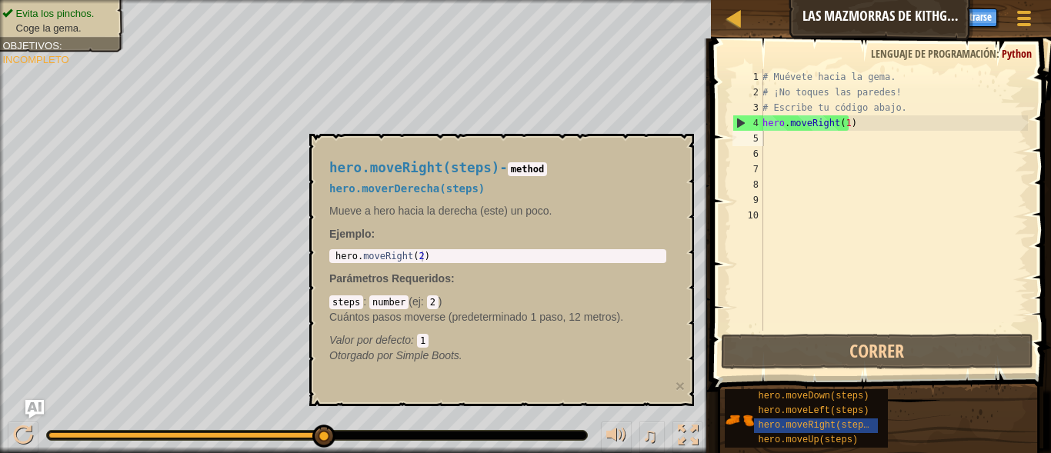
click at [476, 275] on p "Parámetros Requeridos :" at bounding box center [497, 278] width 337 height 15
click at [459, 265] on div "hero.moveRight(steps) - method hero.moverDerecha(steps) Mueve a hero hacia la d…" at bounding box center [498, 262] width 359 height 232
drag, startPoint x: 459, startPoint y: 265, endPoint x: 456, endPoint y: 335, distance: 70.1
click at [455, 332] on div "steps : number ( ej : 2 ) Cuántos pasos moverse (predeterminado 1 paso, 12 metr…" at bounding box center [497, 321] width 337 height 54
click at [776, 439] on span "hero.moveUp(steps)" at bounding box center [808, 440] width 100 height 11
